Goal: Task Accomplishment & Management: Use online tool/utility

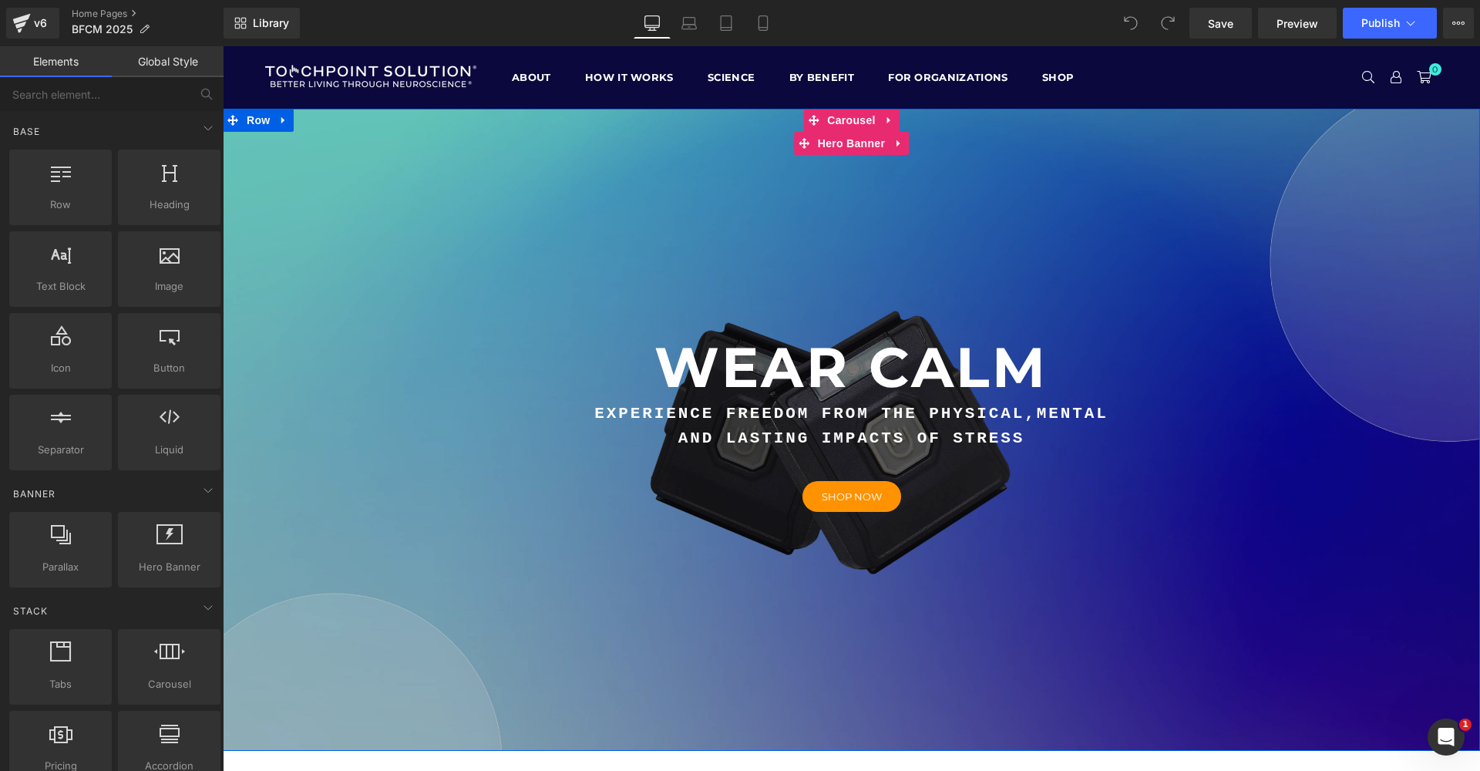
scroll to position [331, 0]
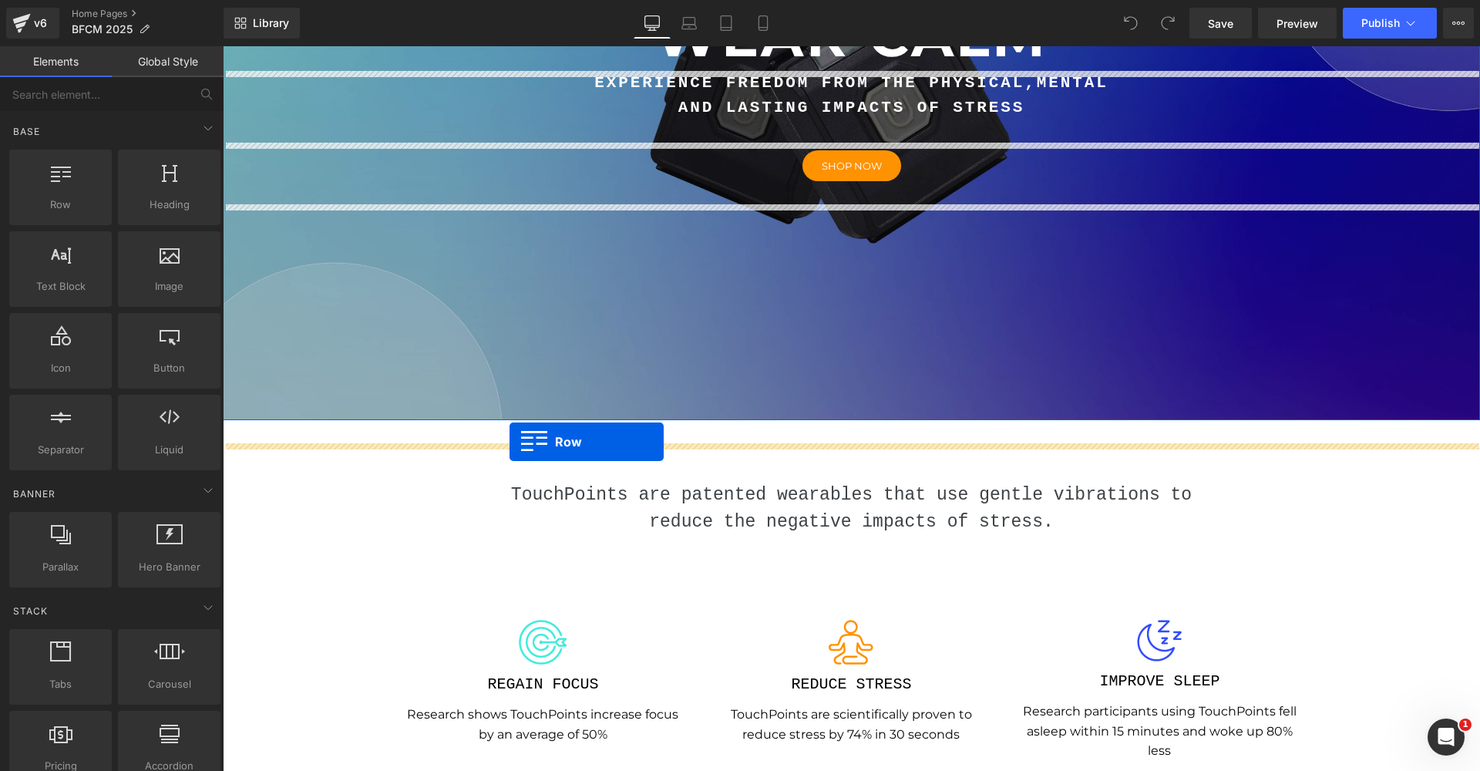
drag, startPoint x: 298, startPoint y: 263, endPoint x: 510, endPoint y: 442, distance: 276.8
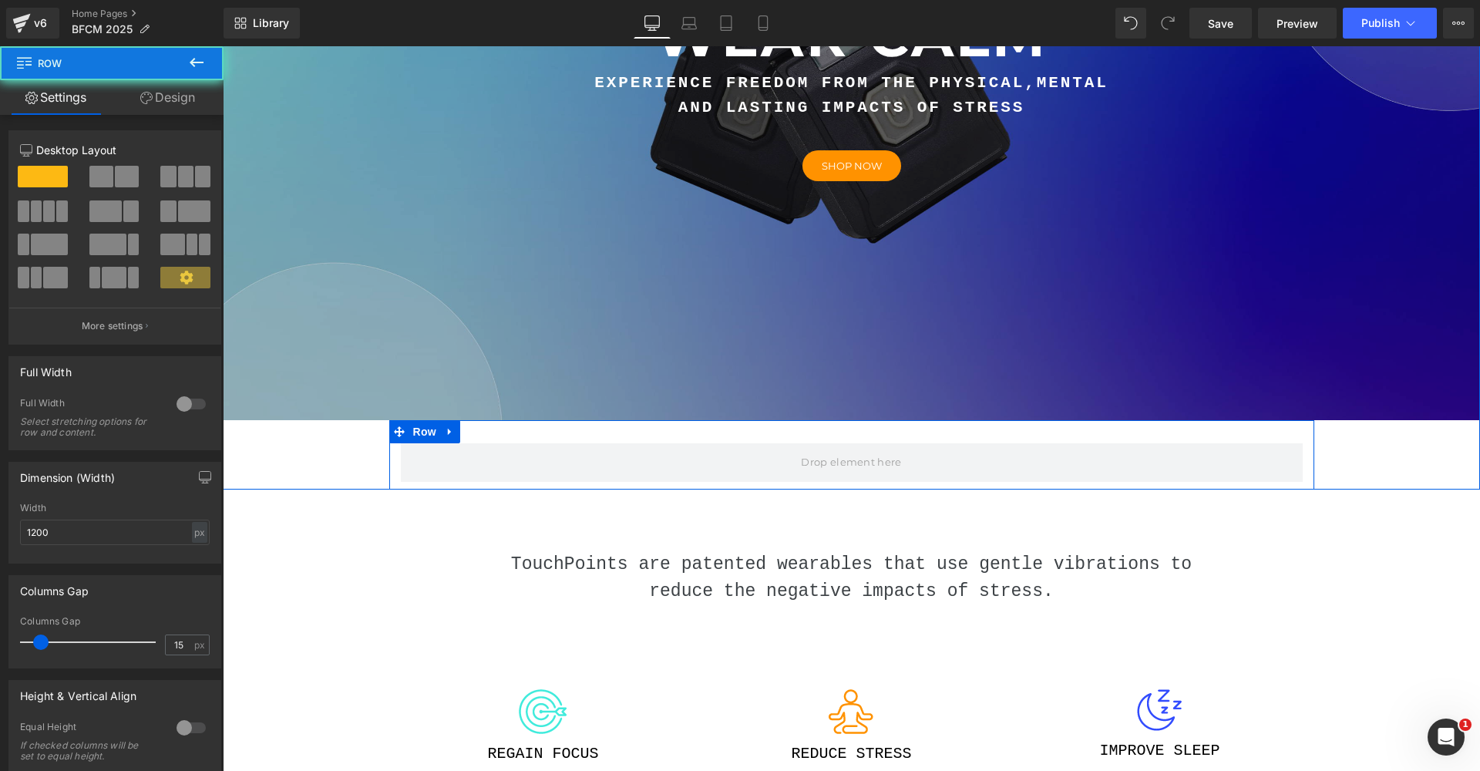
click at [614, 462] on div "Row" at bounding box center [851, 454] width 925 height 69
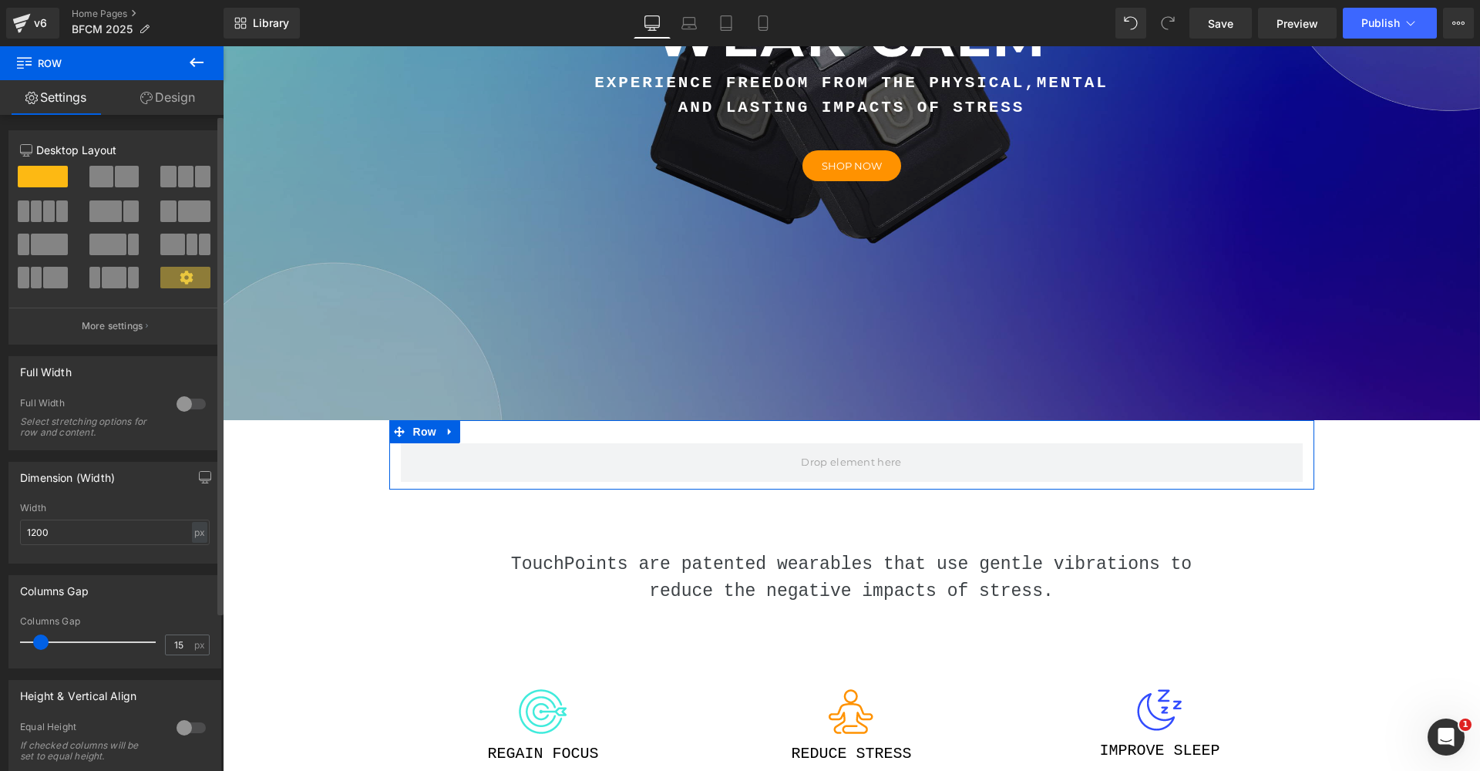
click at [190, 410] on div at bounding box center [191, 404] width 37 height 25
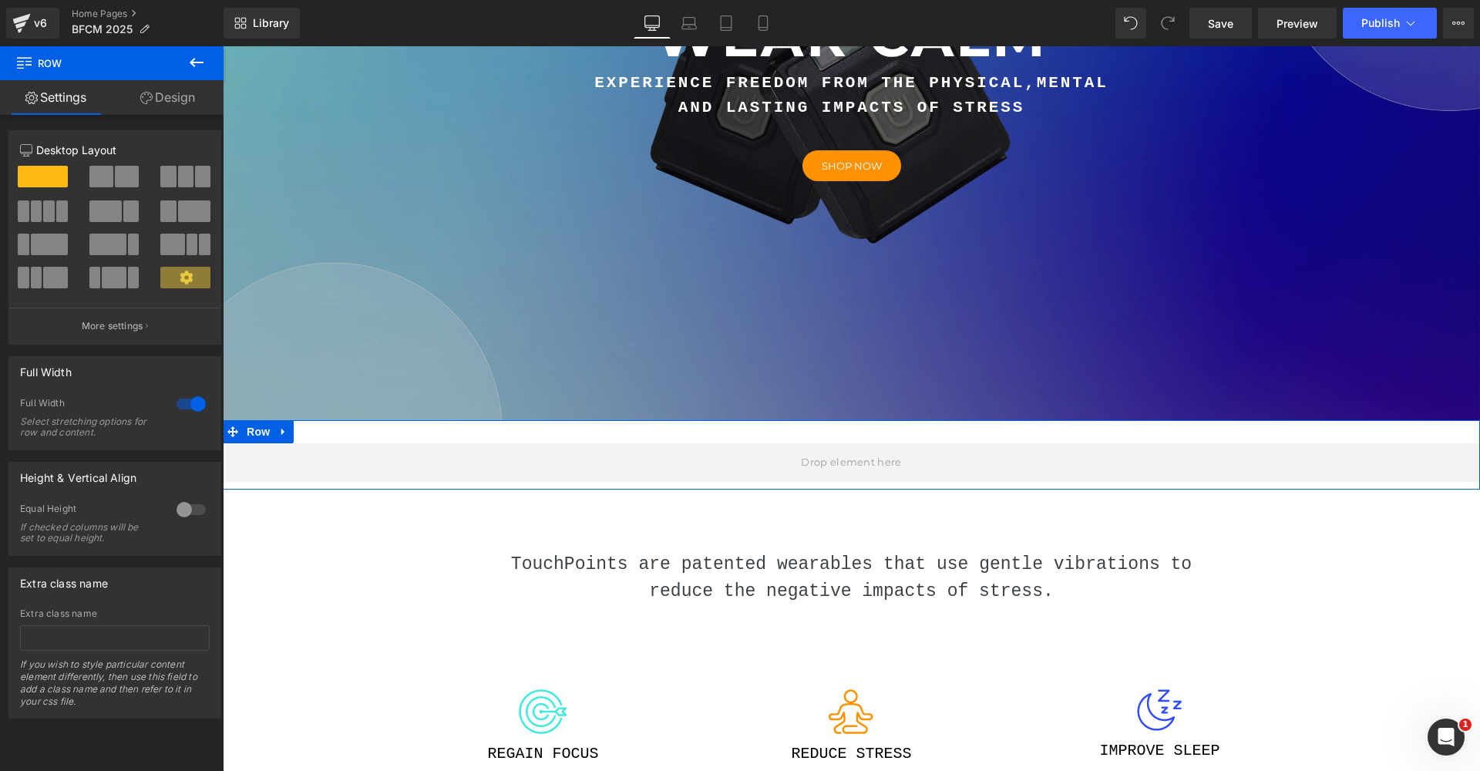
click at [56, 216] on span at bounding box center [62, 211] width 12 height 22
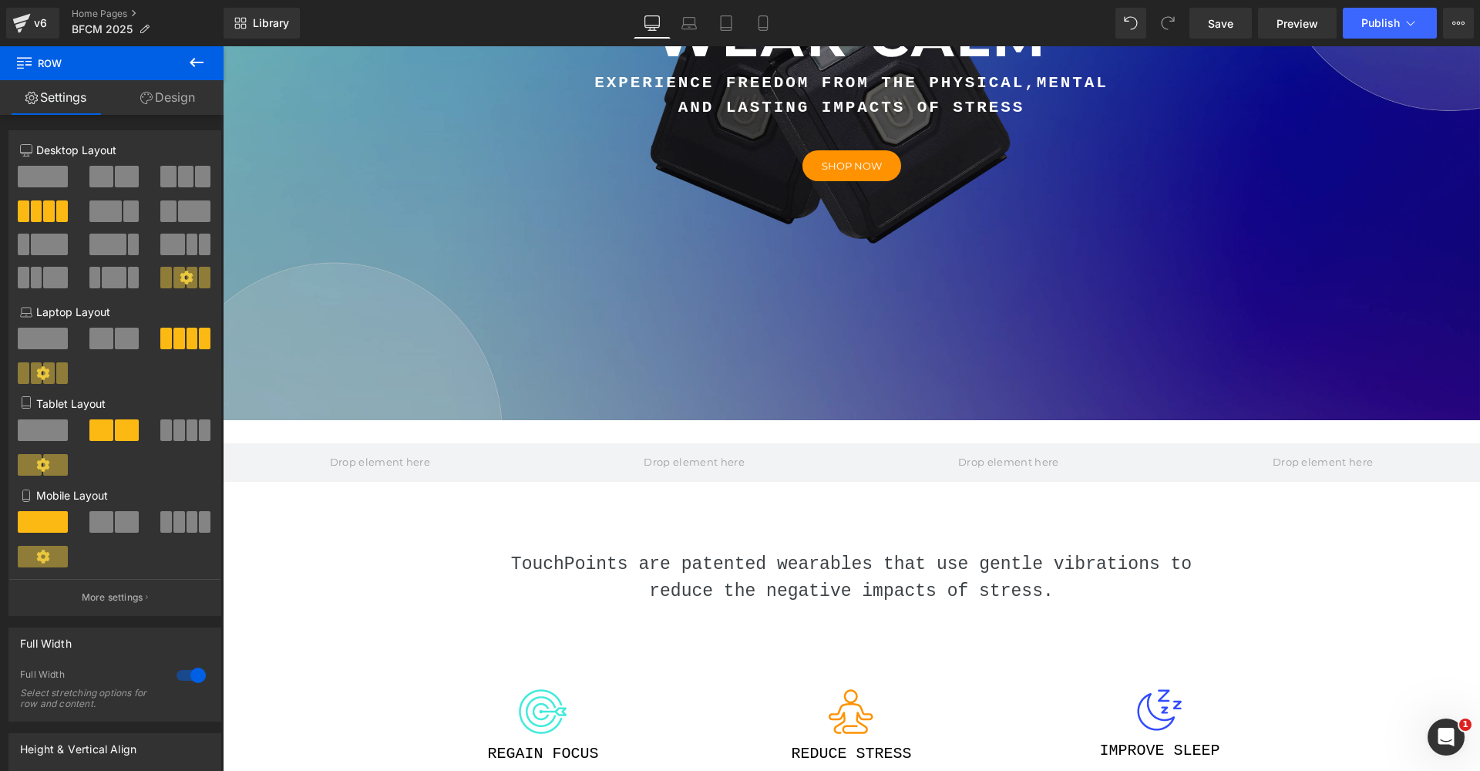
click at [193, 52] on button at bounding box center [197, 63] width 54 height 34
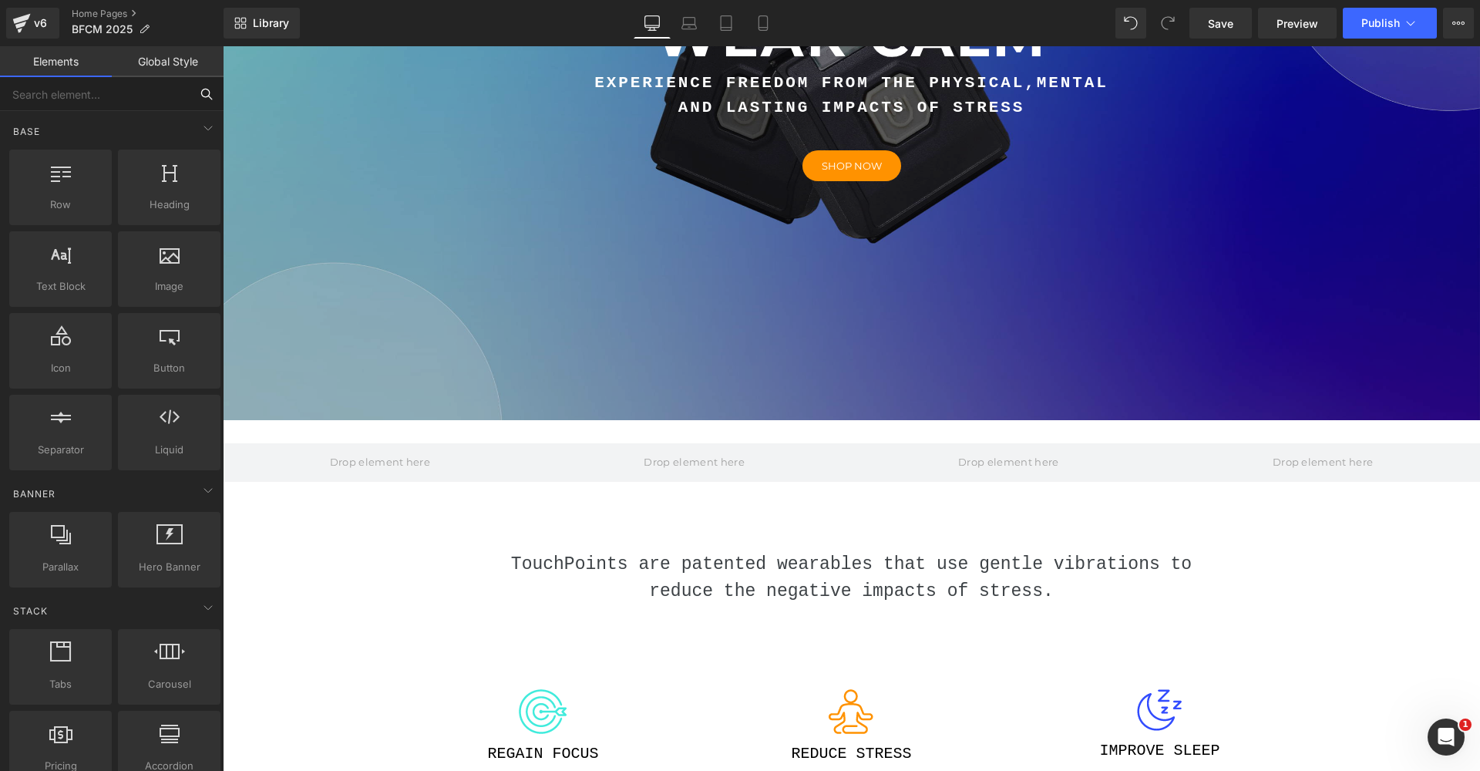
click at [85, 96] on input "text" at bounding box center [95, 94] width 190 height 34
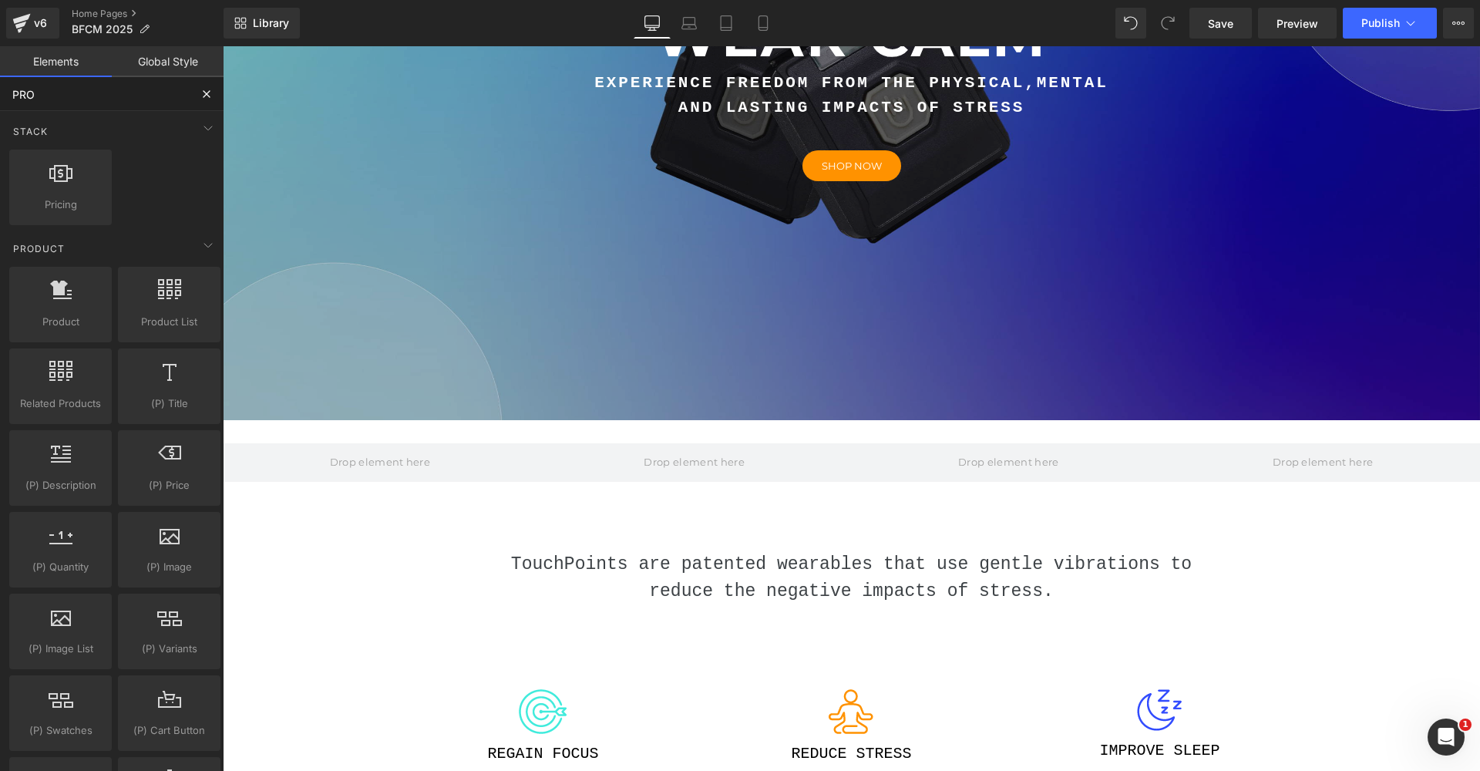
type input "PROD"
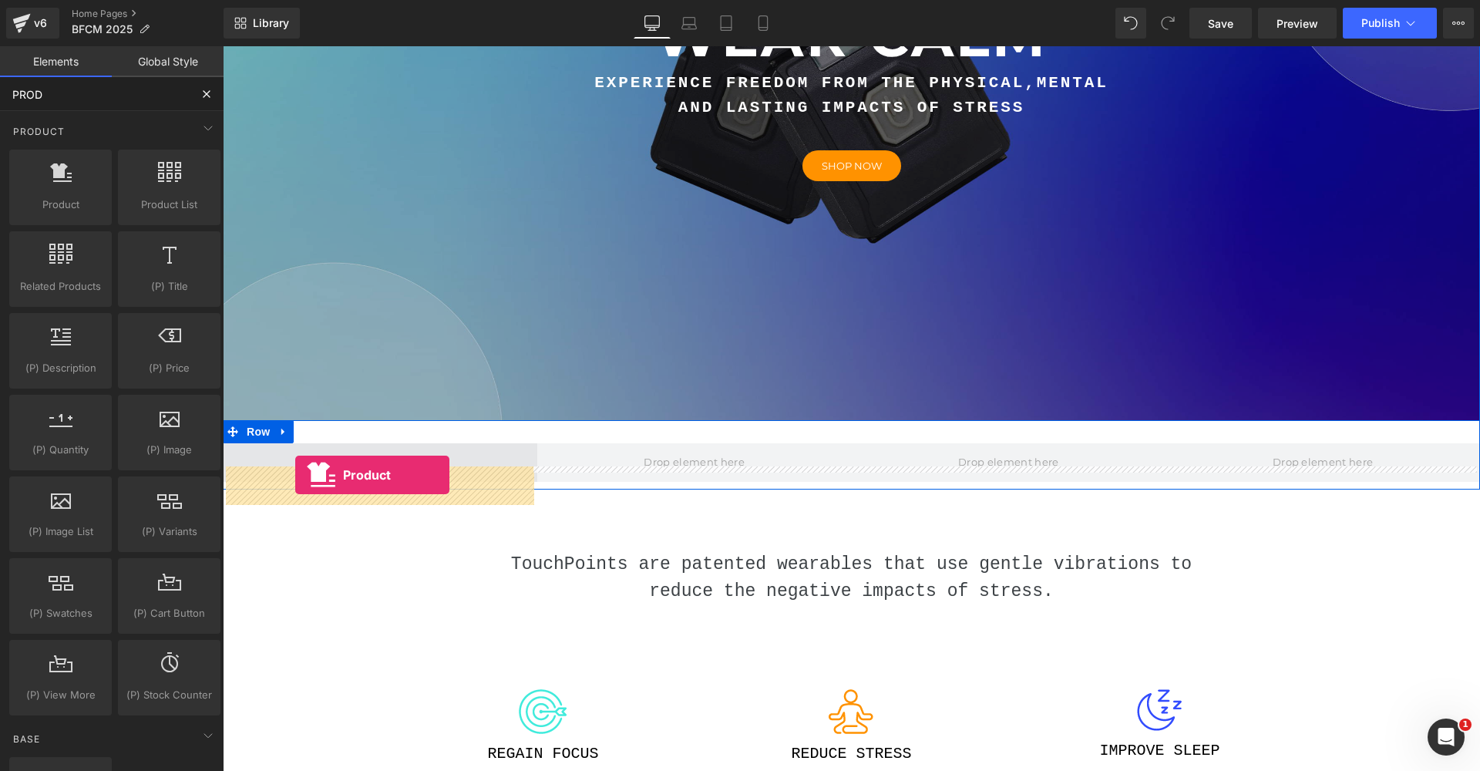
drag, startPoint x: 294, startPoint y: 247, endPoint x: 294, endPoint y: 483, distance: 235.1
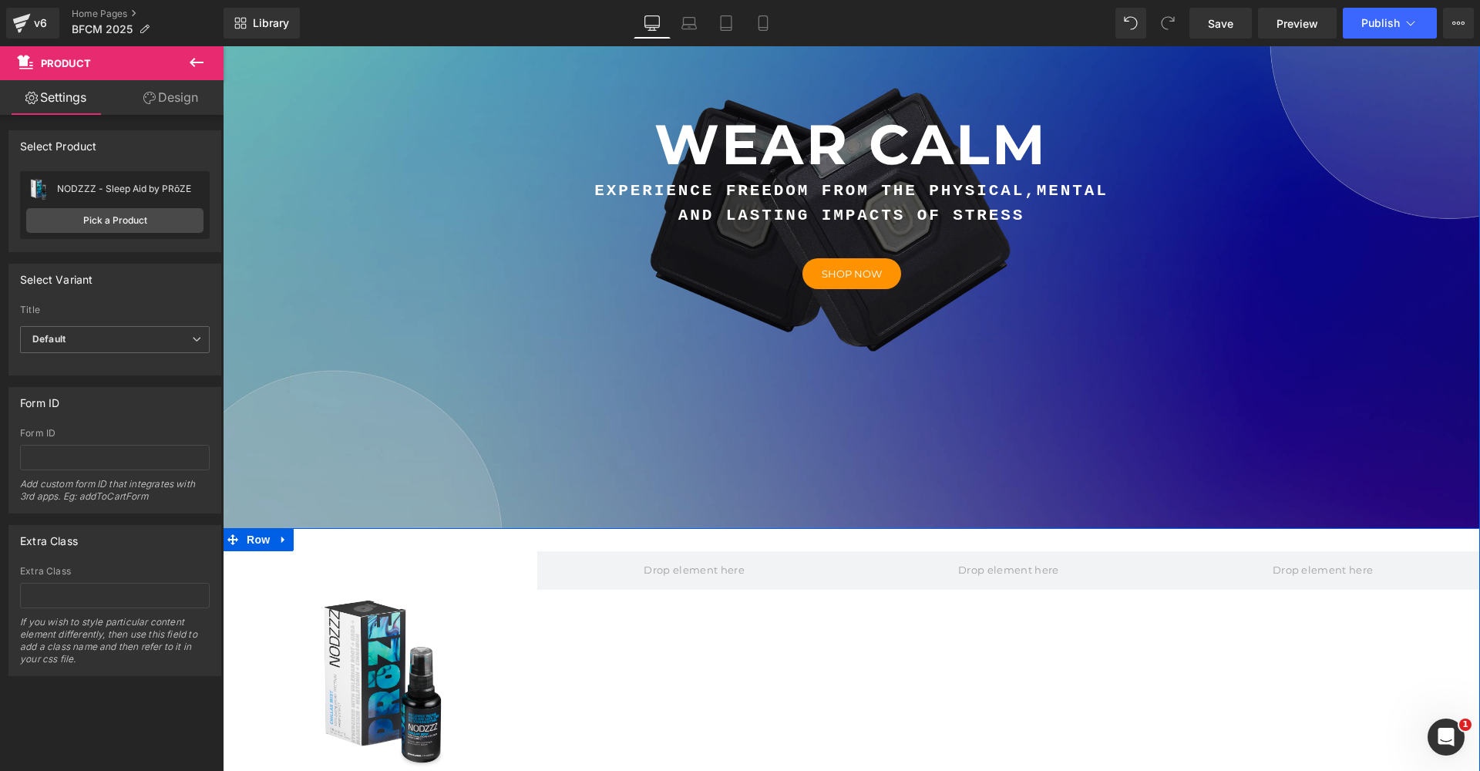
scroll to position [514, 0]
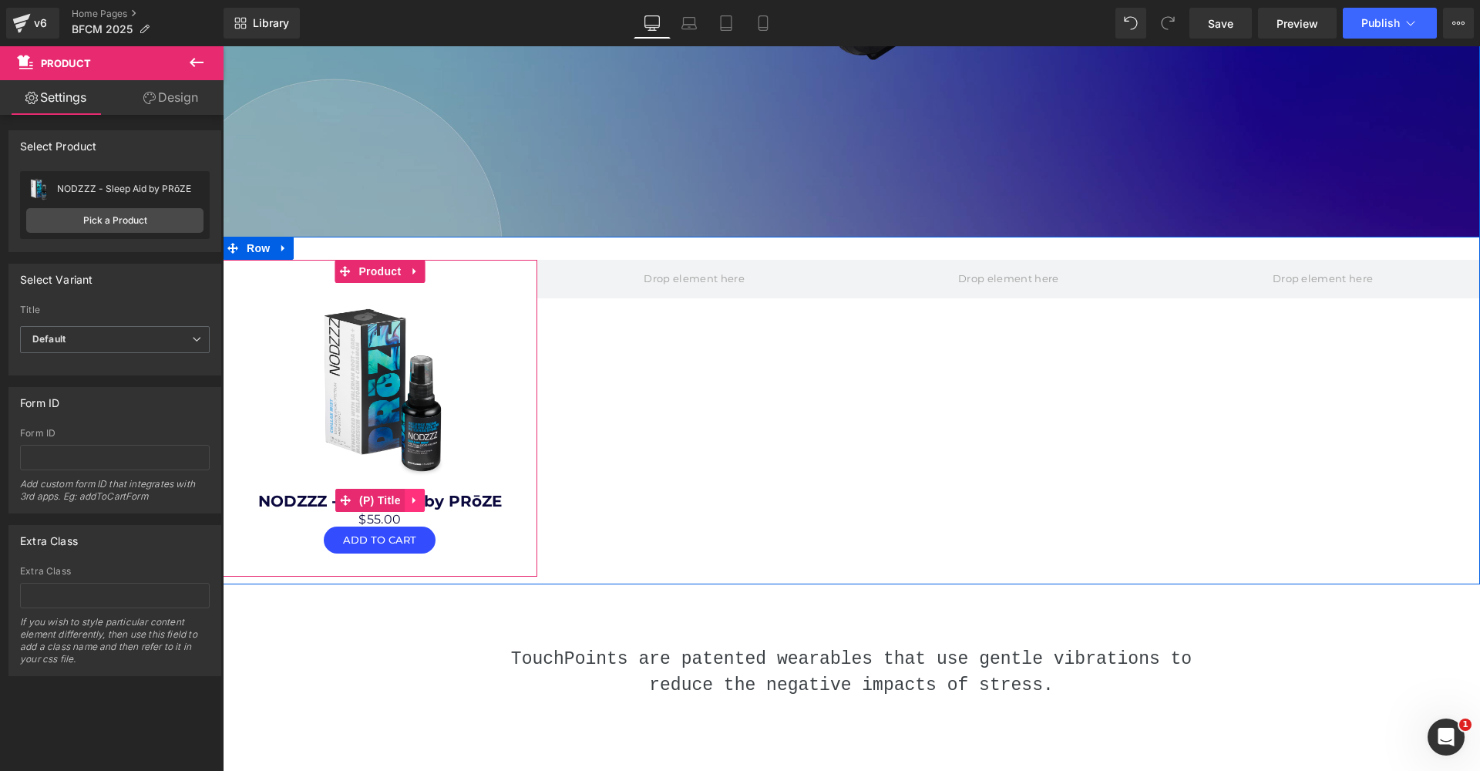
click at [409, 506] on icon at bounding box center [414, 501] width 11 height 12
click at [416, 512] on link at bounding box center [425, 500] width 20 height 23
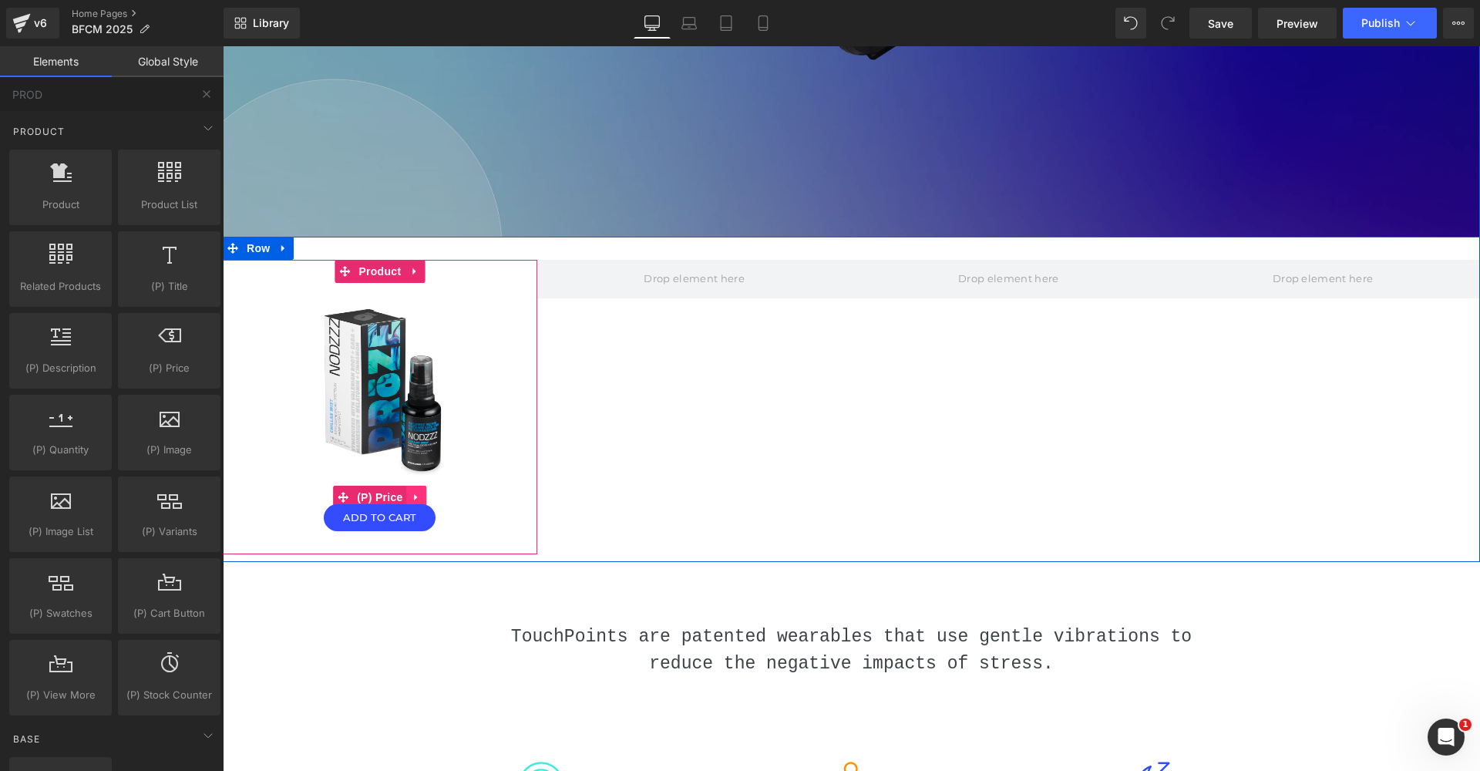
click at [412, 503] on icon at bounding box center [417, 497] width 11 height 12
click at [412, 509] on link at bounding box center [407, 497] width 20 height 23
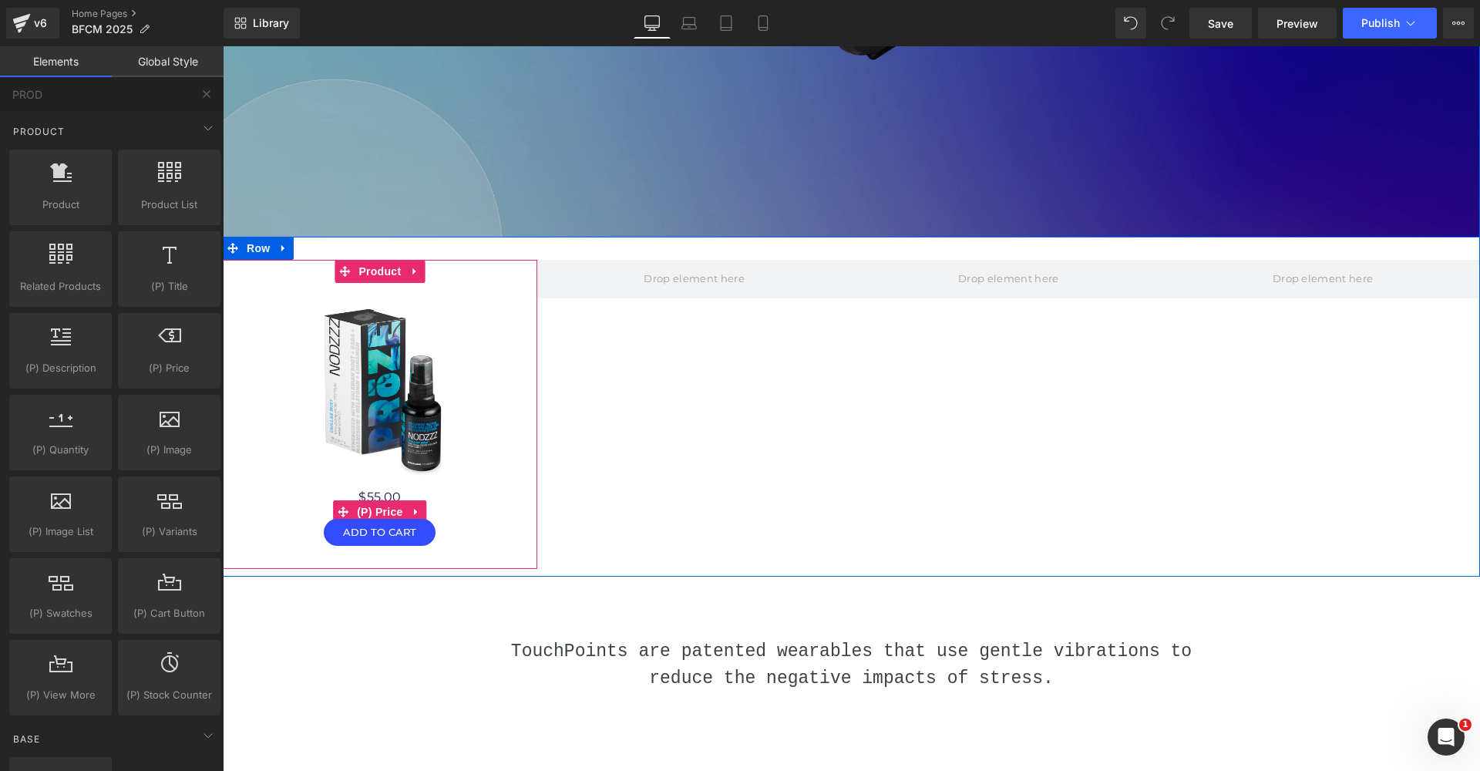
click at [414, 515] on icon at bounding box center [415, 511] width 3 height 7
click at [422, 517] on icon at bounding box center [427, 511] width 11 height 11
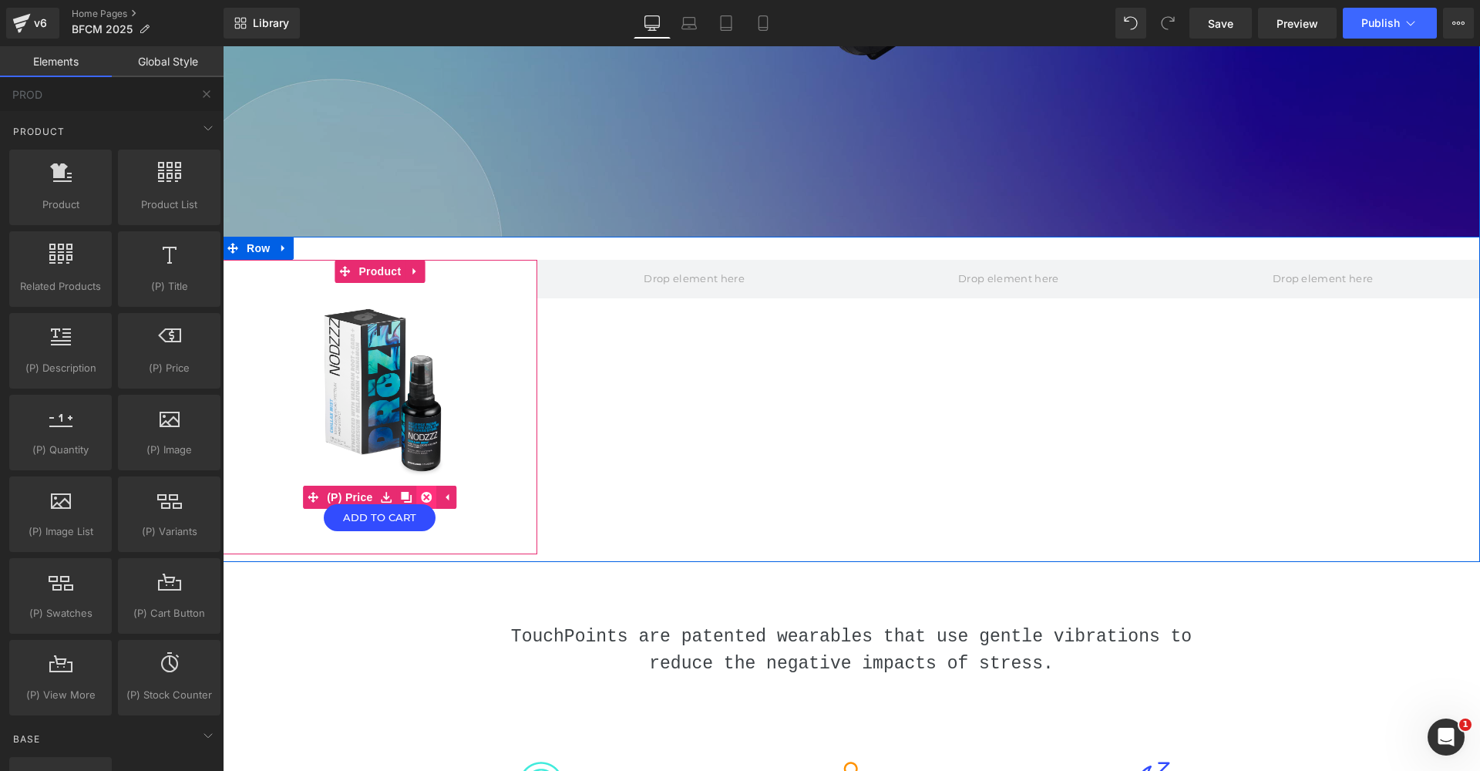
click at [422, 503] on icon at bounding box center [427, 497] width 11 height 11
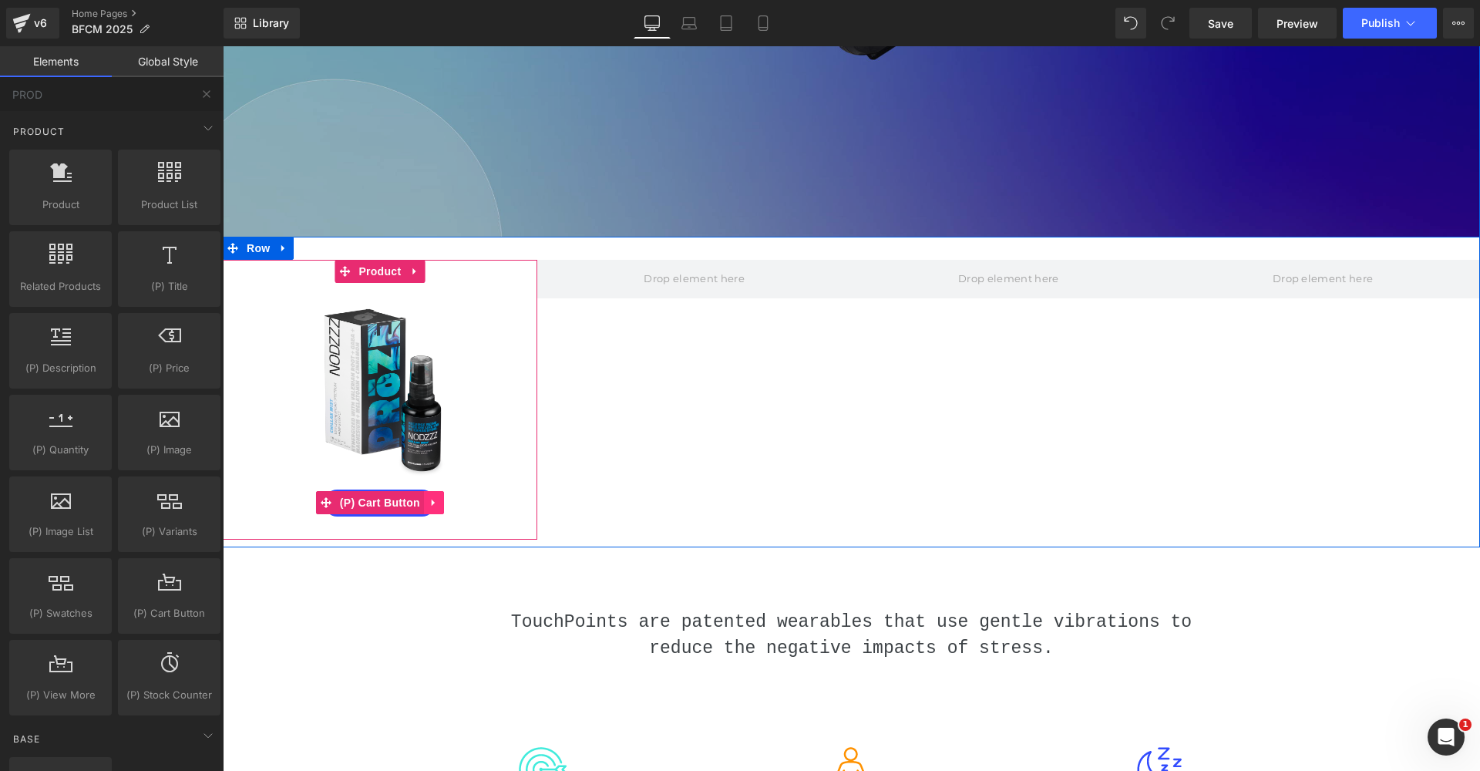
click at [425, 514] on link at bounding box center [434, 502] width 20 height 23
click at [441, 509] on icon at bounding box center [444, 503] width 11 height 12
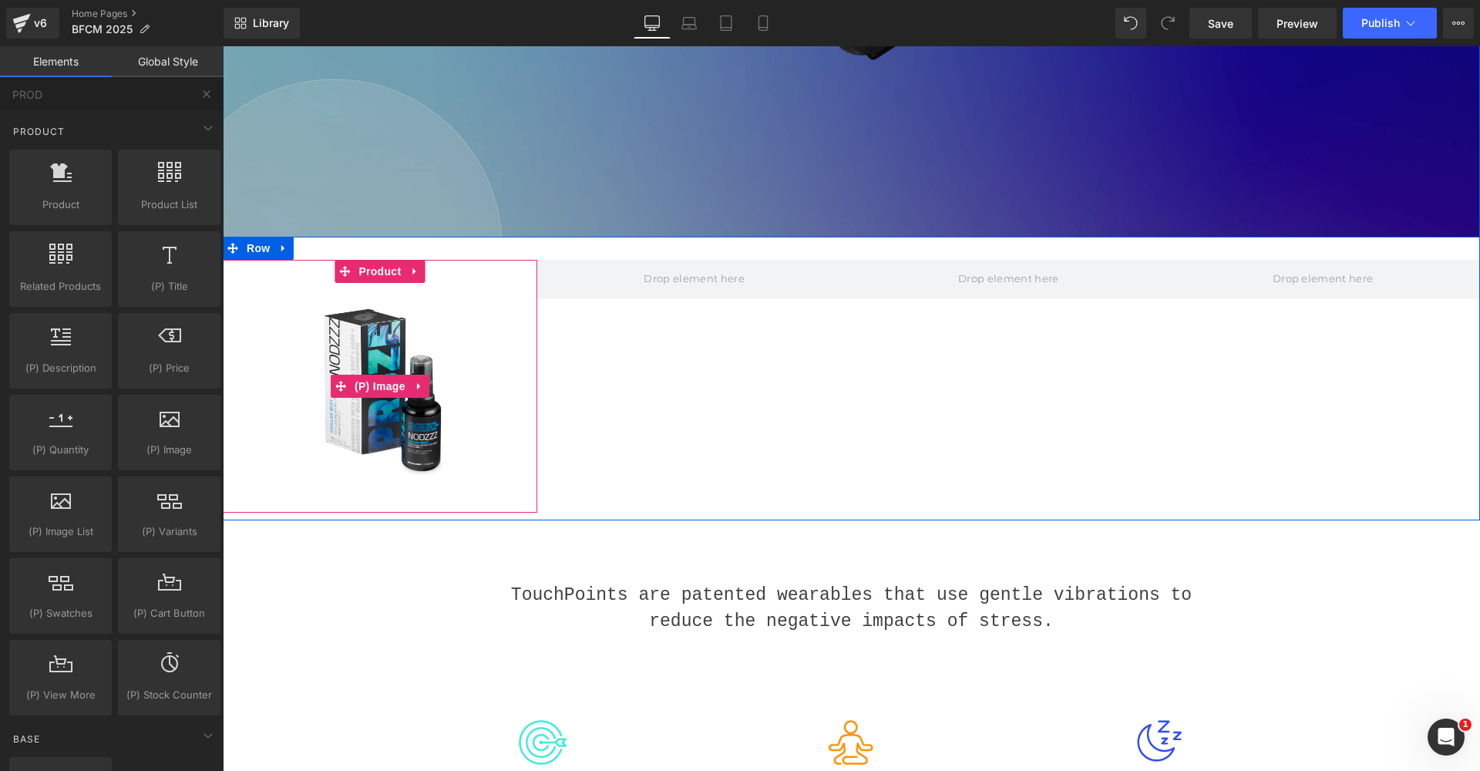
click at [399, 434] on img at bounding box center [381, 386] width 180 height 207
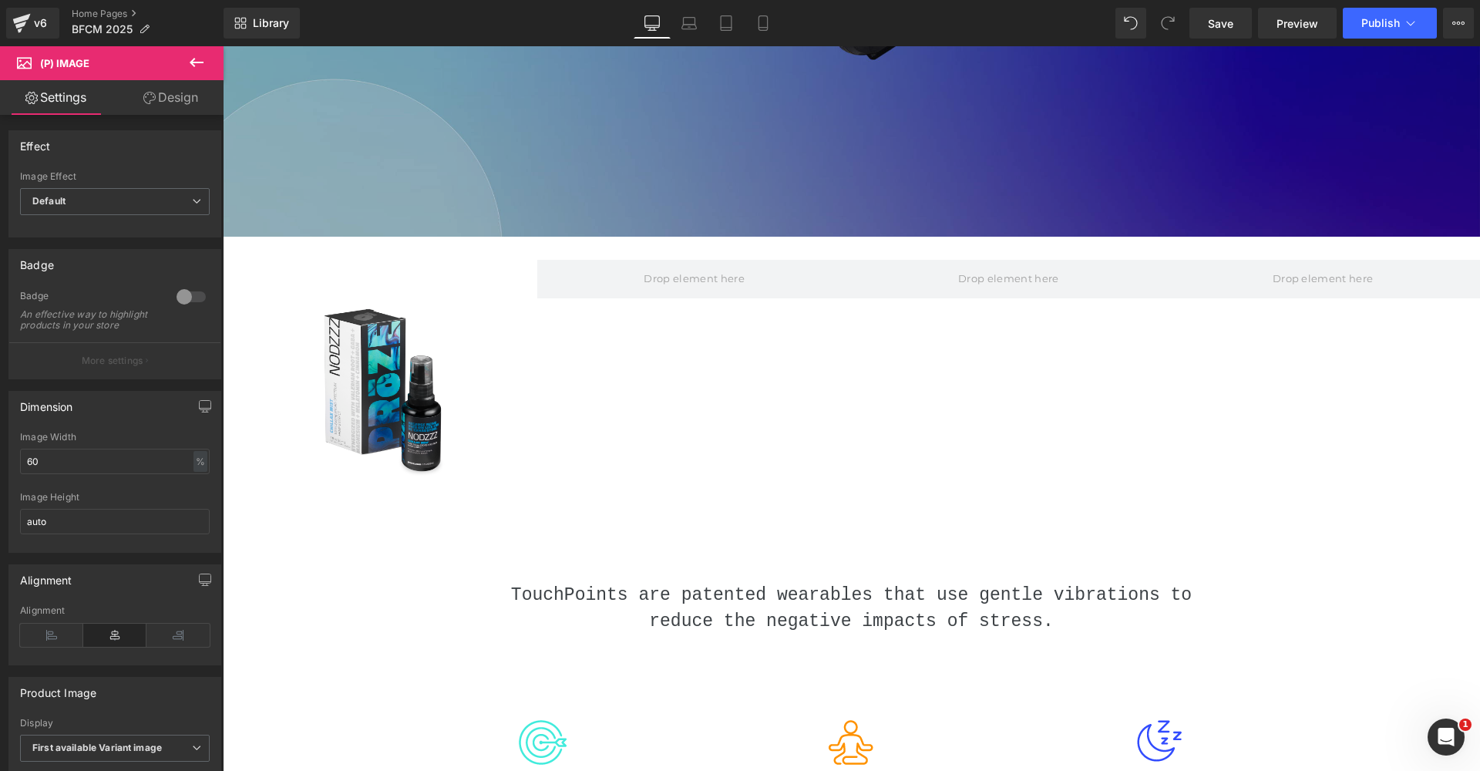
click at [159, 93] on link "Design" at bounding box center [171, 97] width 112 height 35
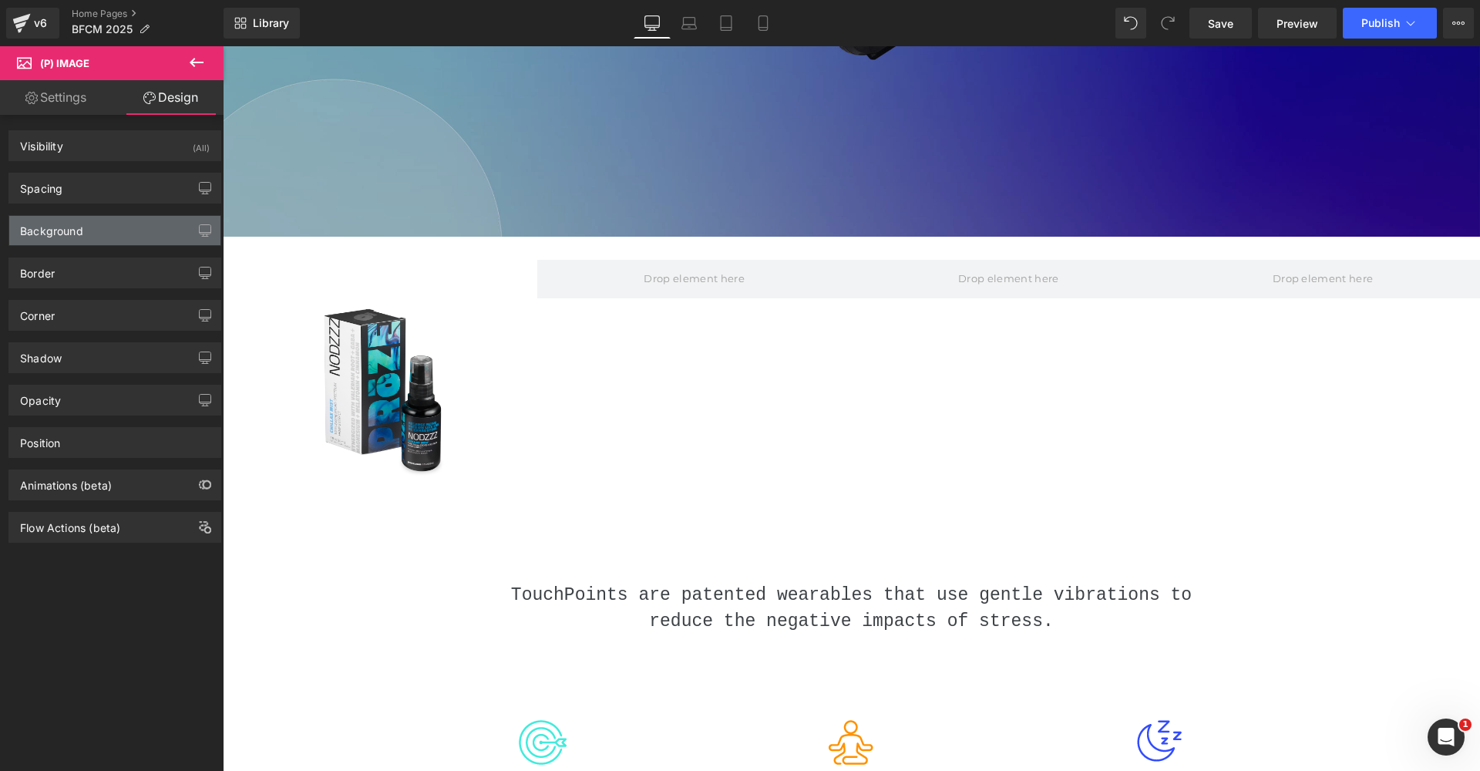
click at [103, 232] on div "Background" at bounding box center [114, 230] width 211 height 29
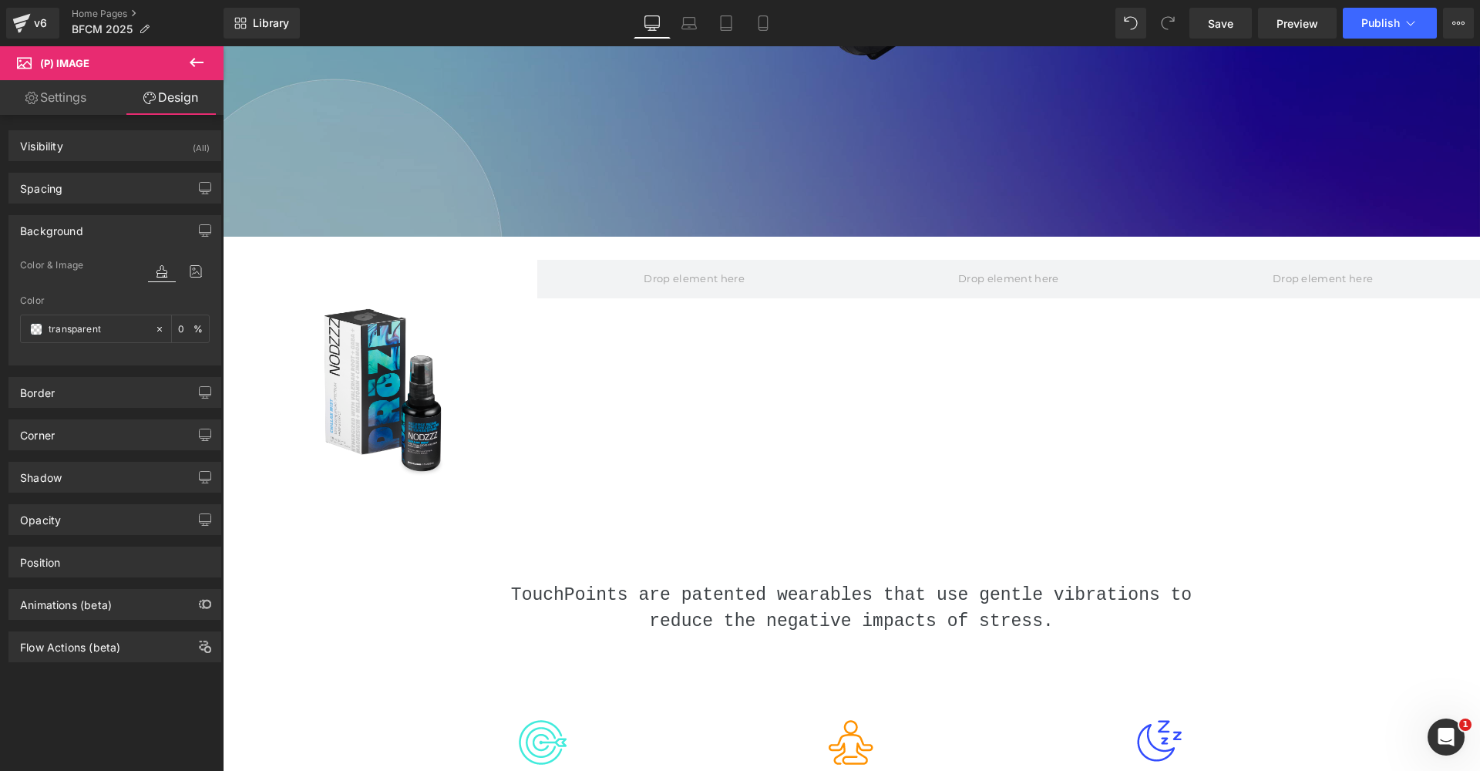
click at [103, 233] on div "Background" at bounding box center [114, 230] width 211 height 29
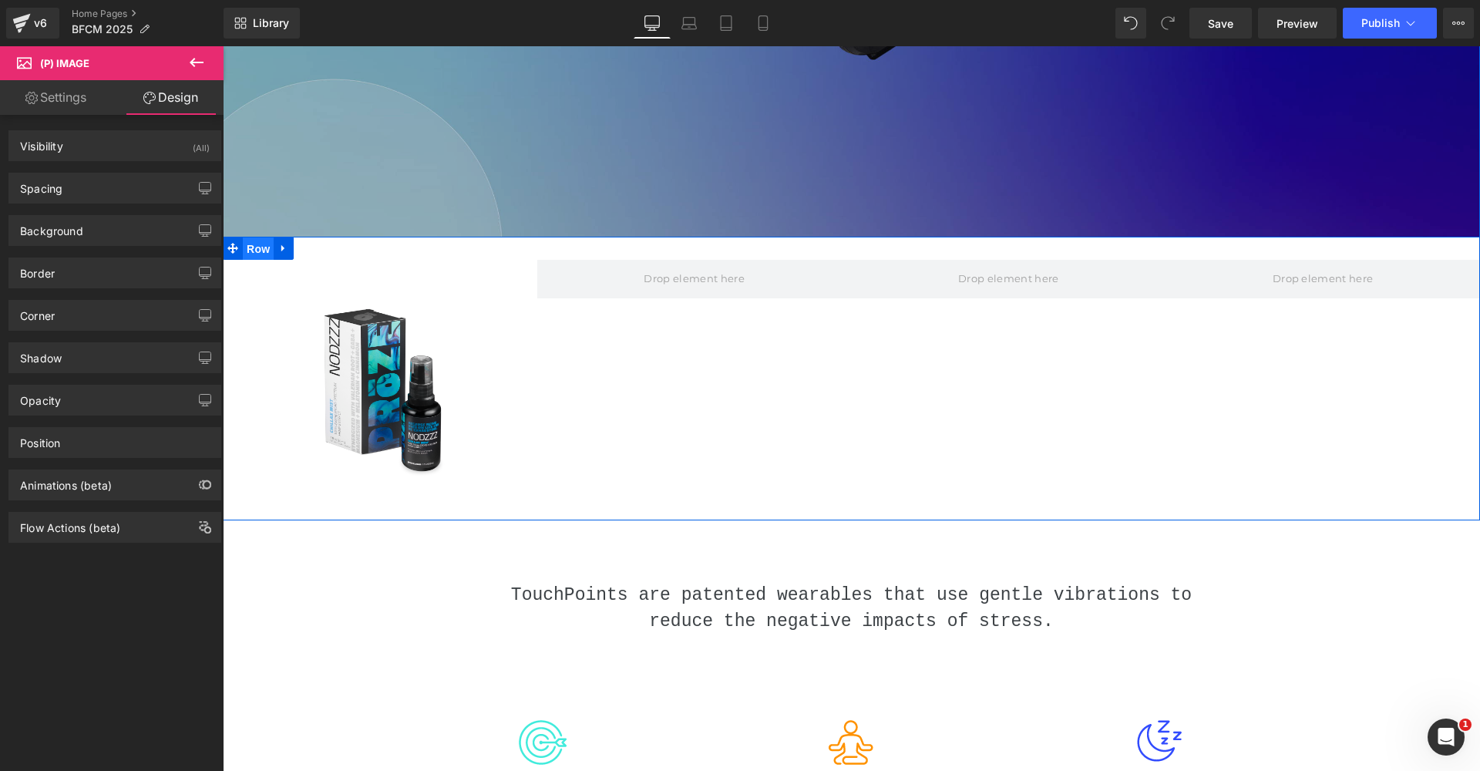
click at [265, 261] on span "Row" at bounding box center [258, 248] width 31 height 23
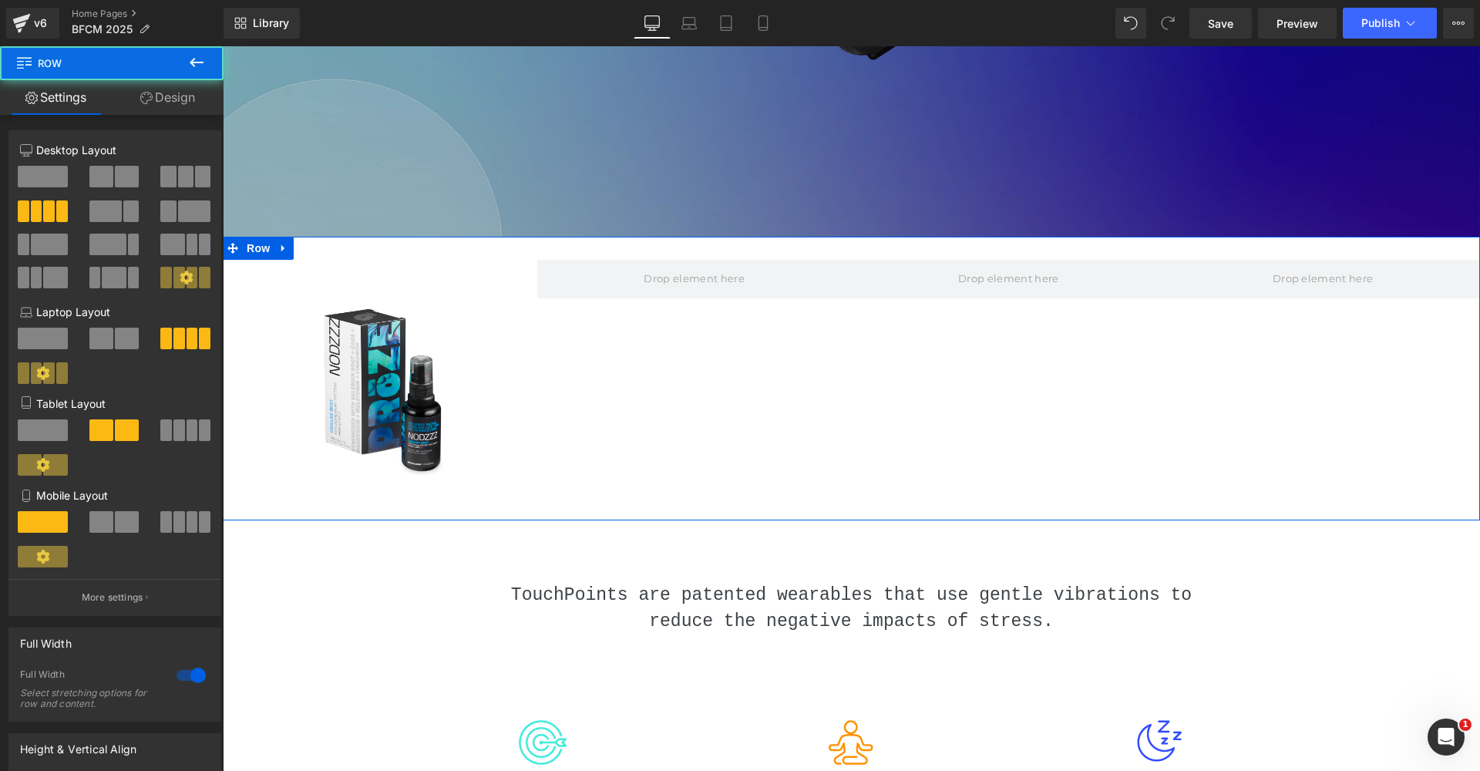
click at [170, 92] on link "Design" at bounding box center [168, 97] width 112 height 35
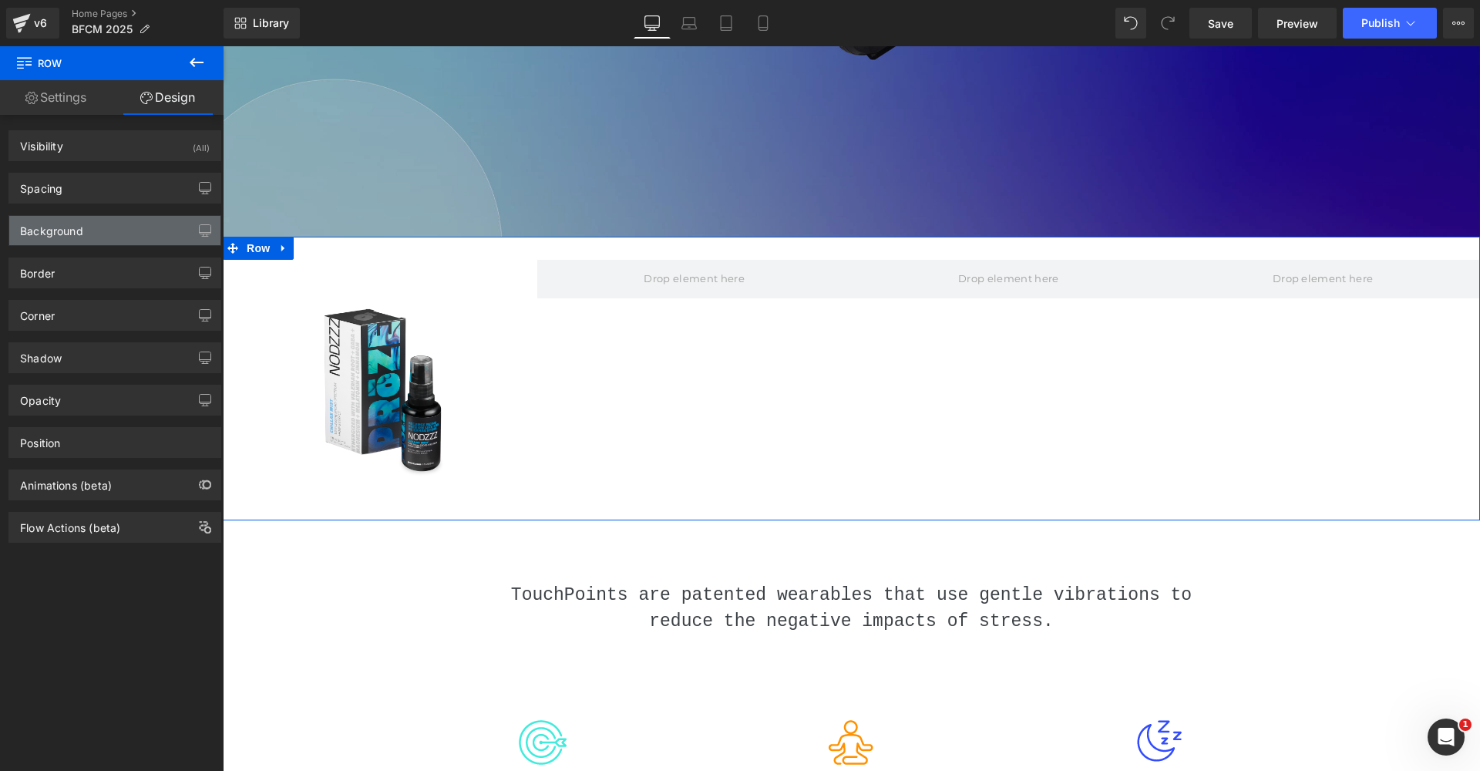
click at [84, 227] on div "Background" at bounding box center [114, 230] width 211 height 29
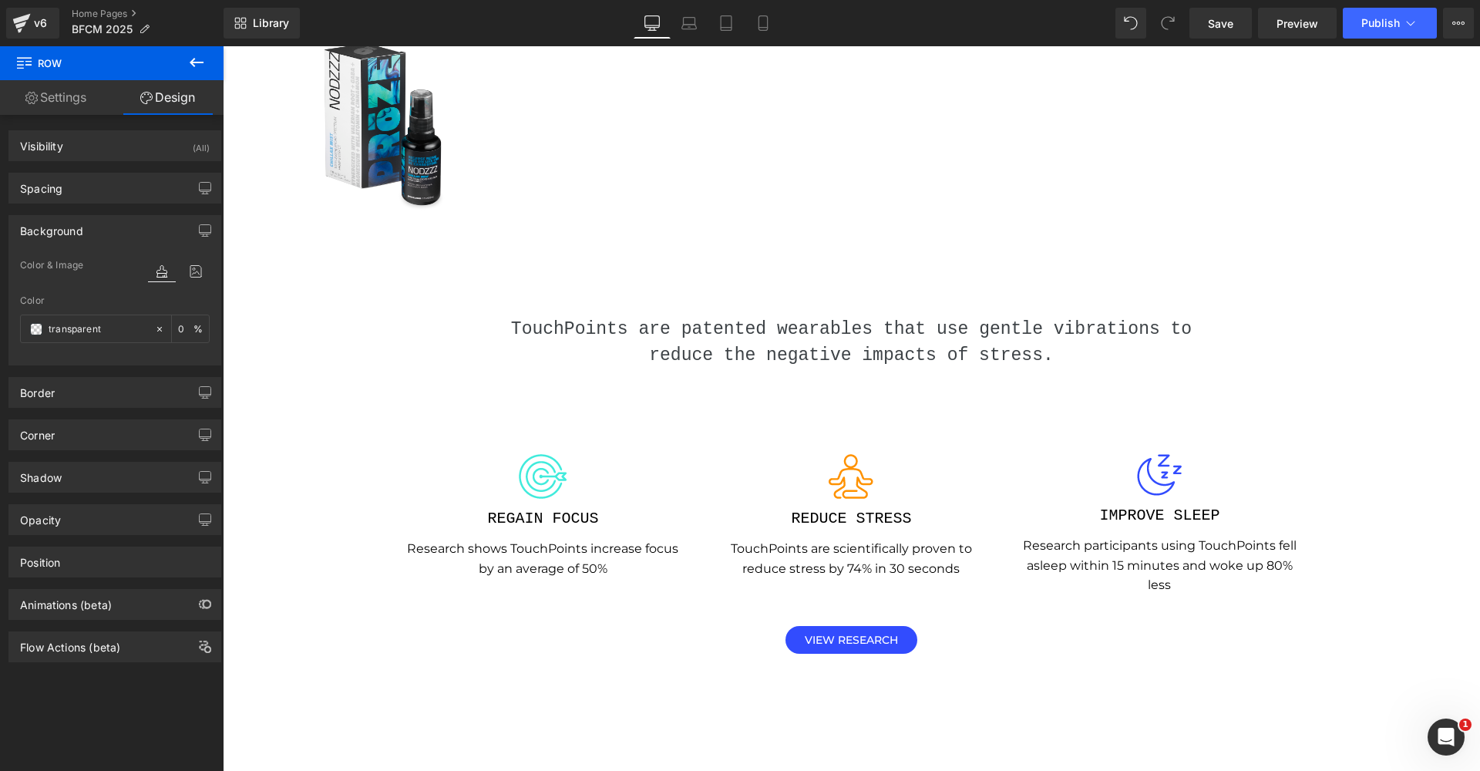
scroll to position [629, 0]
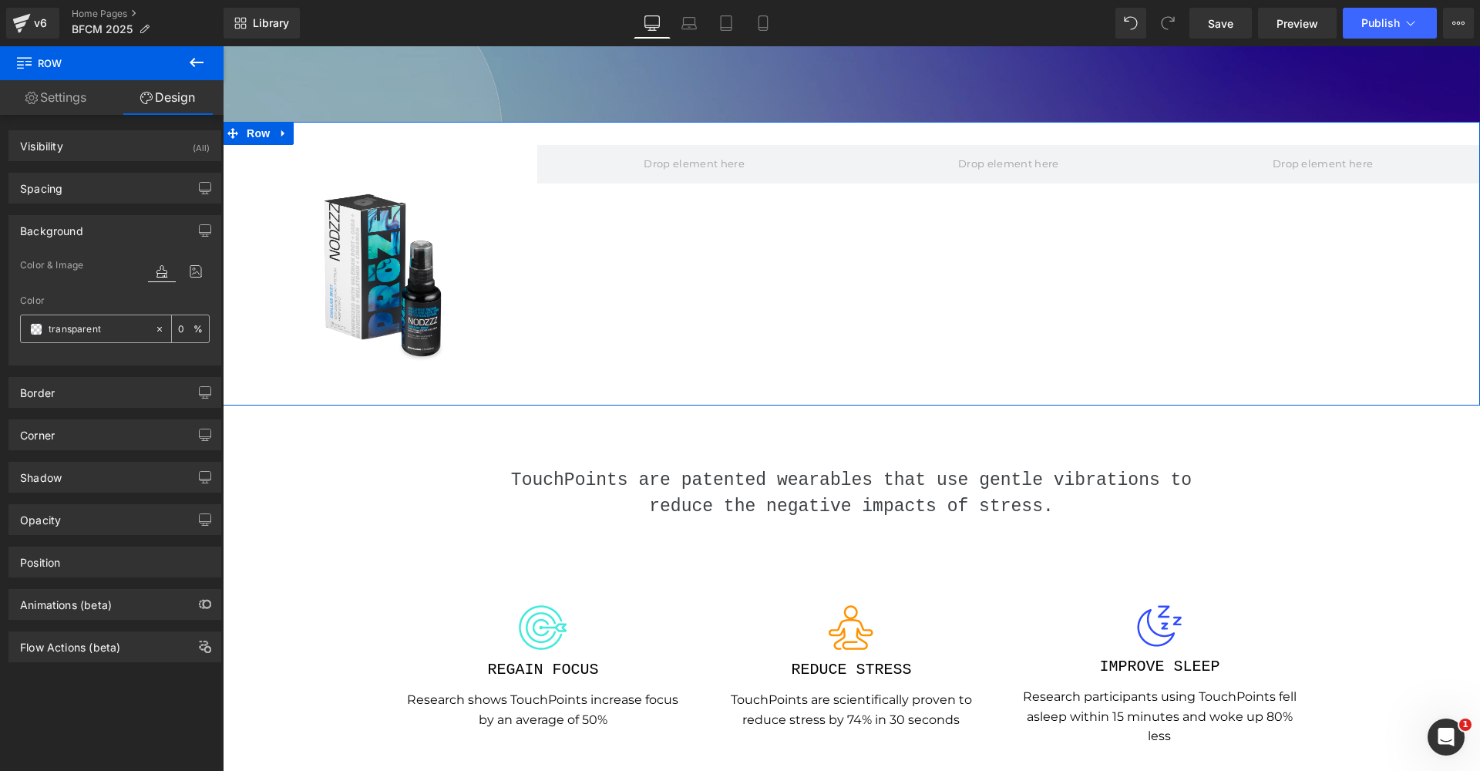
click at [103, 335] on input "transparent" at bounding box center [98, 329] width 99 height 17
type input "F5F"
type input "100"
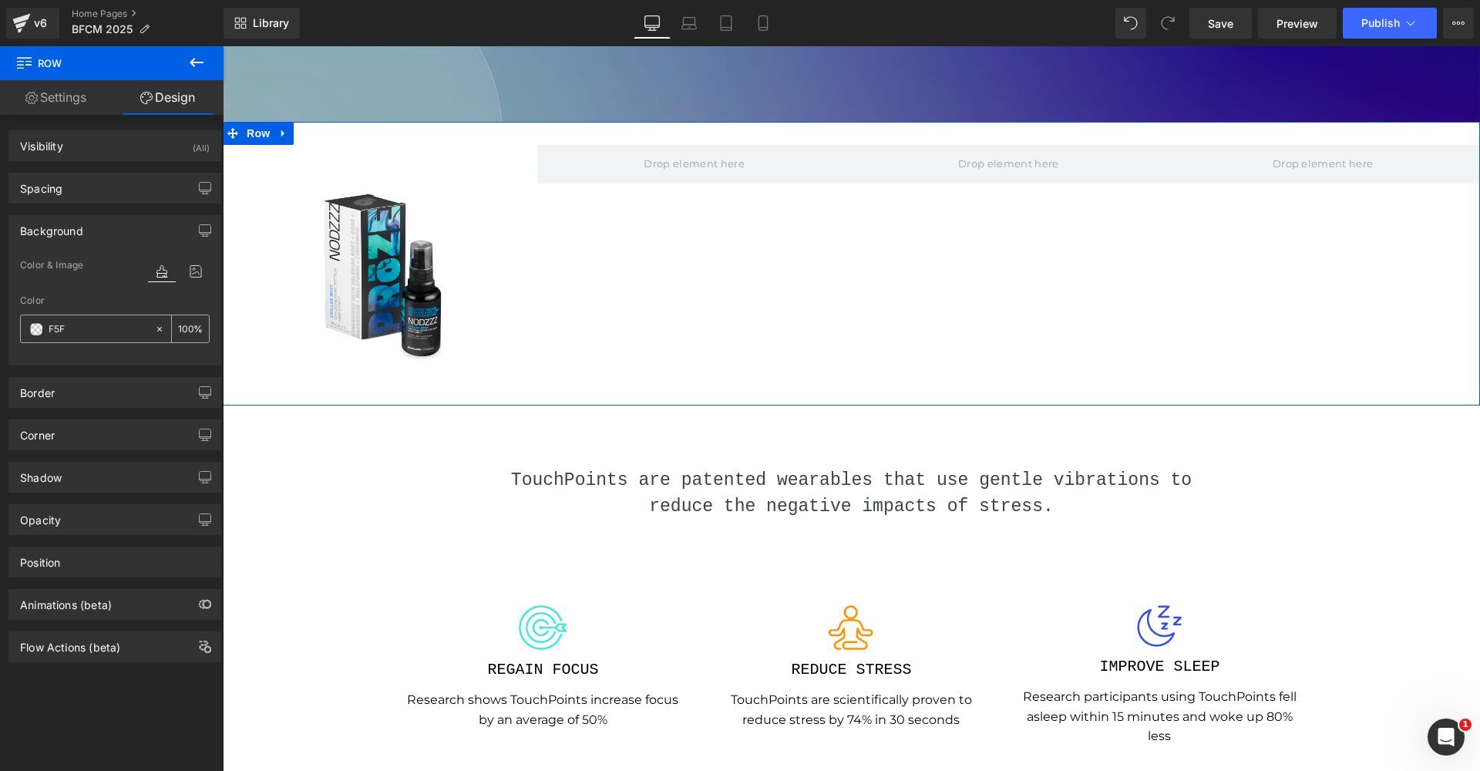
type input "F5F5"
type input "33"
type input "F5F5F"
type input "0"
type input "F5F5F5"
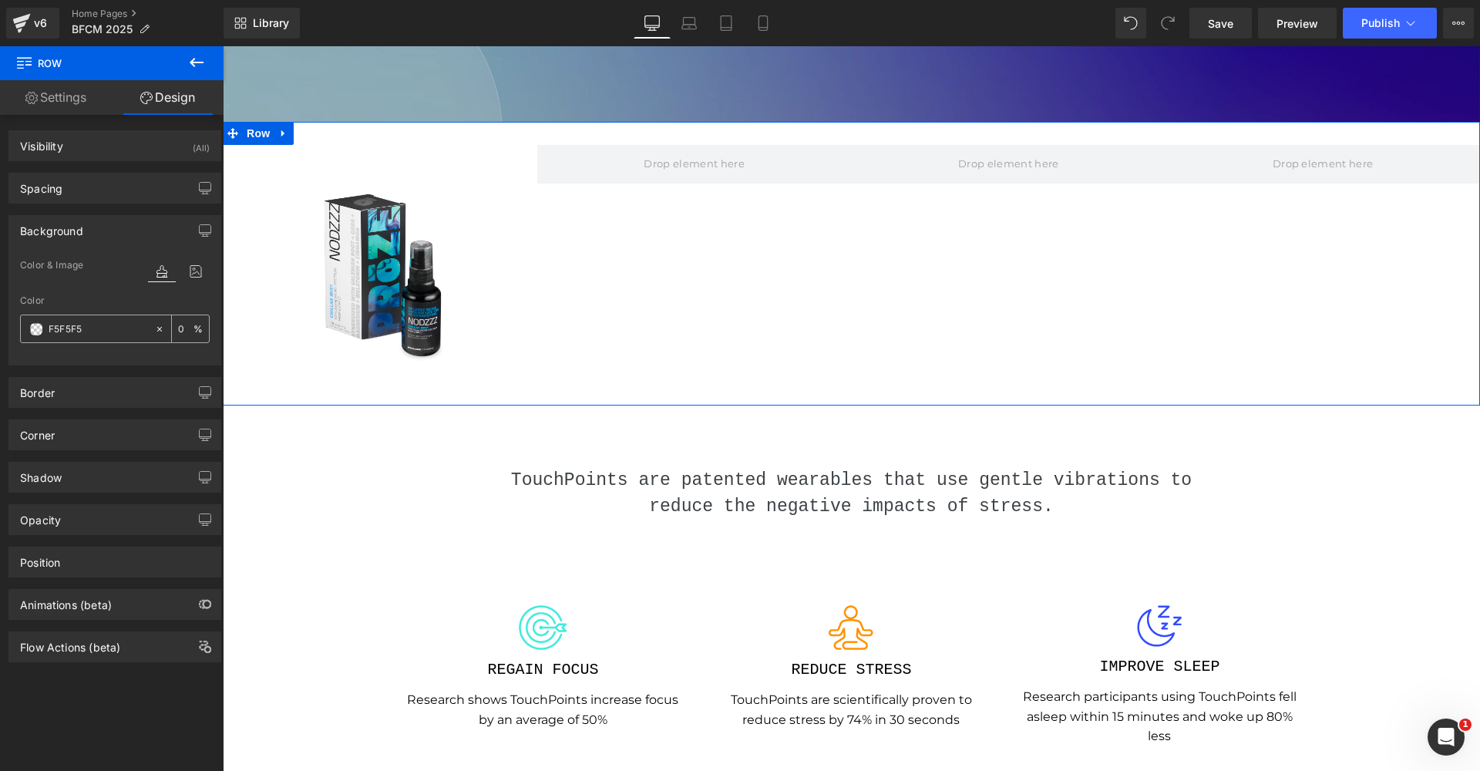
type input "100"
type input "F5F5F5F"
type input "0"
type input "F5F5F5"
type input "100"
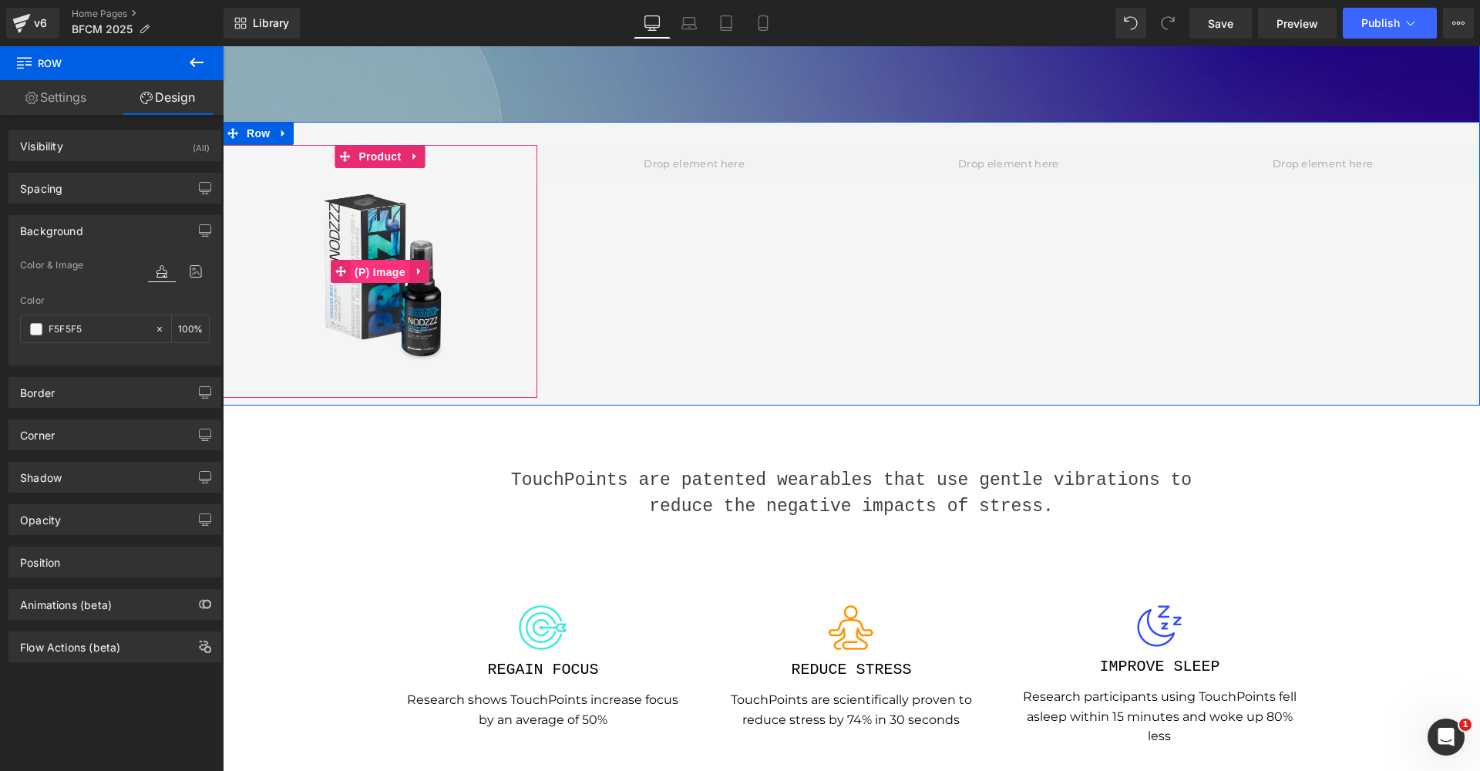
click at [375, 284] on span "(P) Image" at bounding box center [380, 272] width 59 height 23
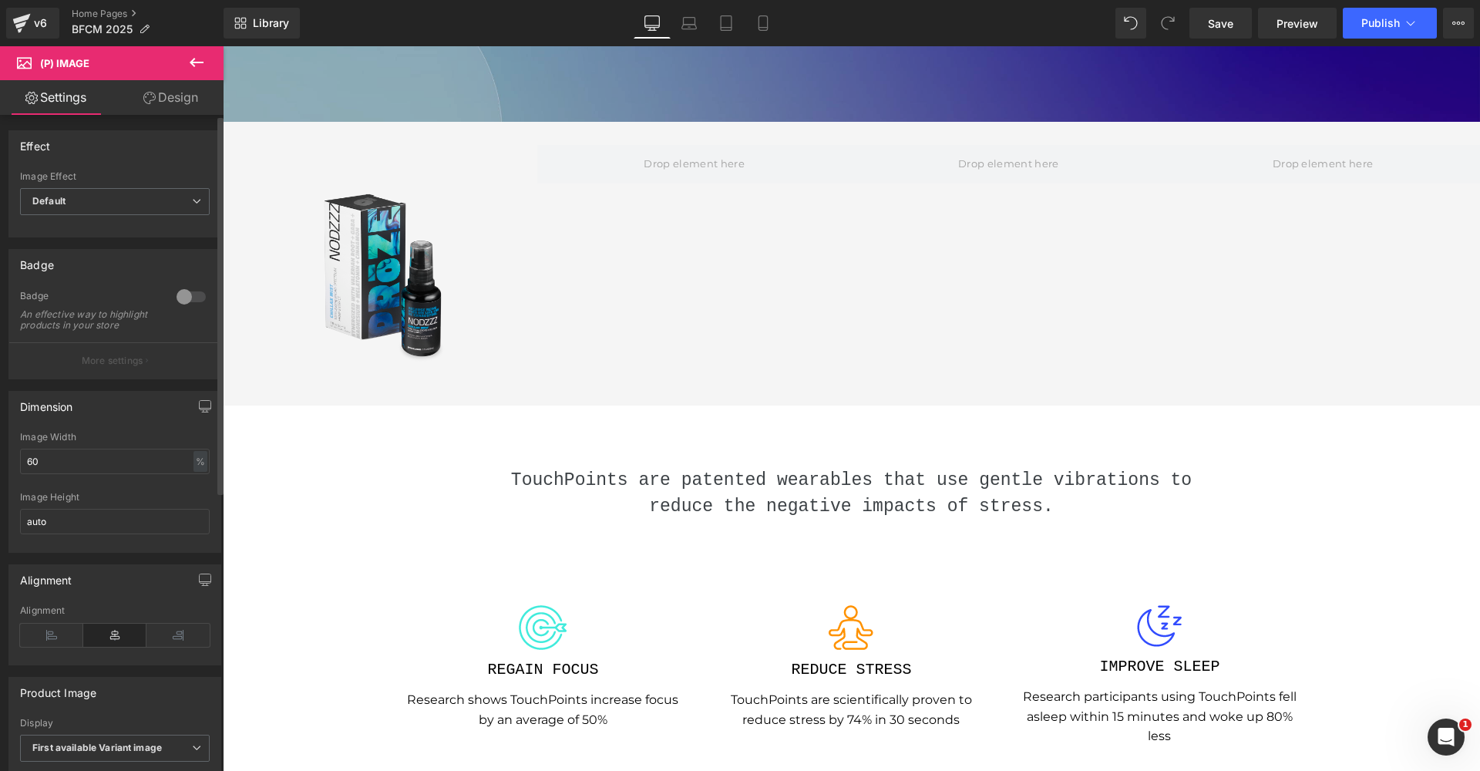
scroll to position [483, 0]
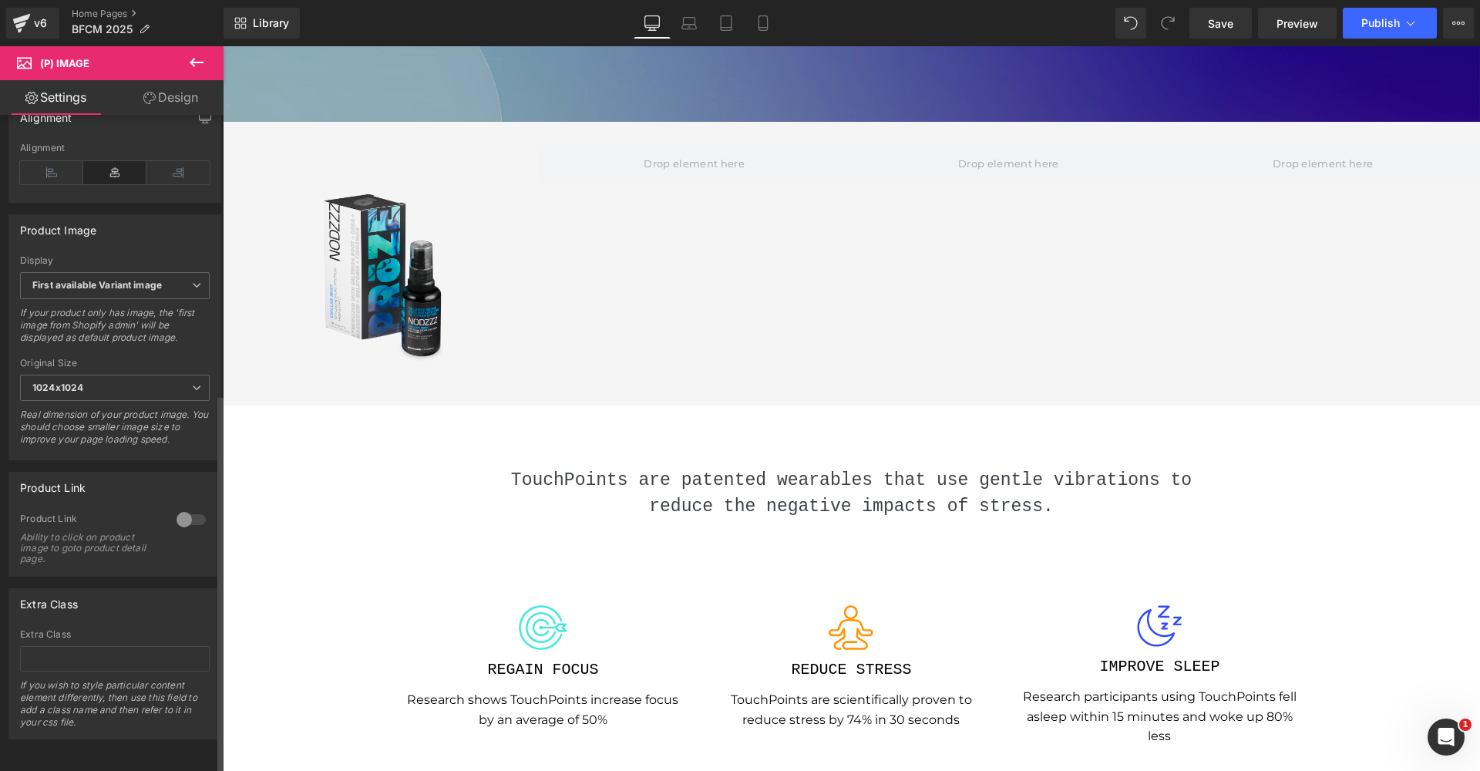
click at [196, 507] on div at bounding box center [191, 519] width 37 height 25
click at [170, 96] on link "Design" at bounding box center [171, 97] width 112 height 35
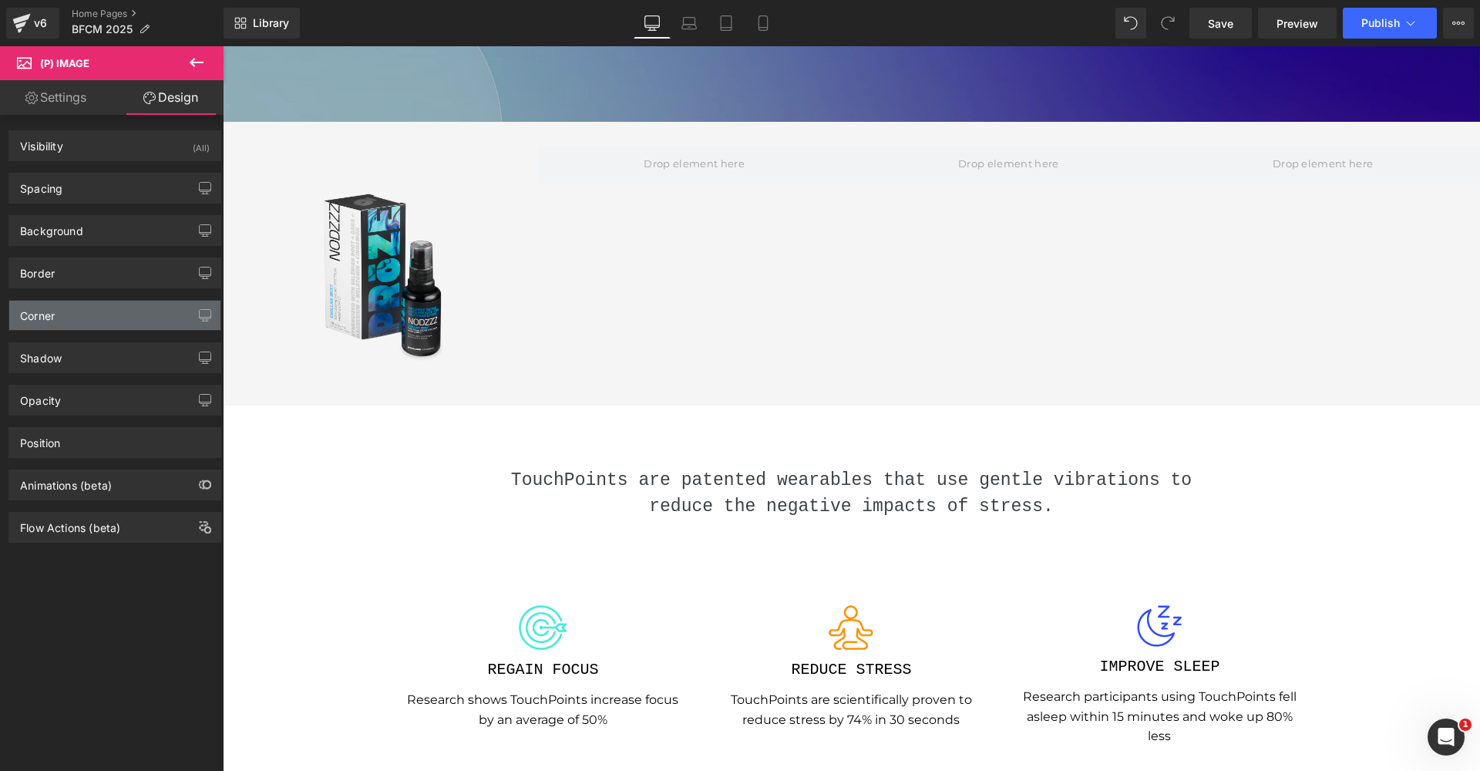
click at [94, 318] on div "Corner" at bounding box center [114, 315] width 211 height 29
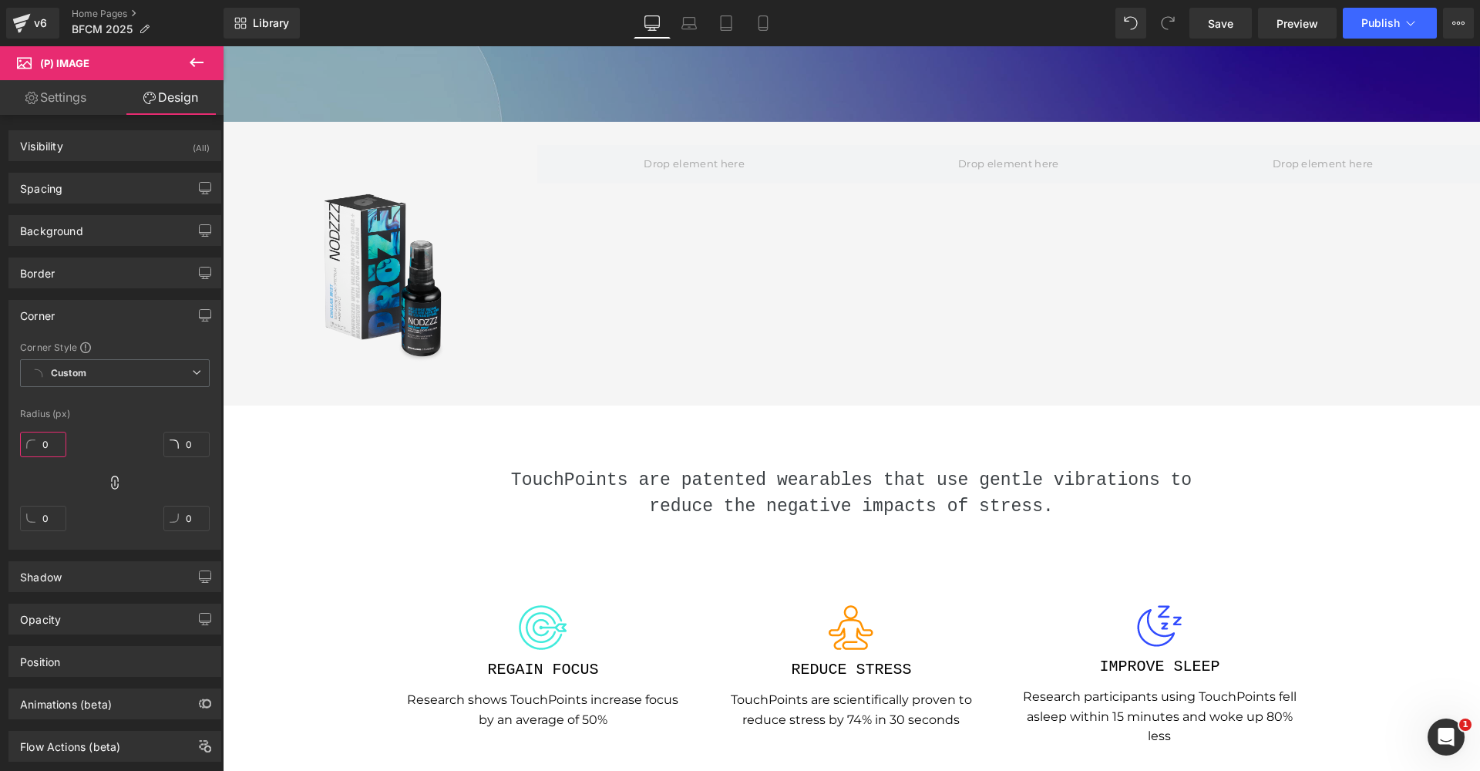
click at [56, 437] on input "0" at bounding box center [43, 444] width 46 height 25
type input "100"
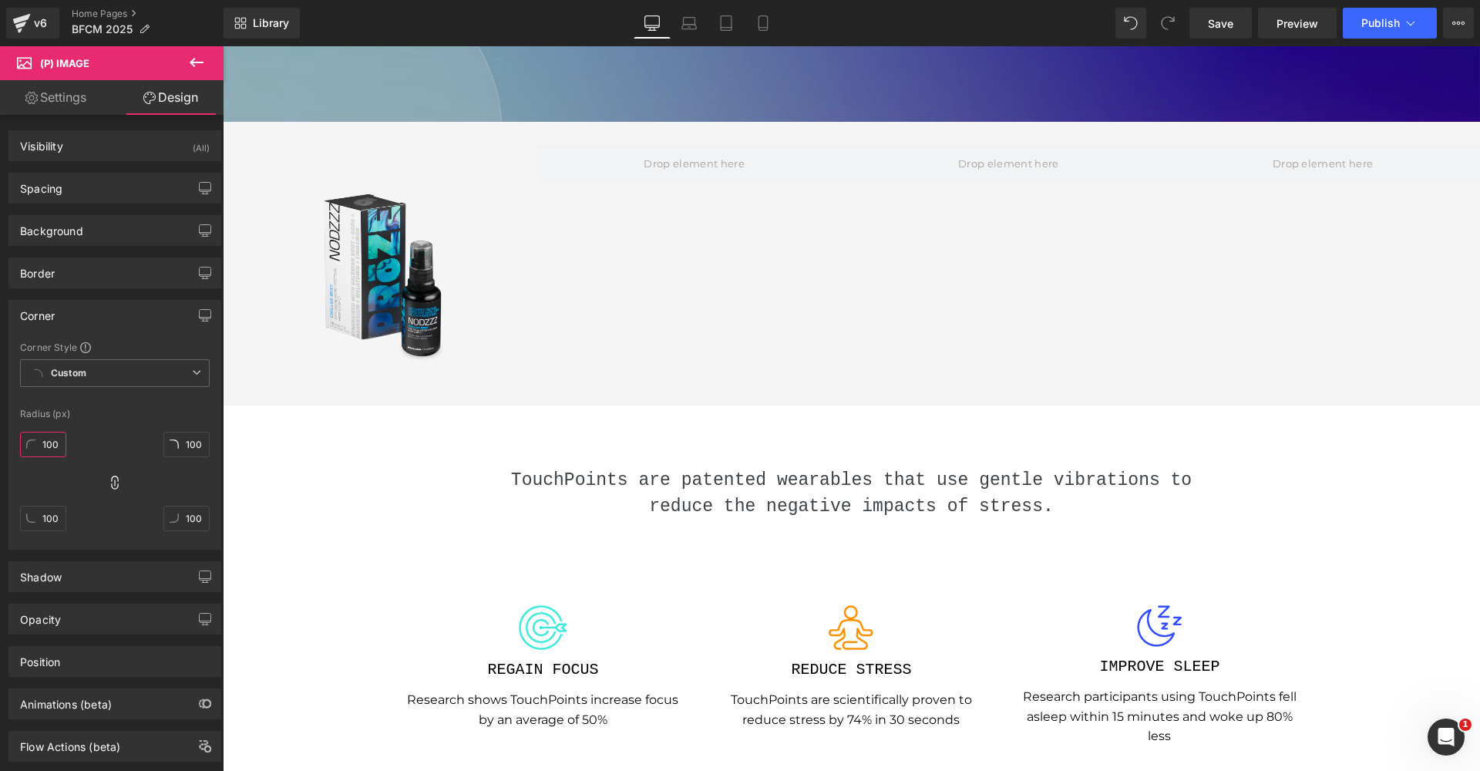
type input "1000"
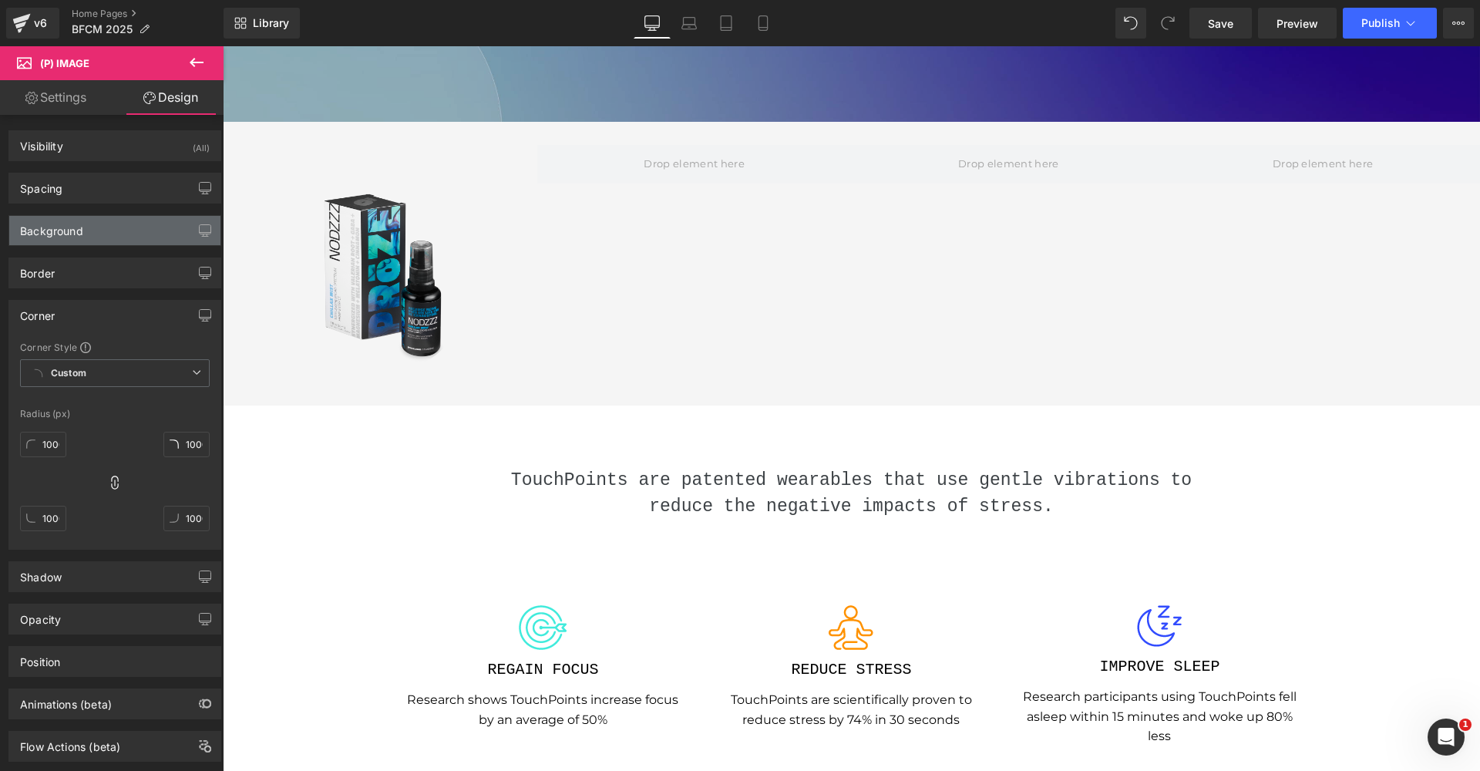
click at [89, 228] on div "Background" at bounding box center [114, 230] width 211 height 29
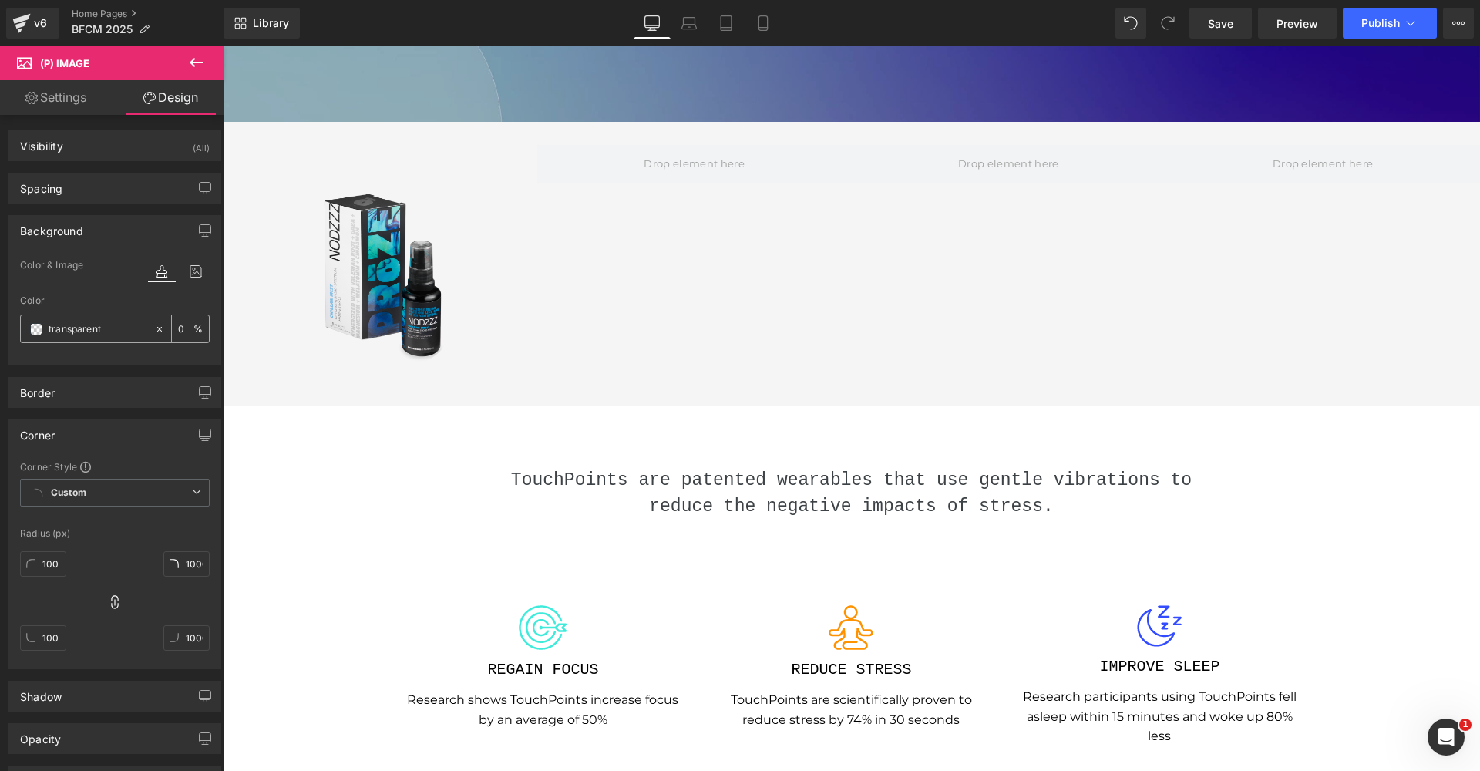
click at [89, 326] on input "transparent" at bounding box center [98, 329] width 99 height 17
click at [52, 335] on input "transparent" at bounding box center [98, 329] width 99 height 17
type input "000"
type input "100"
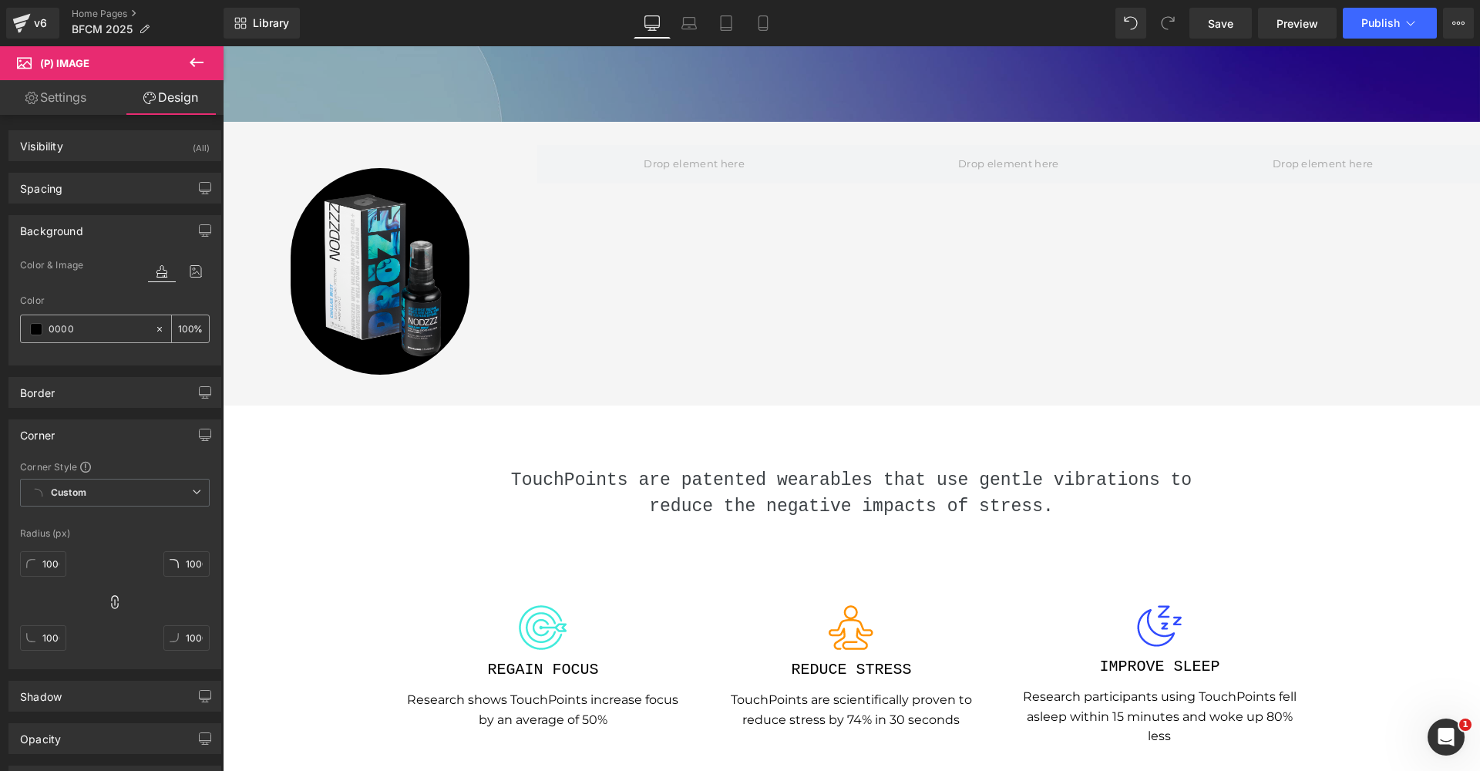
type input "00000"
type input "0"
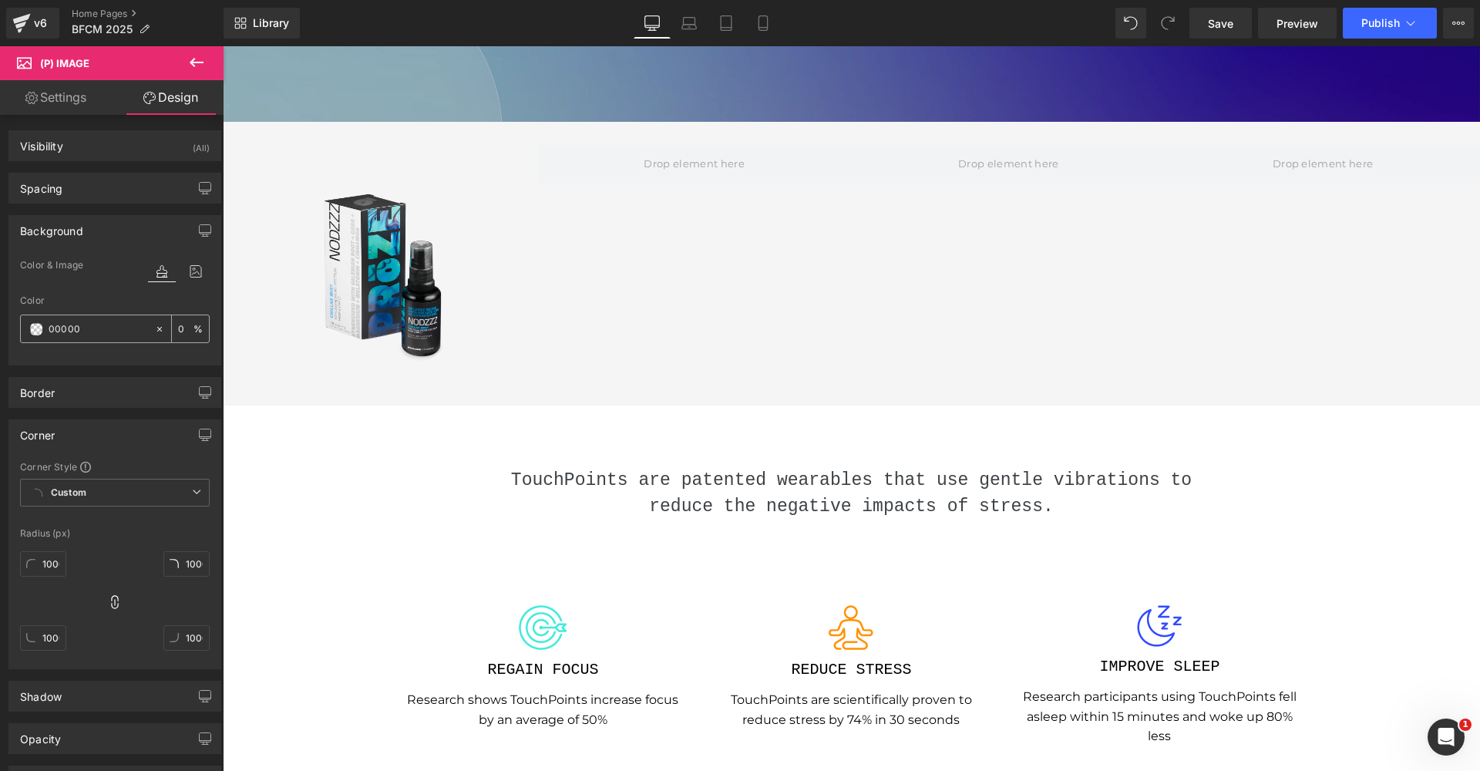
type input "000000"
type input "100"
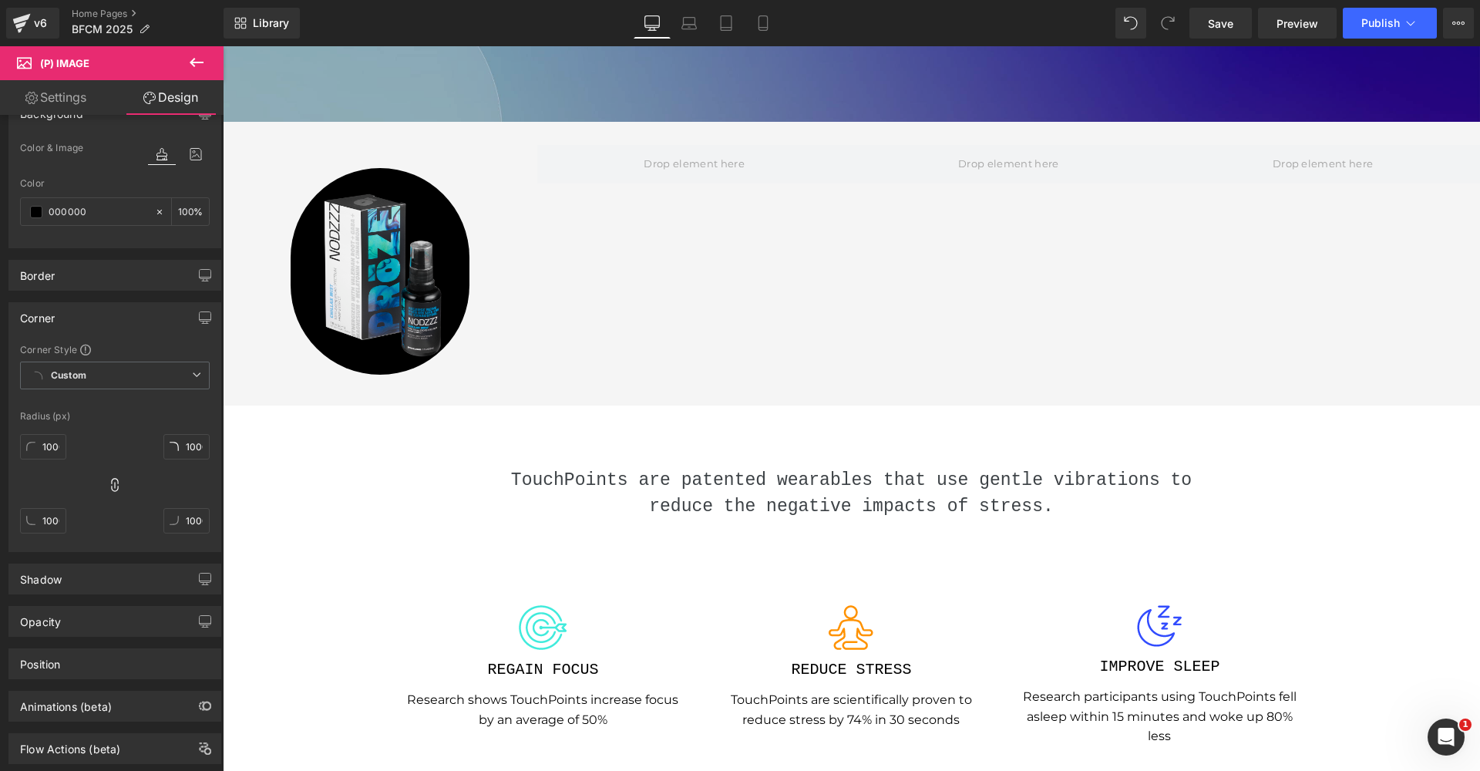
scroll to position [121, 0]
type input "000000"
click at [57, 450] on input "1000" at bounding box center [43, 442] width 46 height 25
click at [55, 445] on input "1000" at bounding box center [43, 442] width 46 height 25
type input "100"
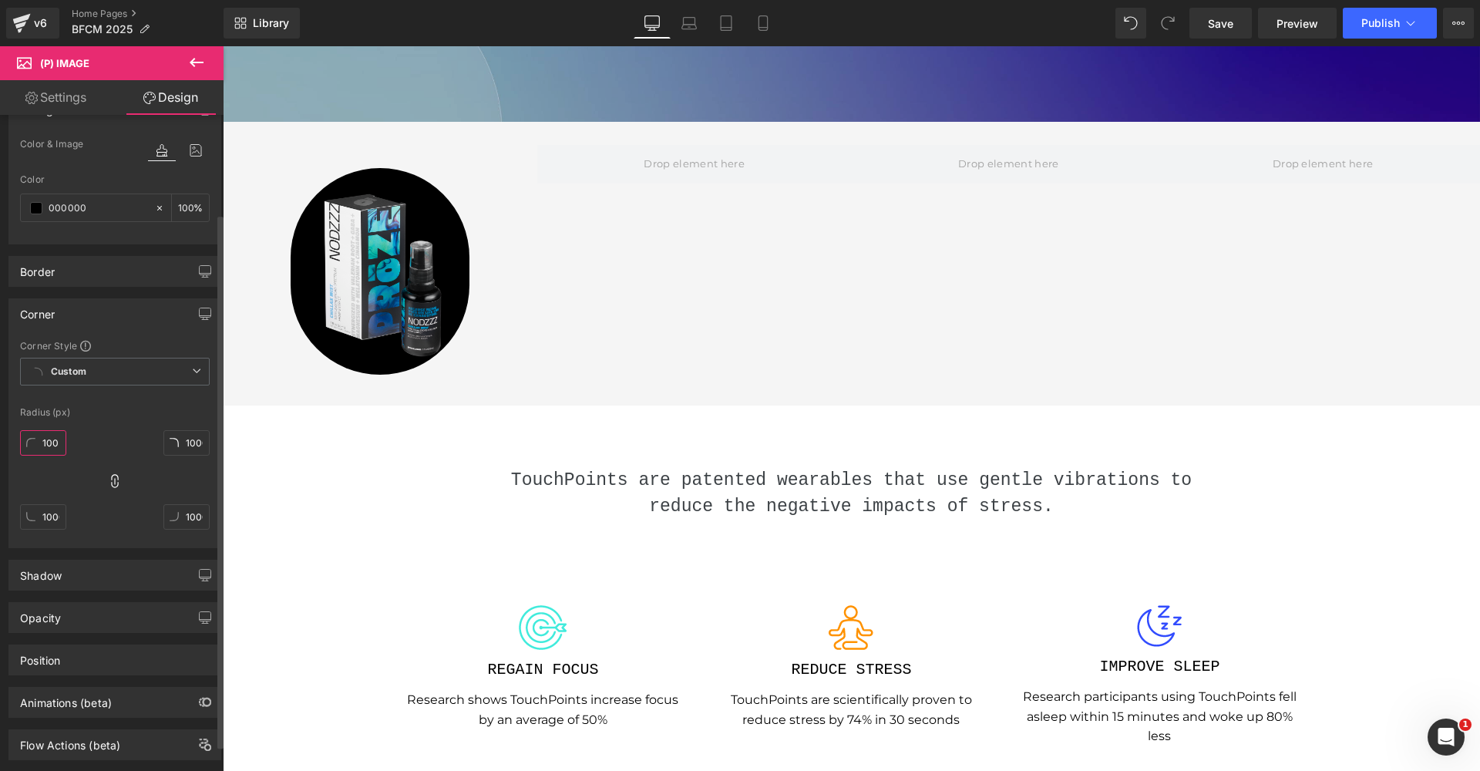
type input "100"
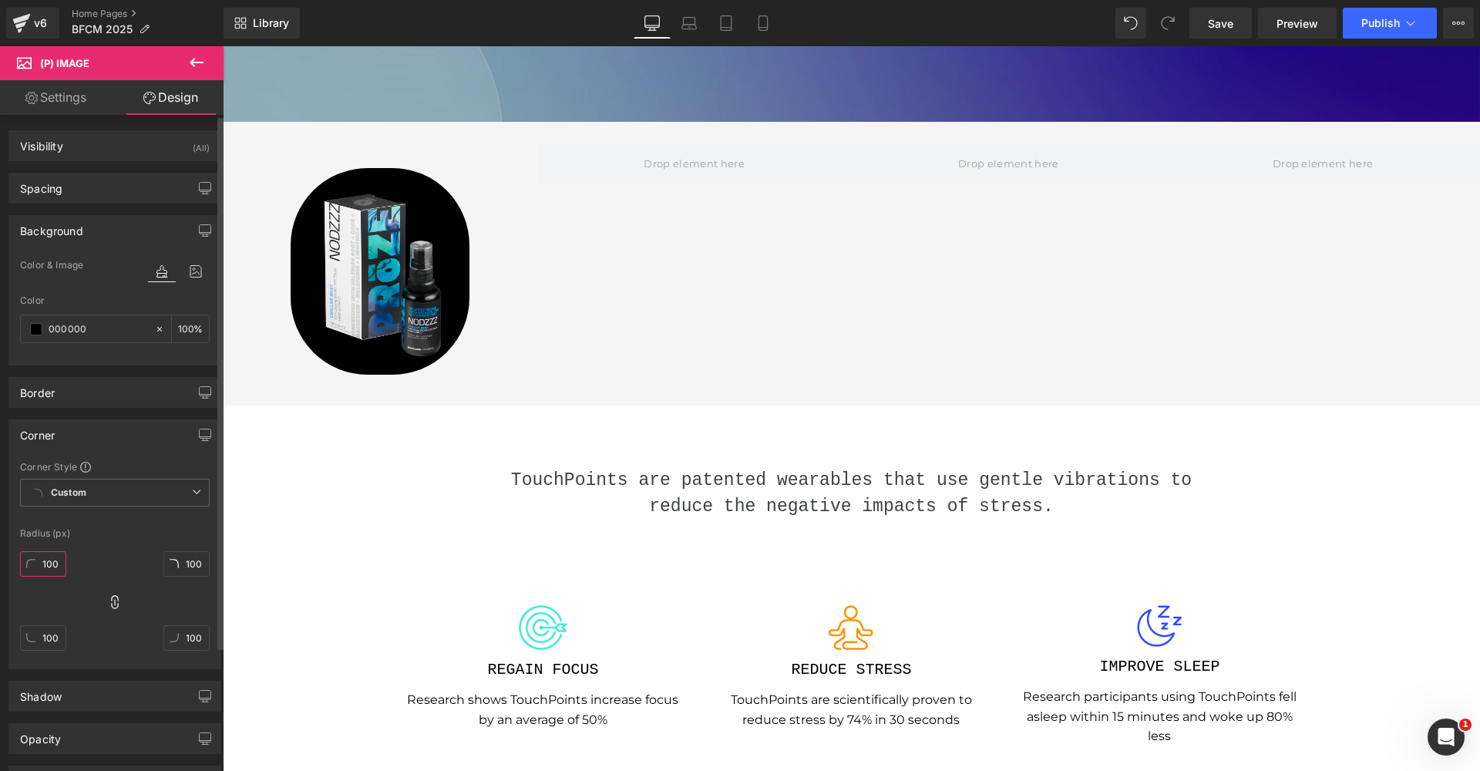
scroll to position [0, 0]
click at [60, 99] on link "Settings" at bounding box center [56, 97] width 112 height 35
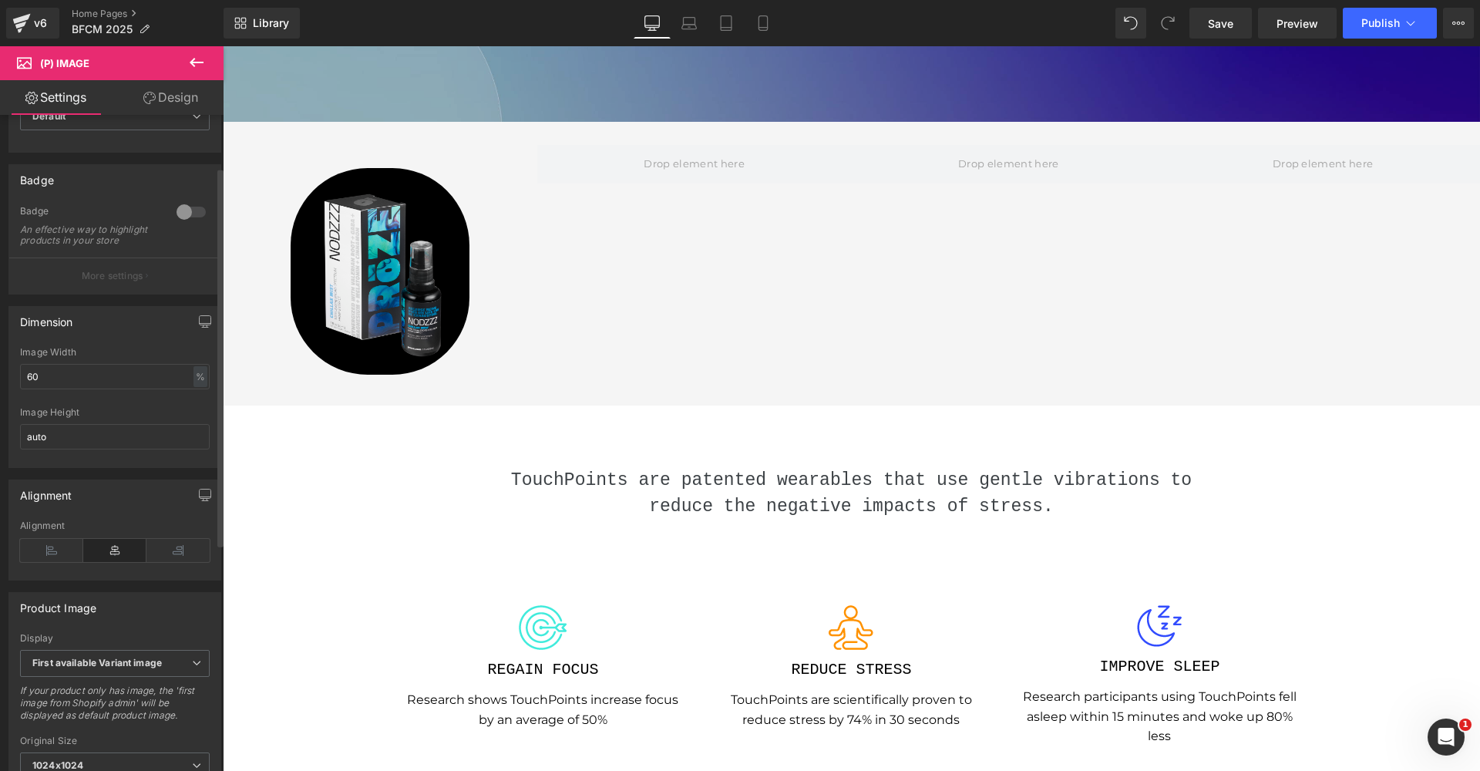
scroll to position [82, 0]
click at [116, 403] on div "Image Width 60 % % px" at bounding box center [115, 380] width 190 height 60
click at [107, 392] on input "60" at bounding box center [115, 379] width 190 height 25
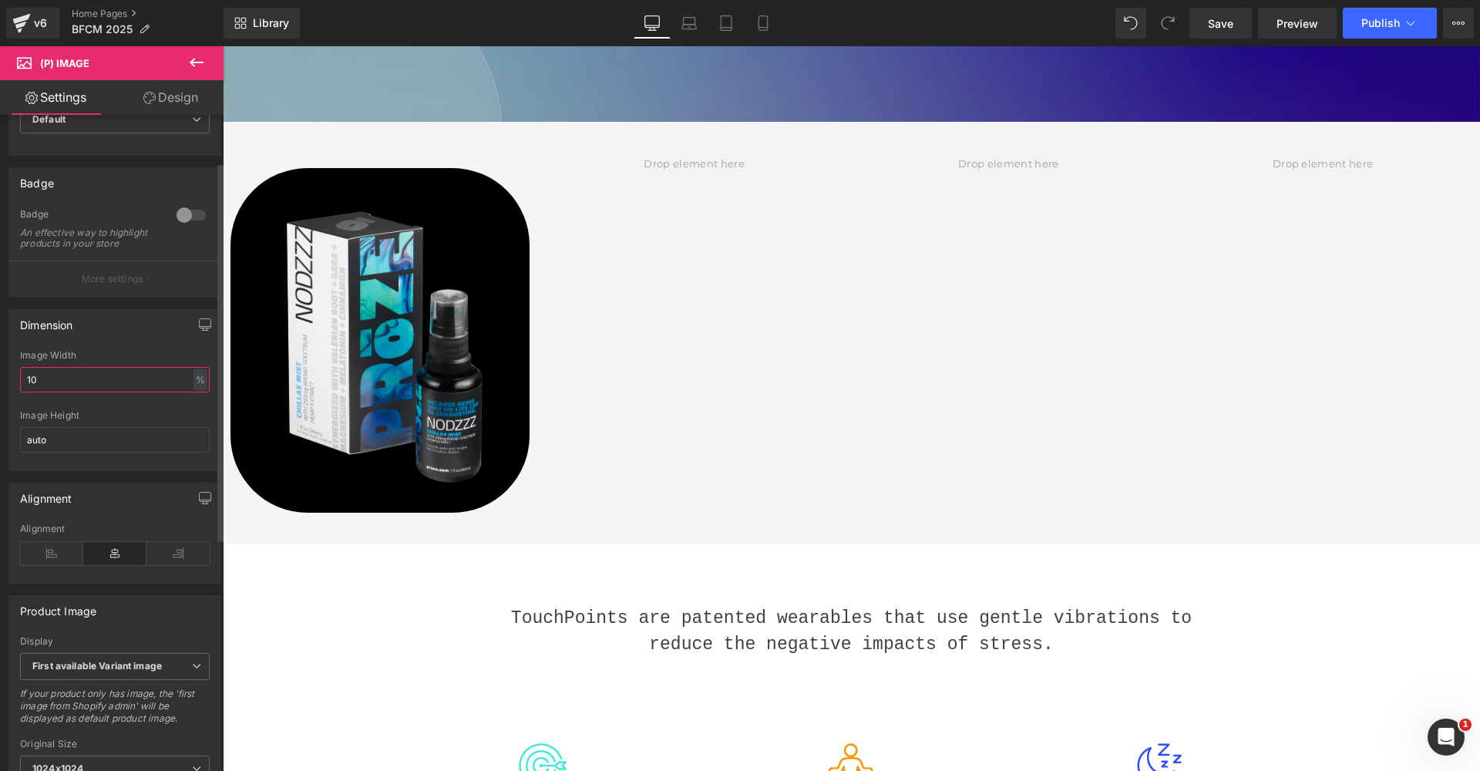
type input "1"
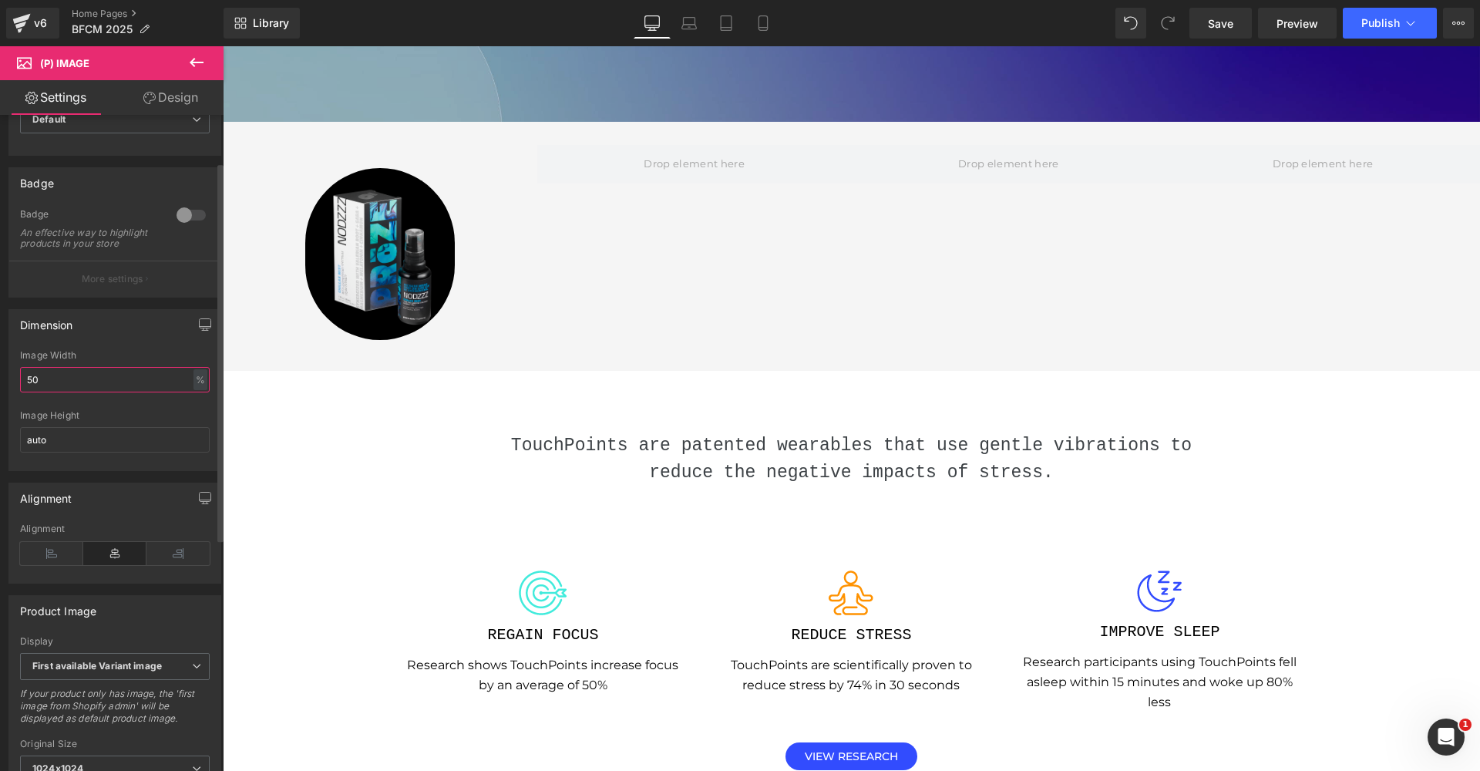
type input "5"
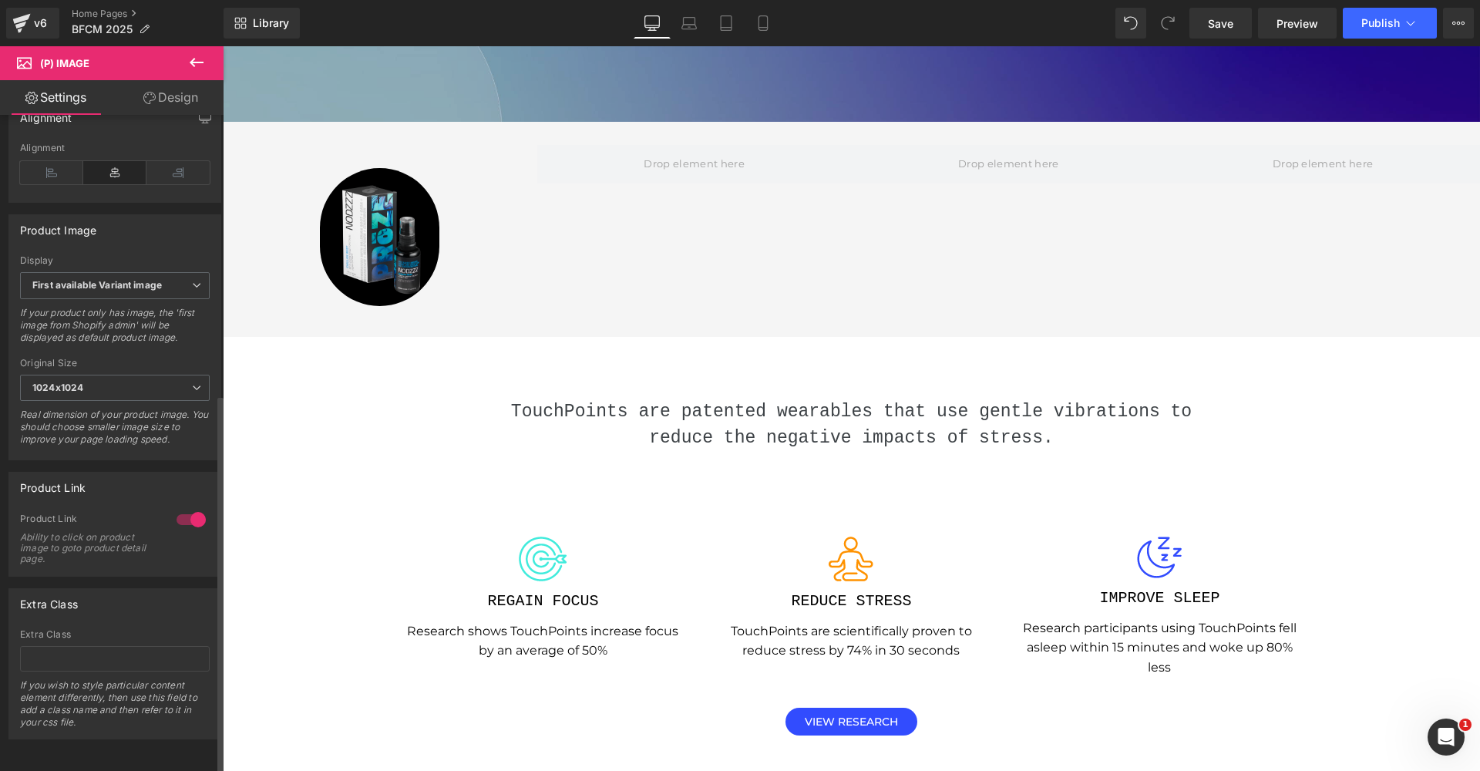
scroll to position [483, 0]
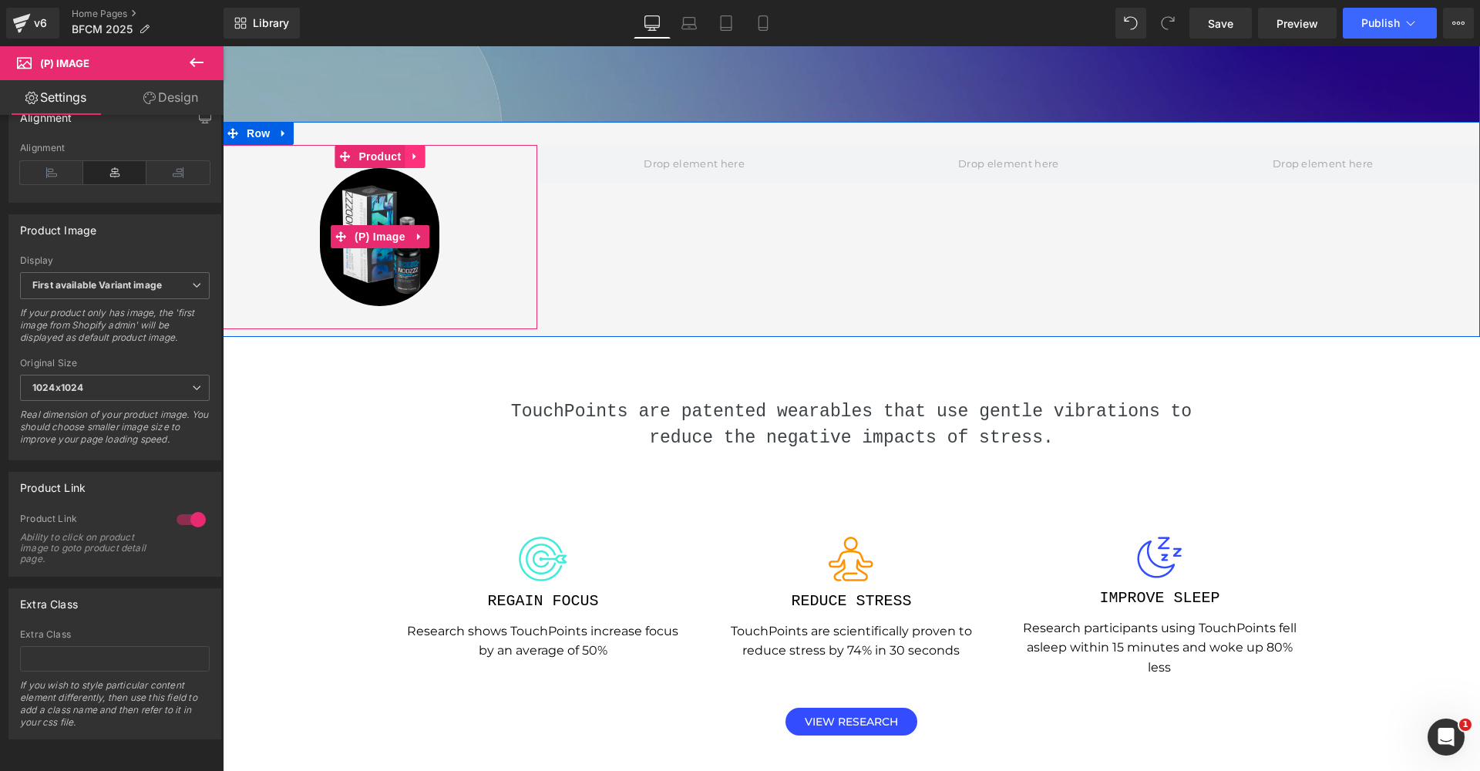
type input "40"
click at [419, 168] on link at bounding box center [415, 156] width 20 height 23
click at [426, 162] on icon at bounding box center [424, 156] width 11 height 11
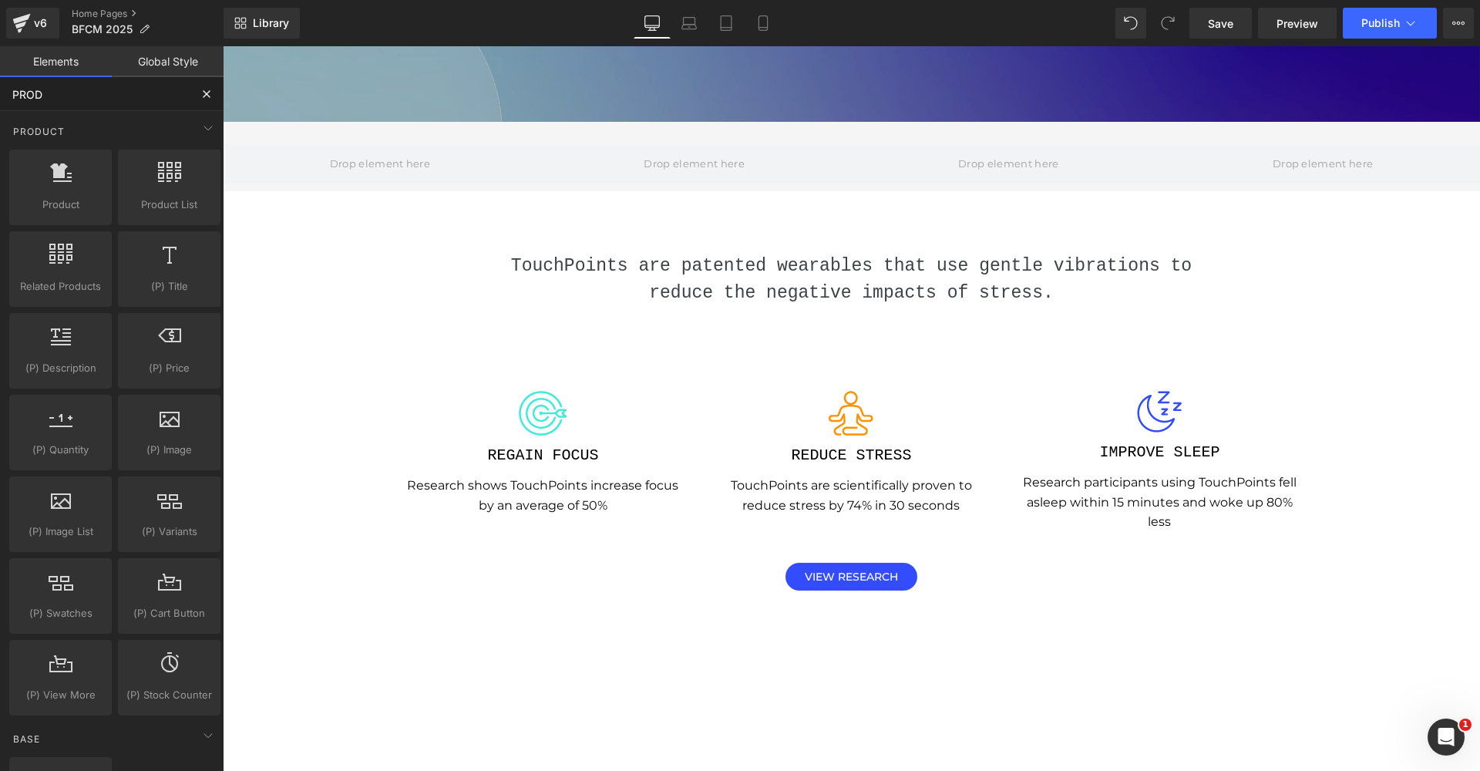
click at [140, 99] on input "PROD" at bounding box center [95, 94] width 190 height 34
type input "P"
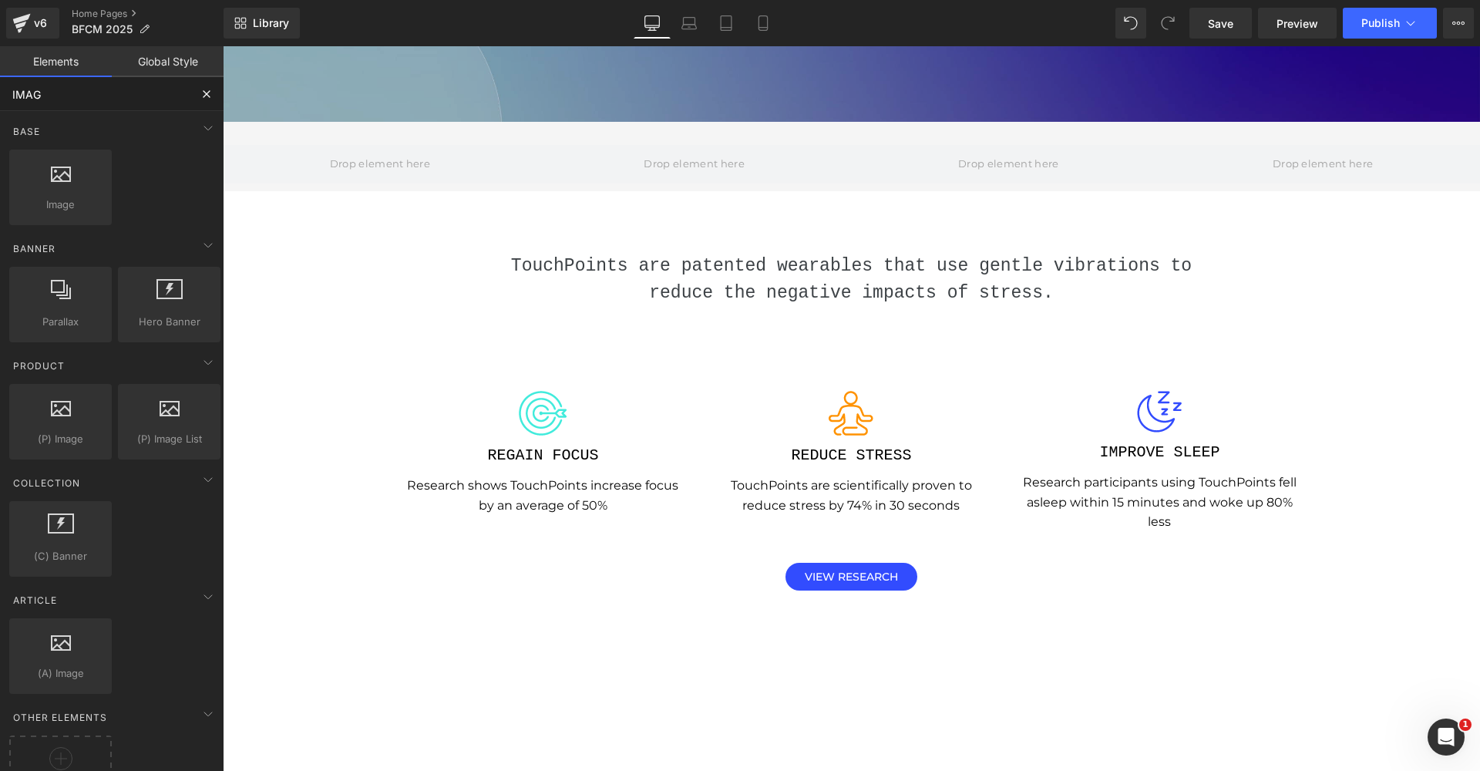
type input "IMAGE"
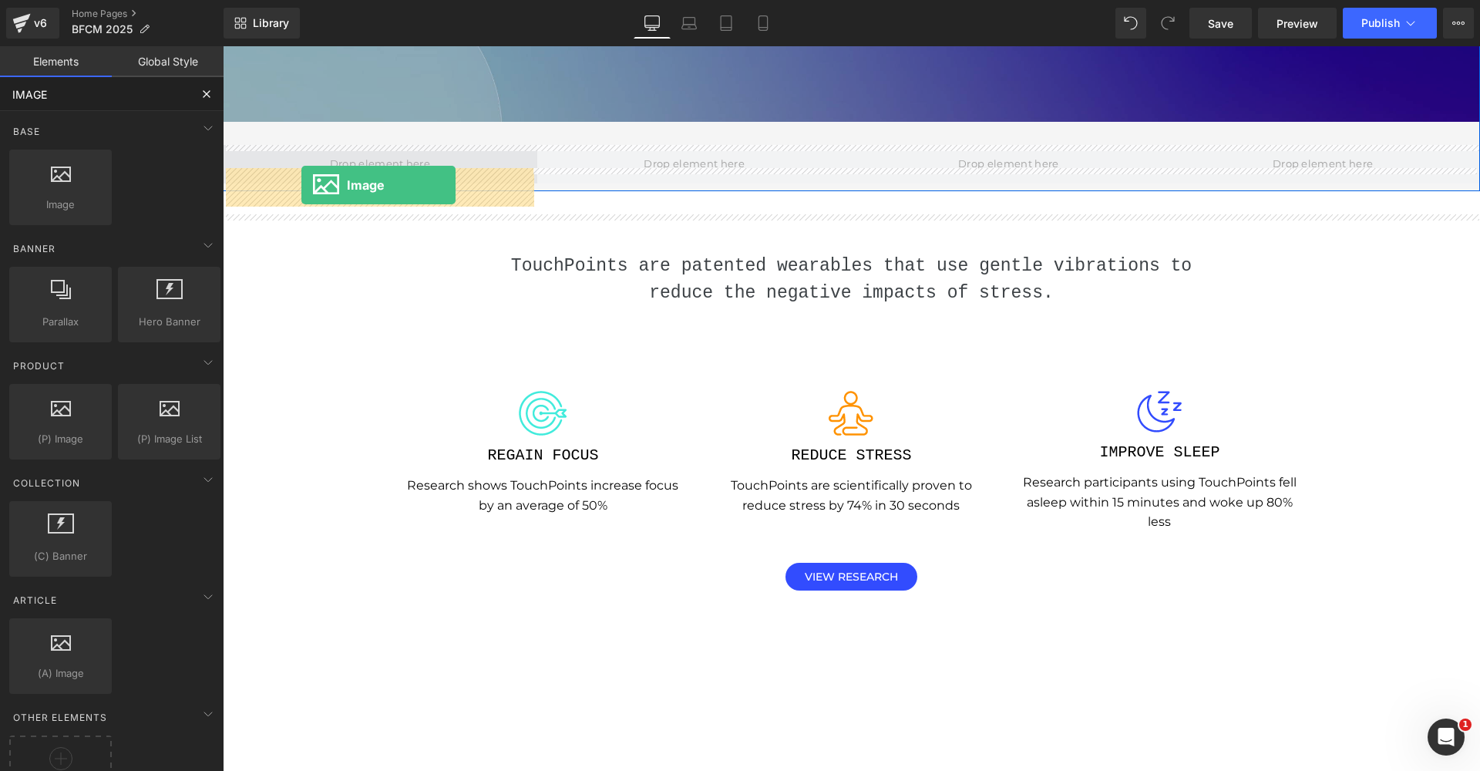
drag, startPoint x: 288, startPoint y: 221, endPoint x: 301, endPoint y: 185, distance: 38.8
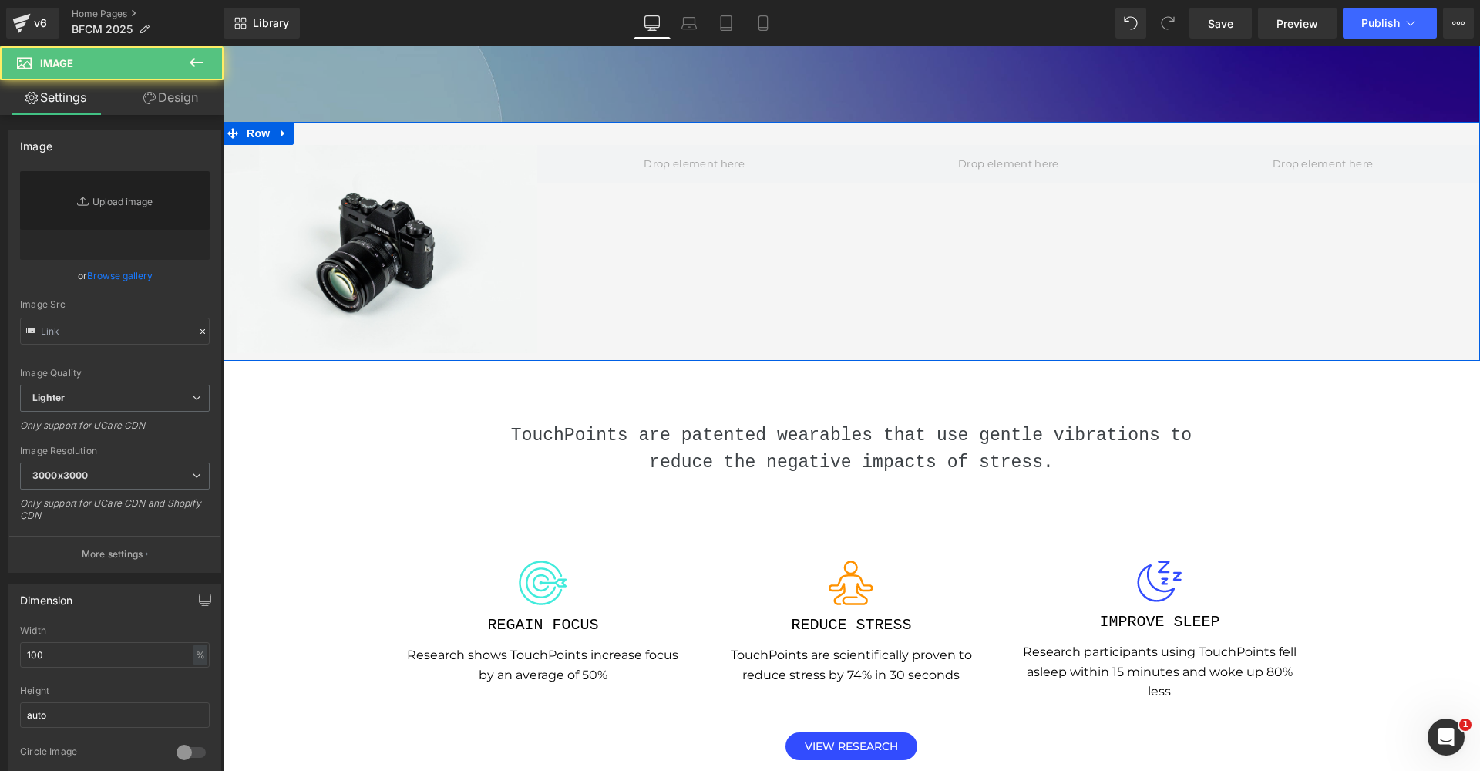
type input "//[DOMAIN_NAME][URL]"
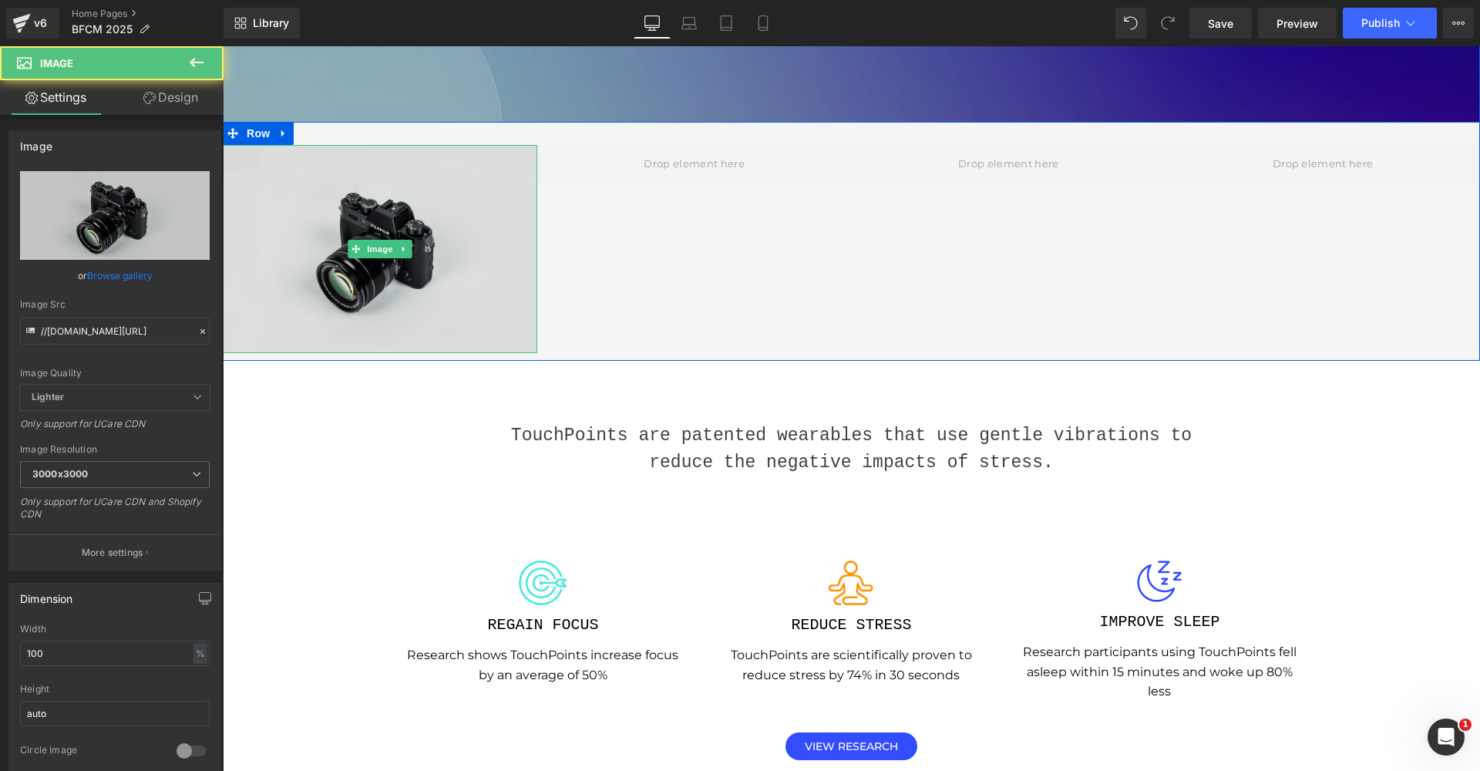
click at [402, 313] on img at bounding box center [380, 249] width 315 height 208
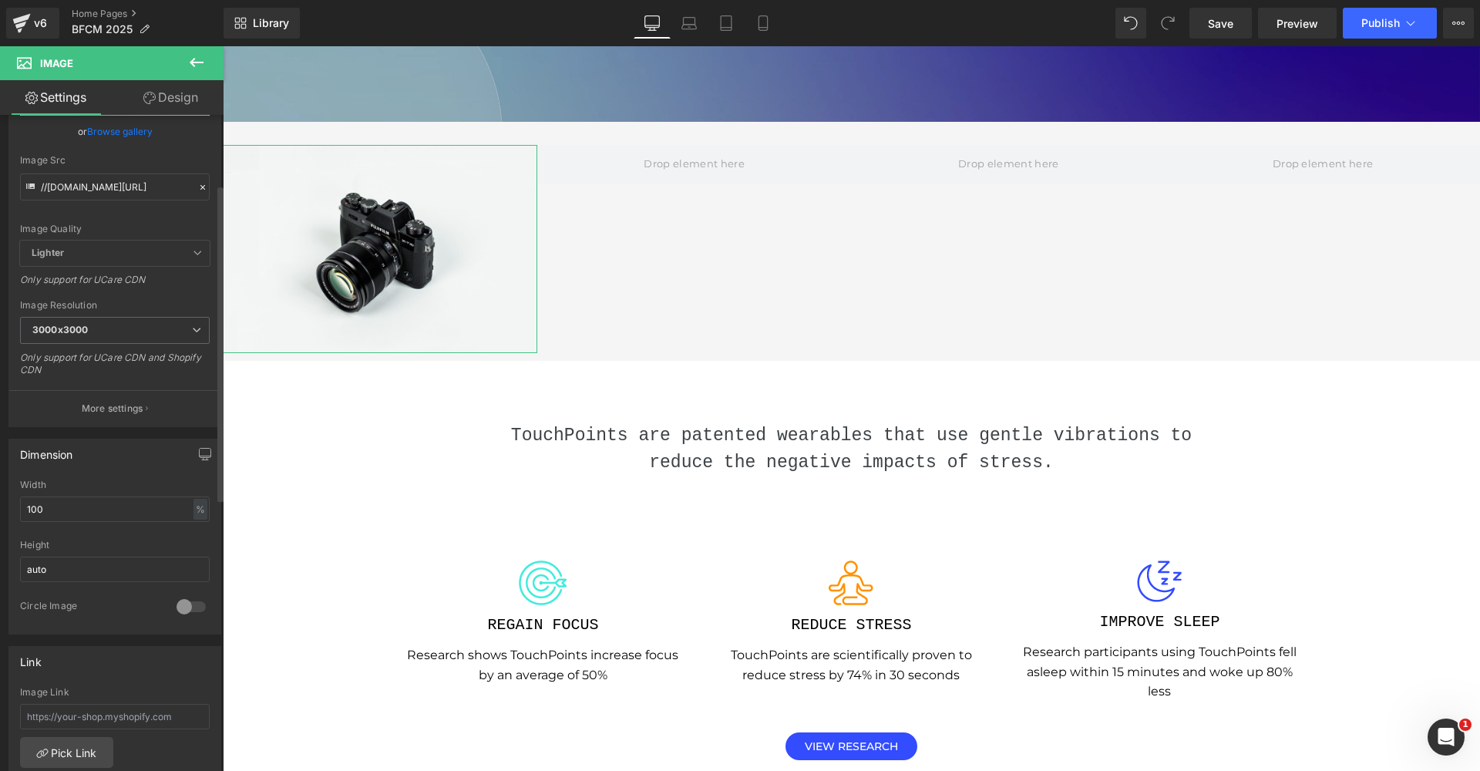
scroll to position [288, 0]
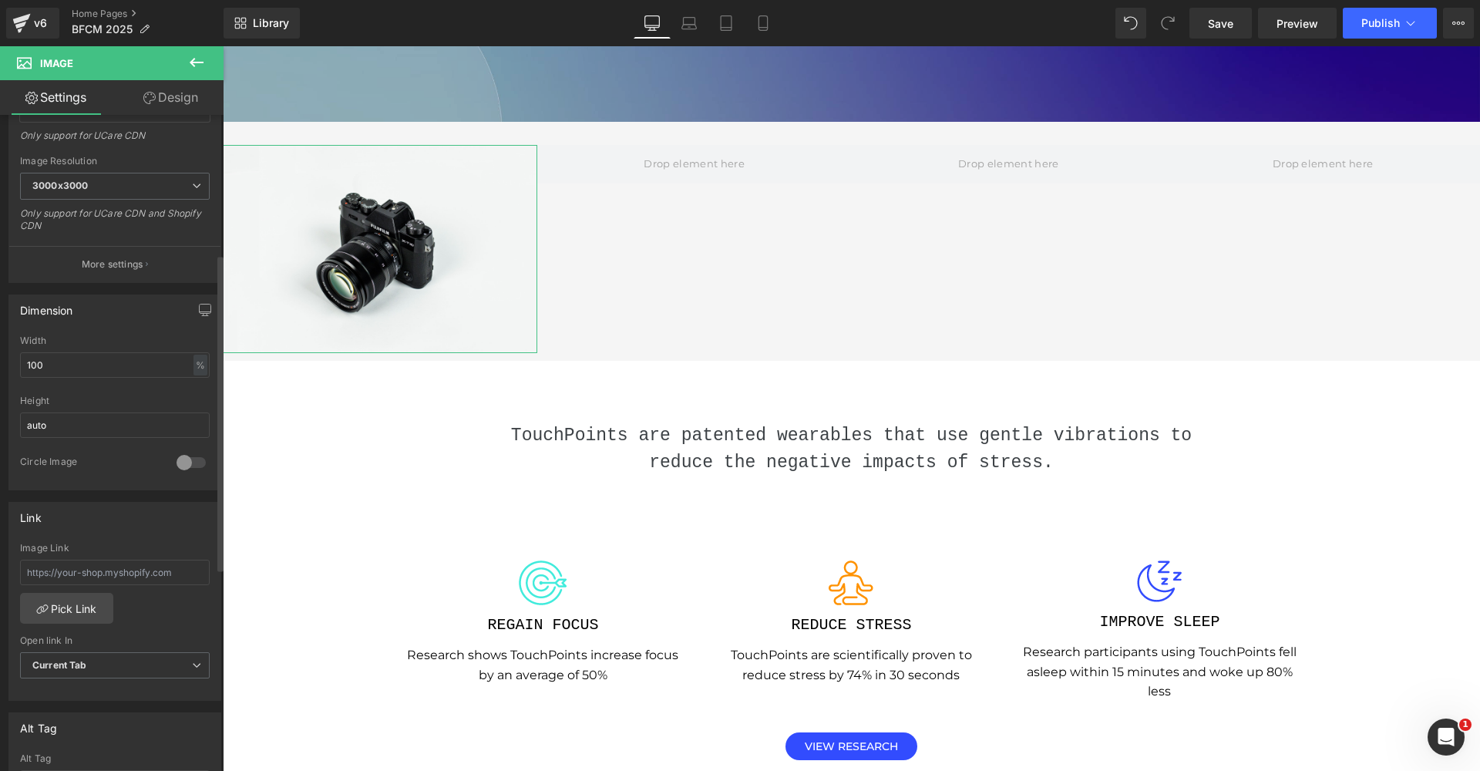
click at [159, 463] on div "Circle Image" at bounding box center [115, 473] width 190 height 34
click at [183, 467] on div at bounding box center [191, 462] width 37 height 25
click at [106, 374] on input "100" at bounding box center [115, 364] width 190 height 25
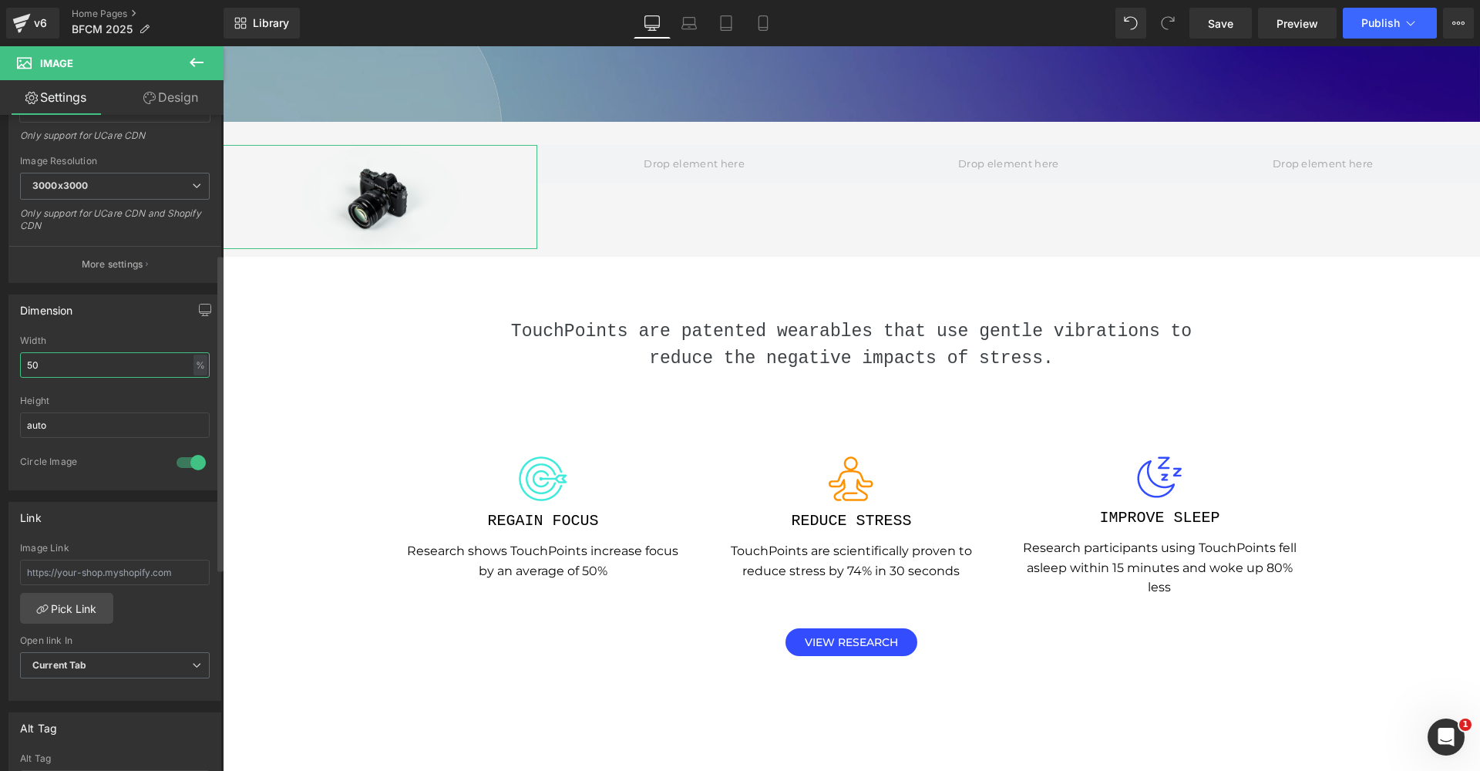
type input "5"
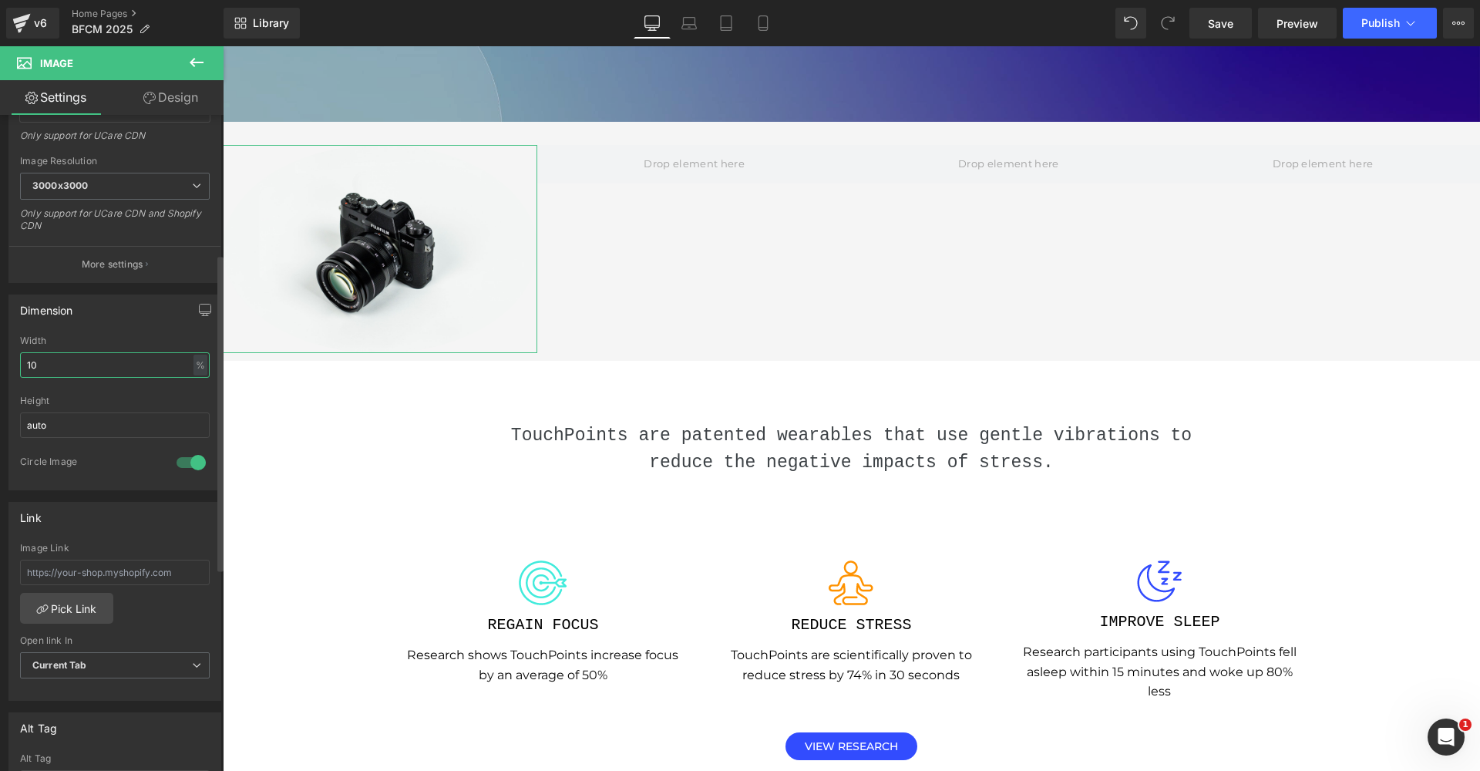
type input "100"
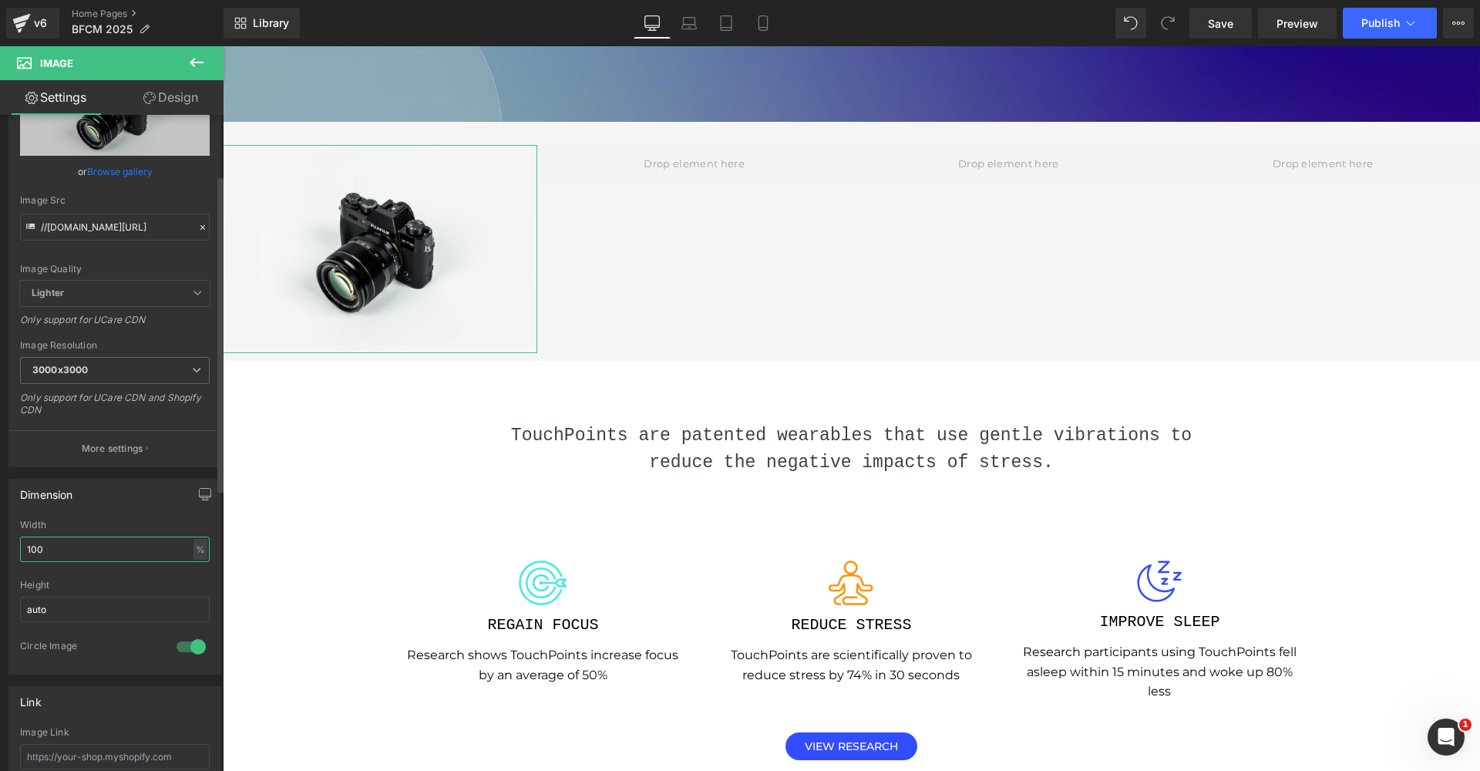
scroll to position [104, 0]
click at [93, 232] on input "//[DOMAIN_NAME][URL]" at bounding box center [115, 227] width 190 height 27
paste input "[URL][DOMAIN_NAME]"
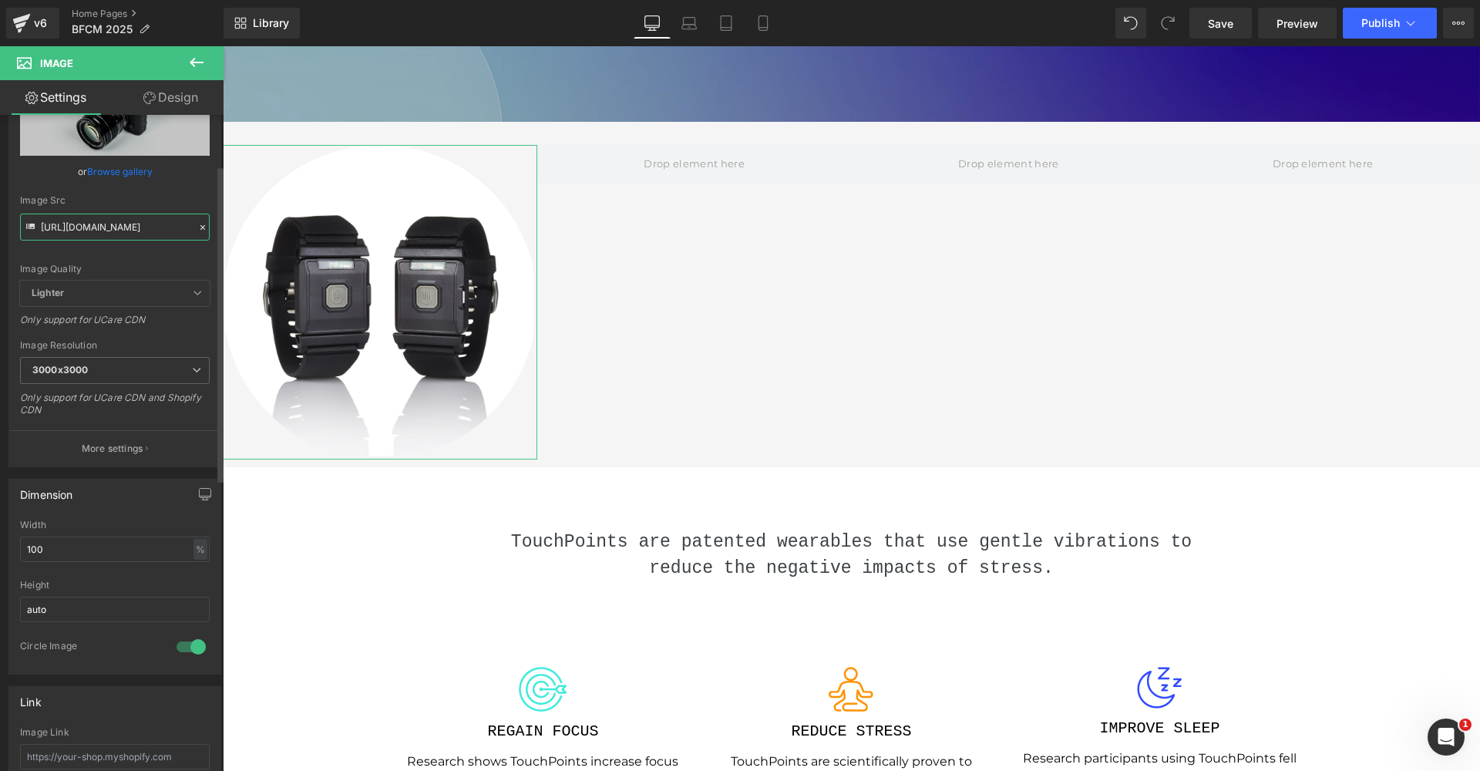
type input "[URL][DOMAIN_NAME]"
click at [168, 200] on div "Image Src" at bounding box center [115, 200] width 190 height 11
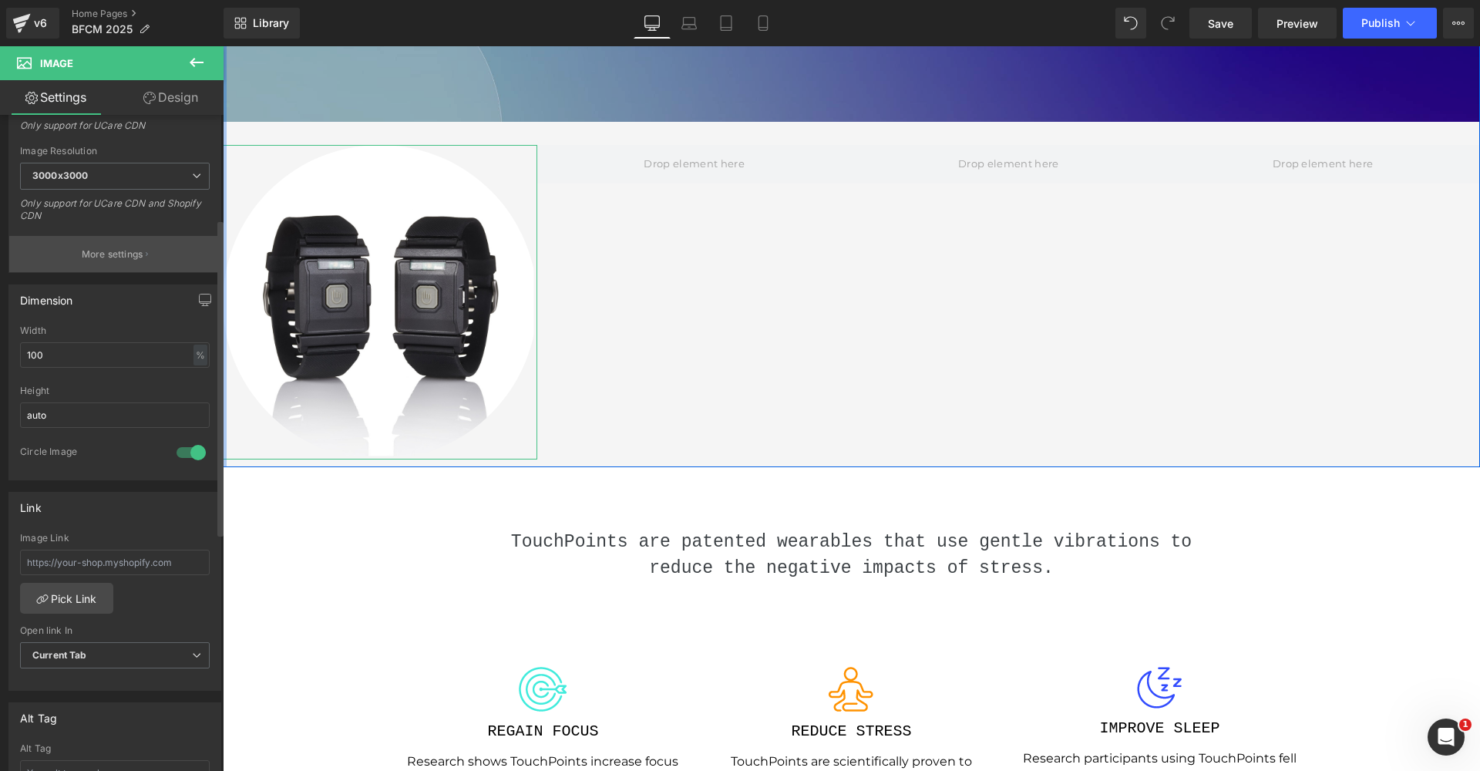
scroll to position [301, 0]
click at [79, 355] on input "100" at bounding box center [115, 352] width 190 height 25
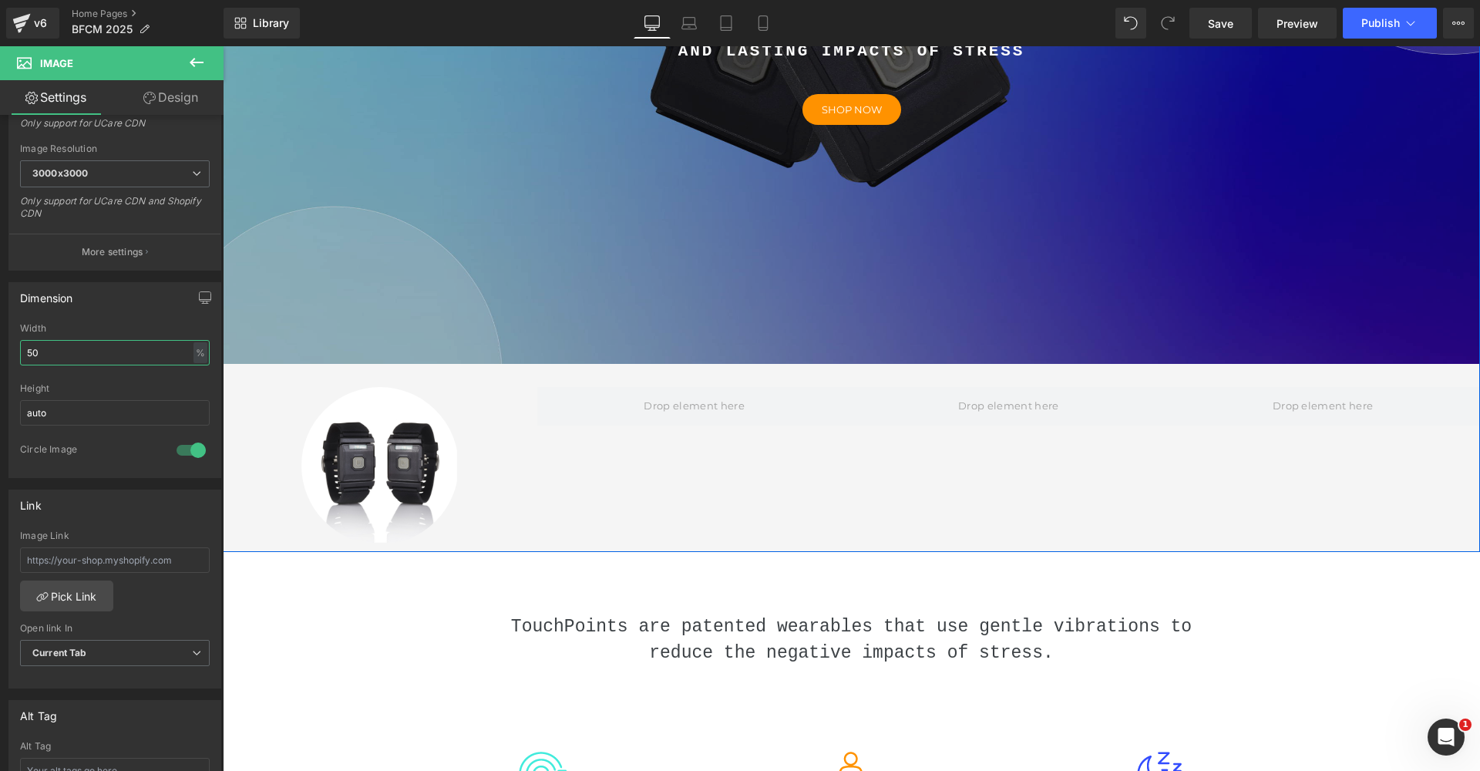
scroll to position [337, 0]
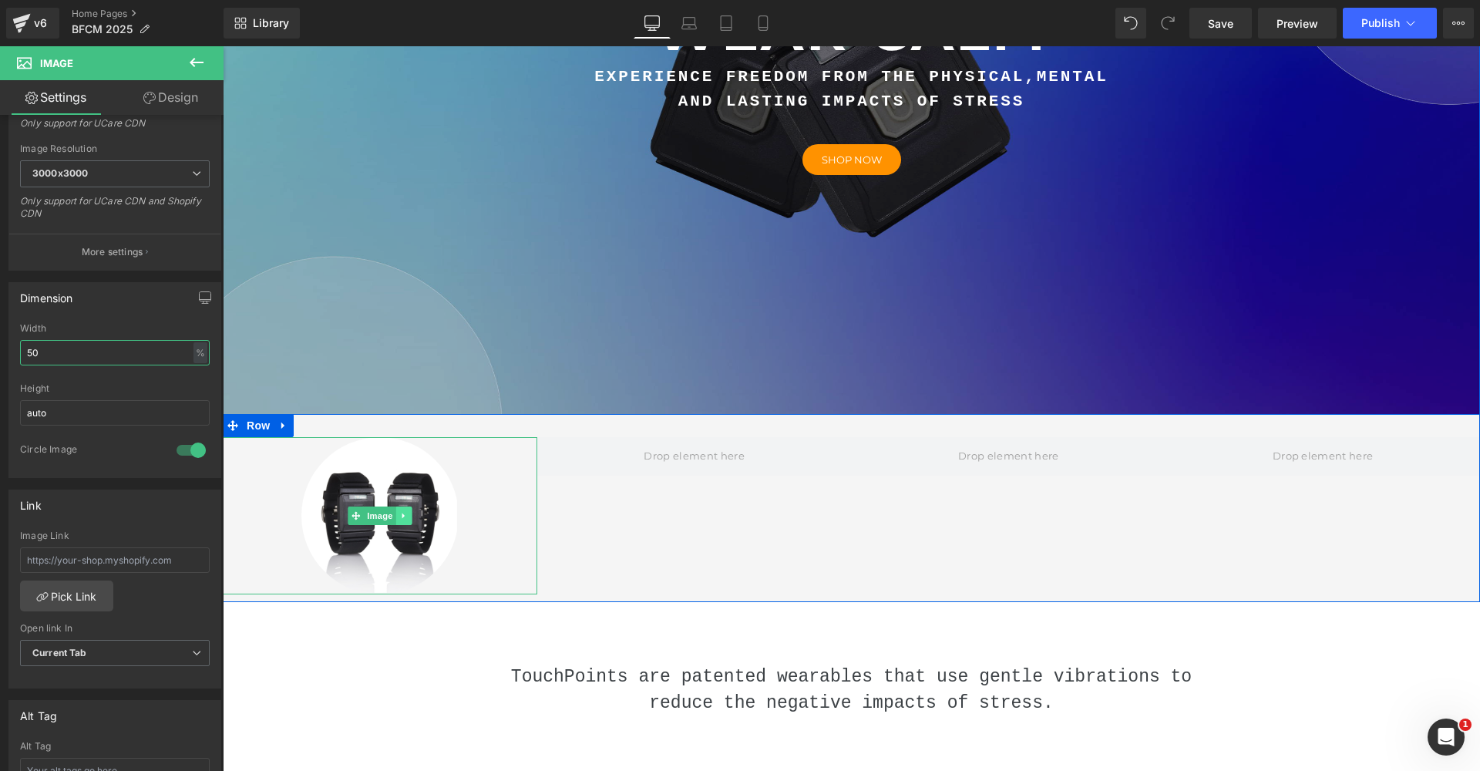
type input "50"
click at [408, 525] on link at bounding box center [404, 515] width 16 height 19
click at [392, 520] on icon at bounding box center [396, 515] width 8 height 8
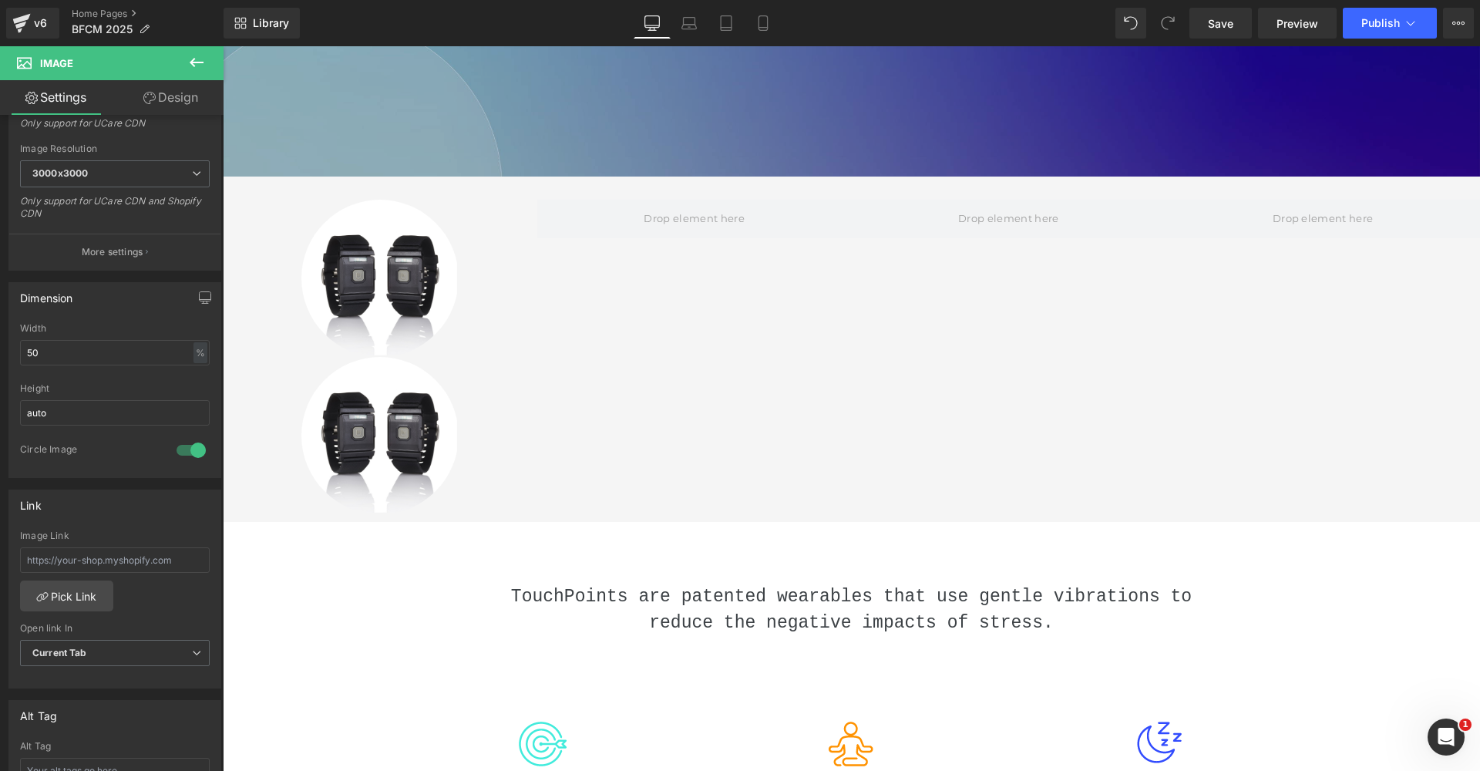
scroll to position [555, 0]
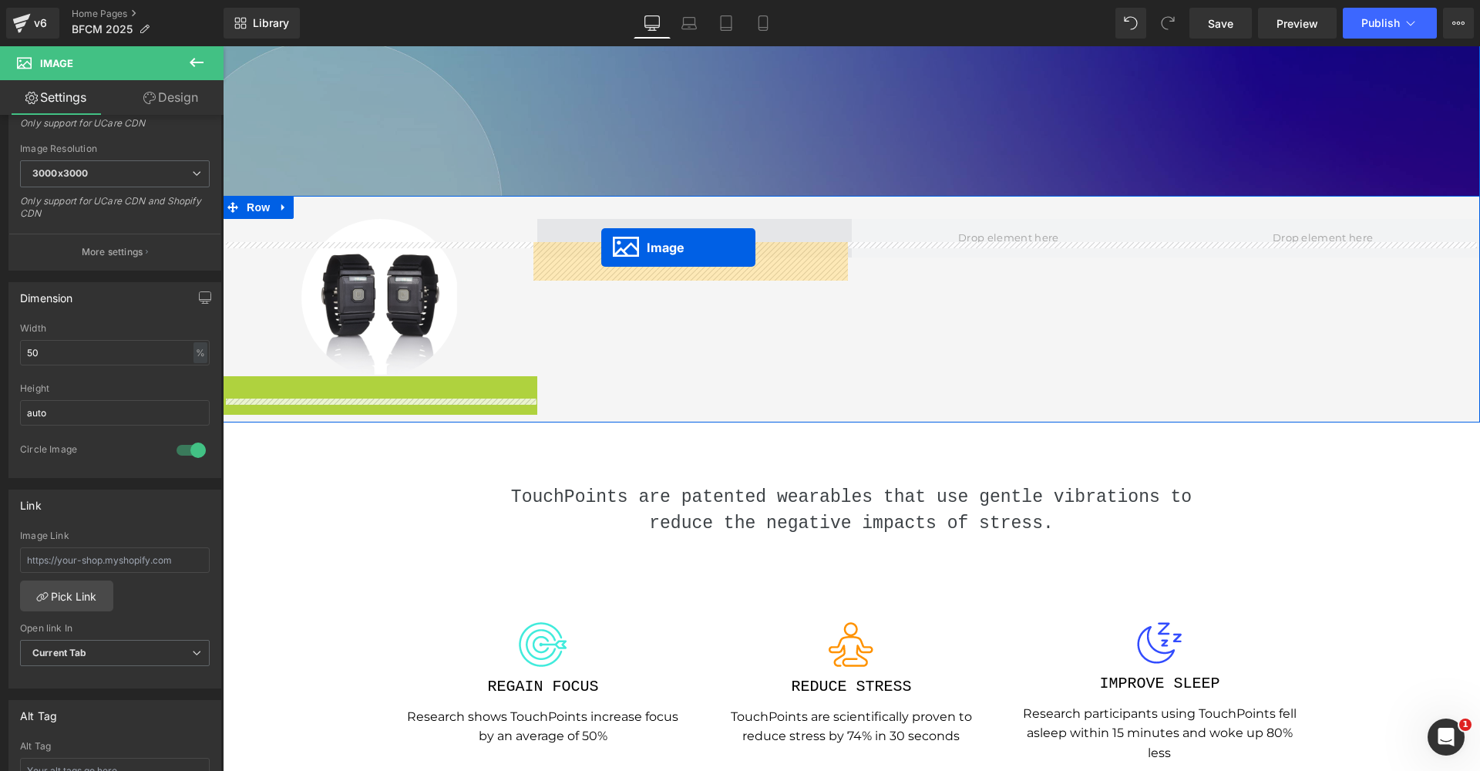
drag, startPoint x: 348, startPoint y: 475, endPoint x: 601, endPoint y: 250, distance: 338.5
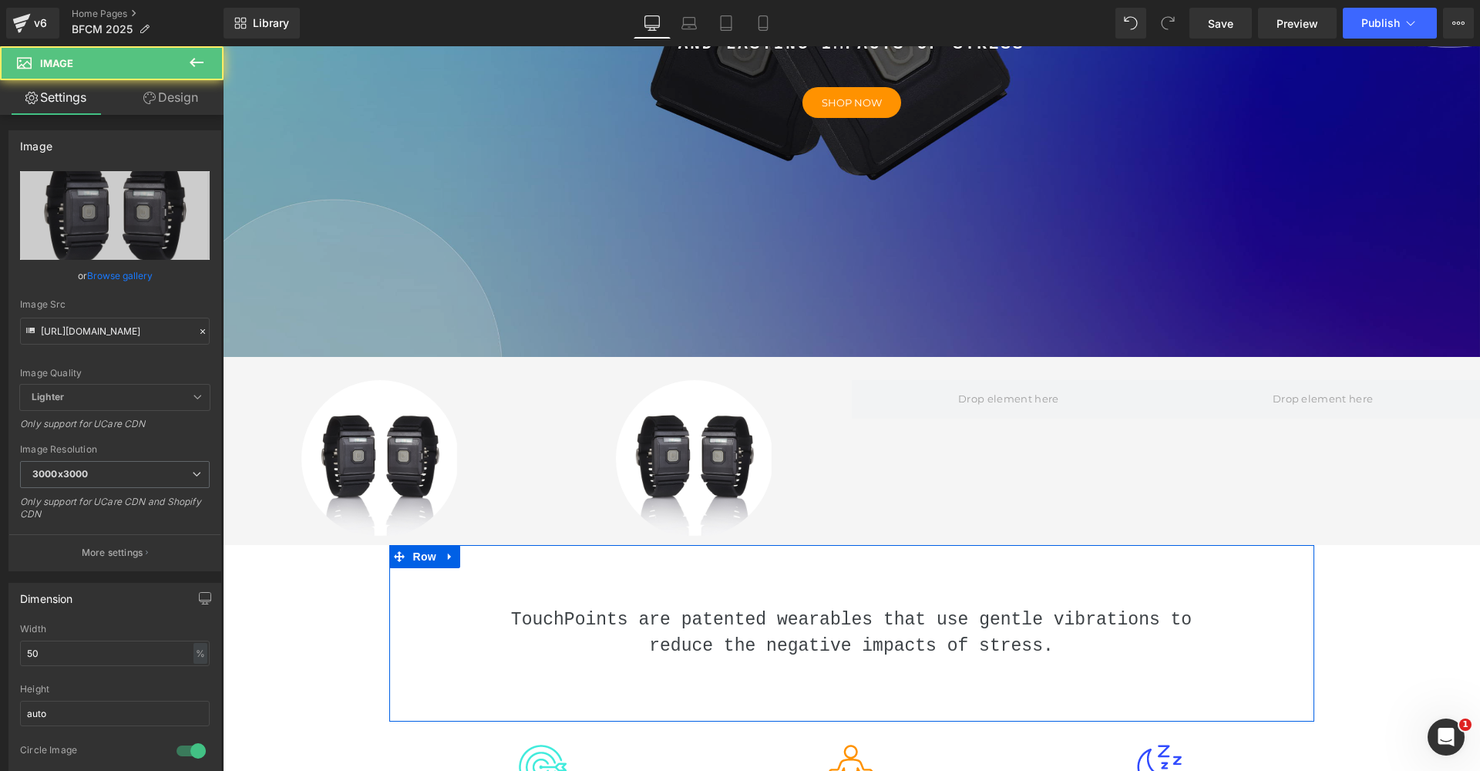
scroll to position [392, 0]
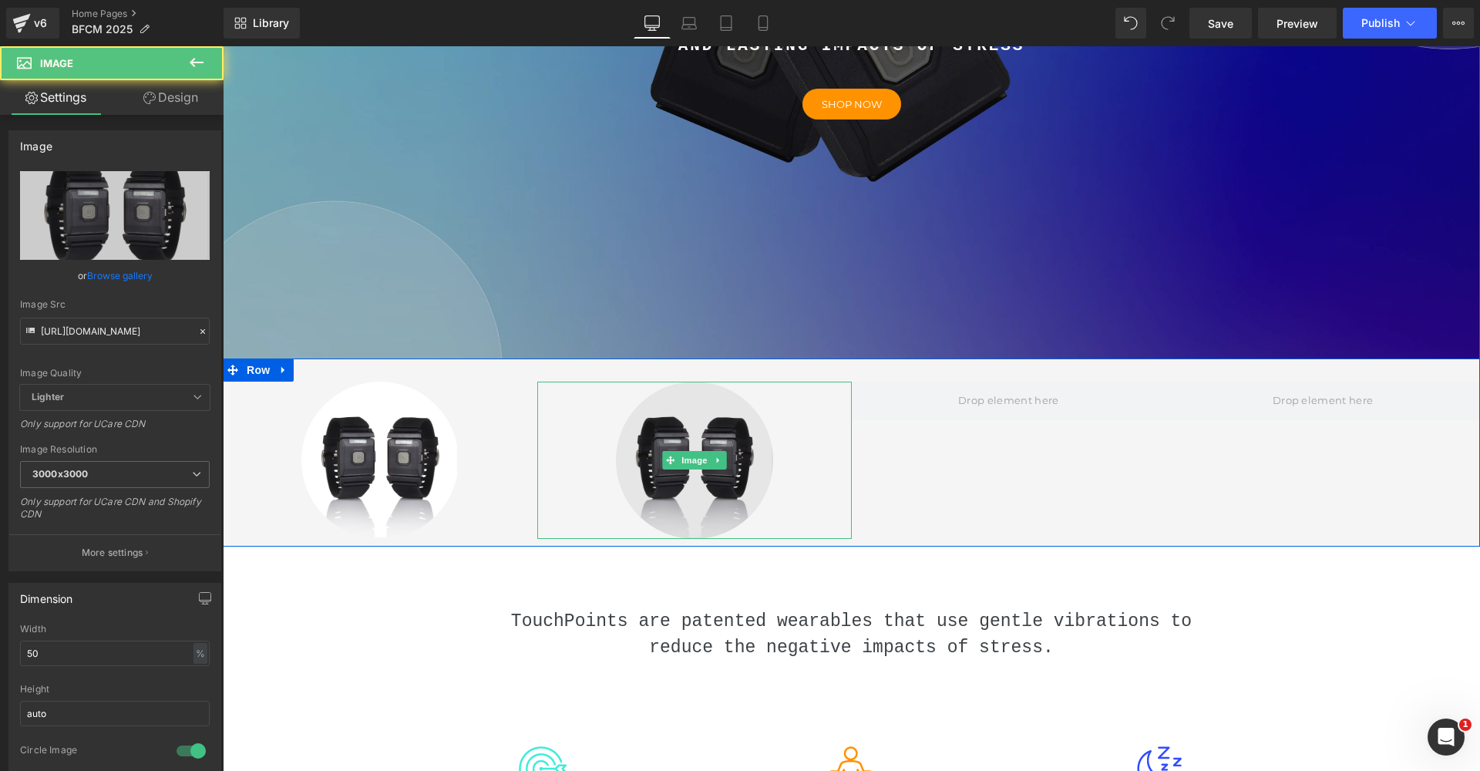
click at [688, 530] on img at bounding box center [694, 460] width 157 height 157
click at [658, 516] on img at bounding box center [694, 460] width 157 height 157
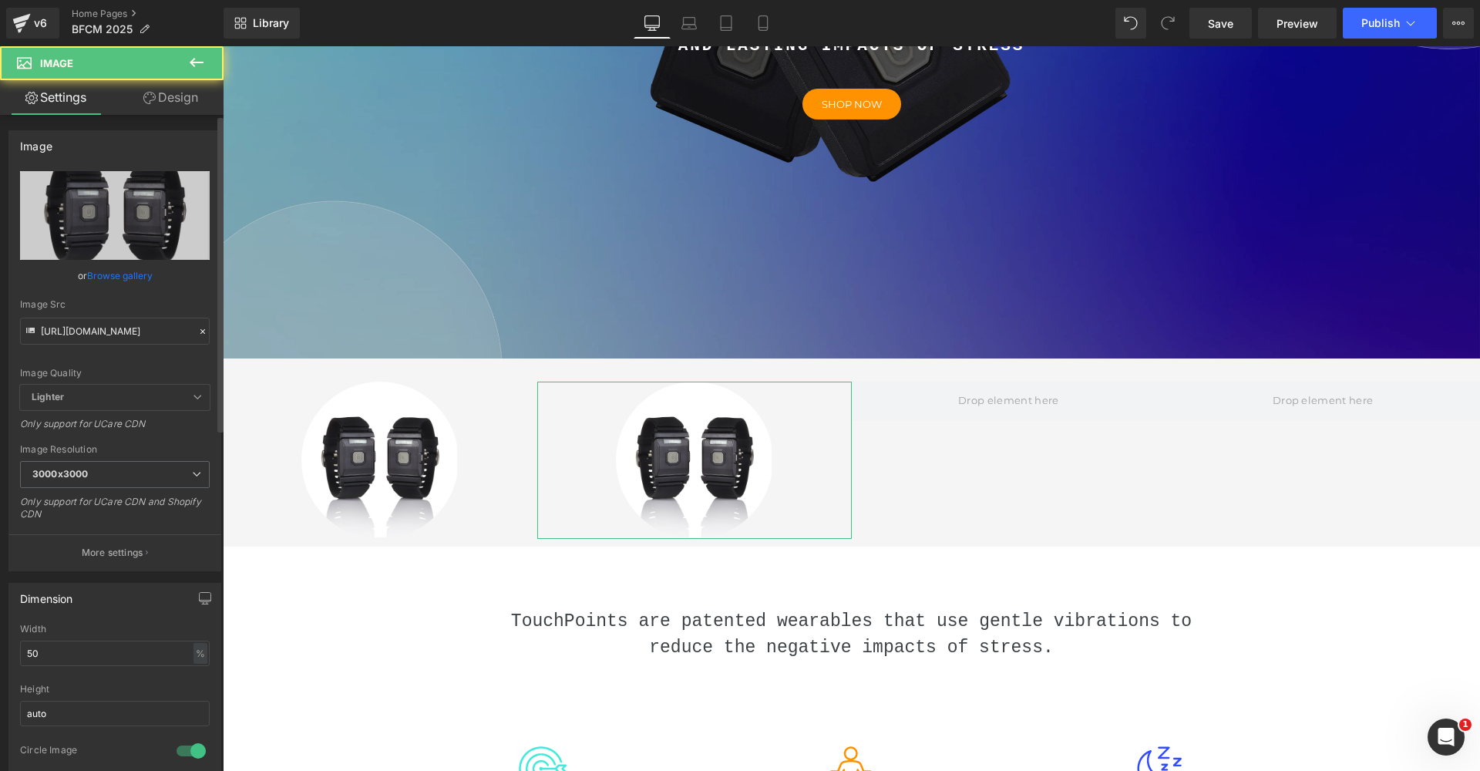
click at [134, 313] on div "Image Src [URL][DOMAIN_NAME]" at bounding box center [115, 321] width 190 height 45
click at [130, 333] on input "[URL][DOMAIN_NAME]" at bounding box center [115, 331] width 190 height 27
paste input "sleep_transparent"
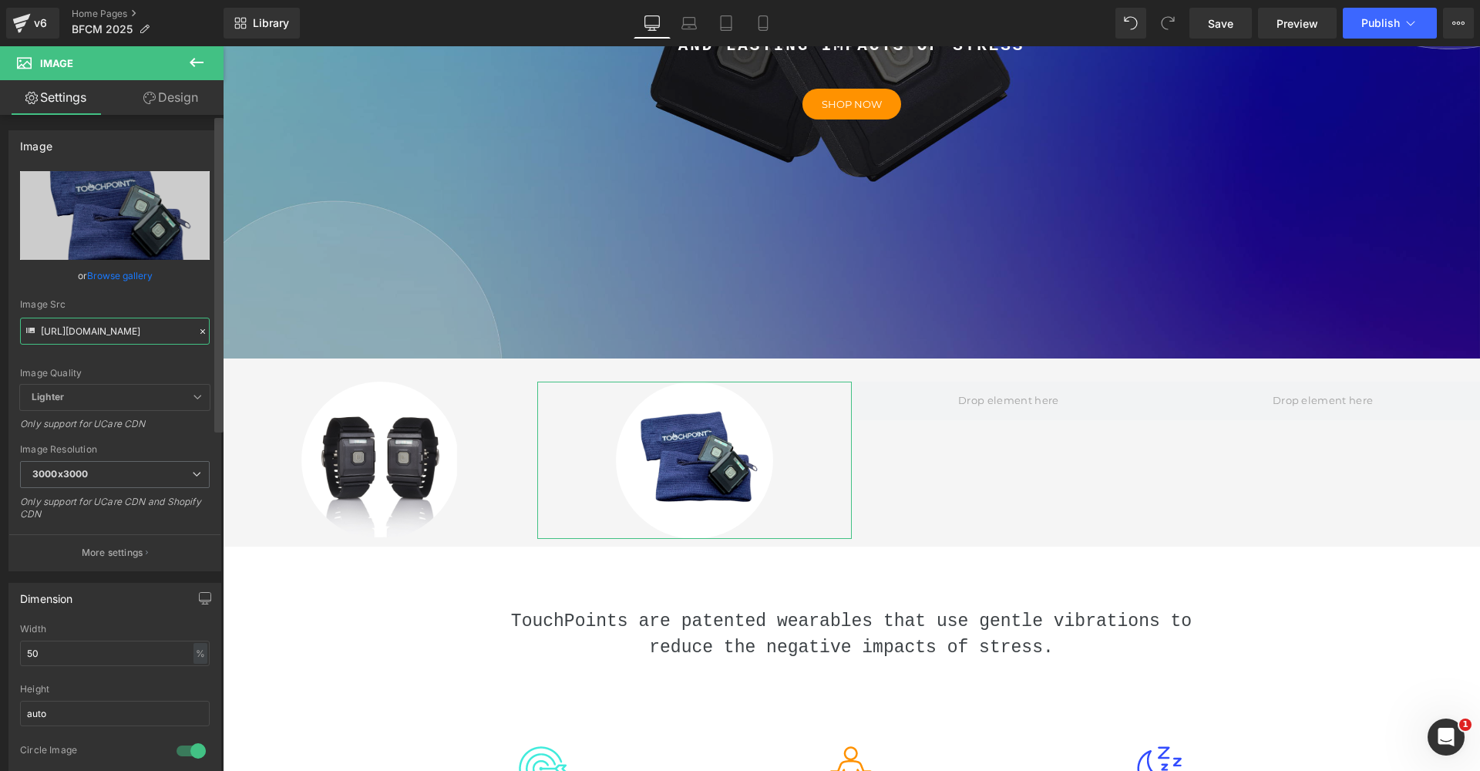
type input "[URL][DOMAIN_NAME]"
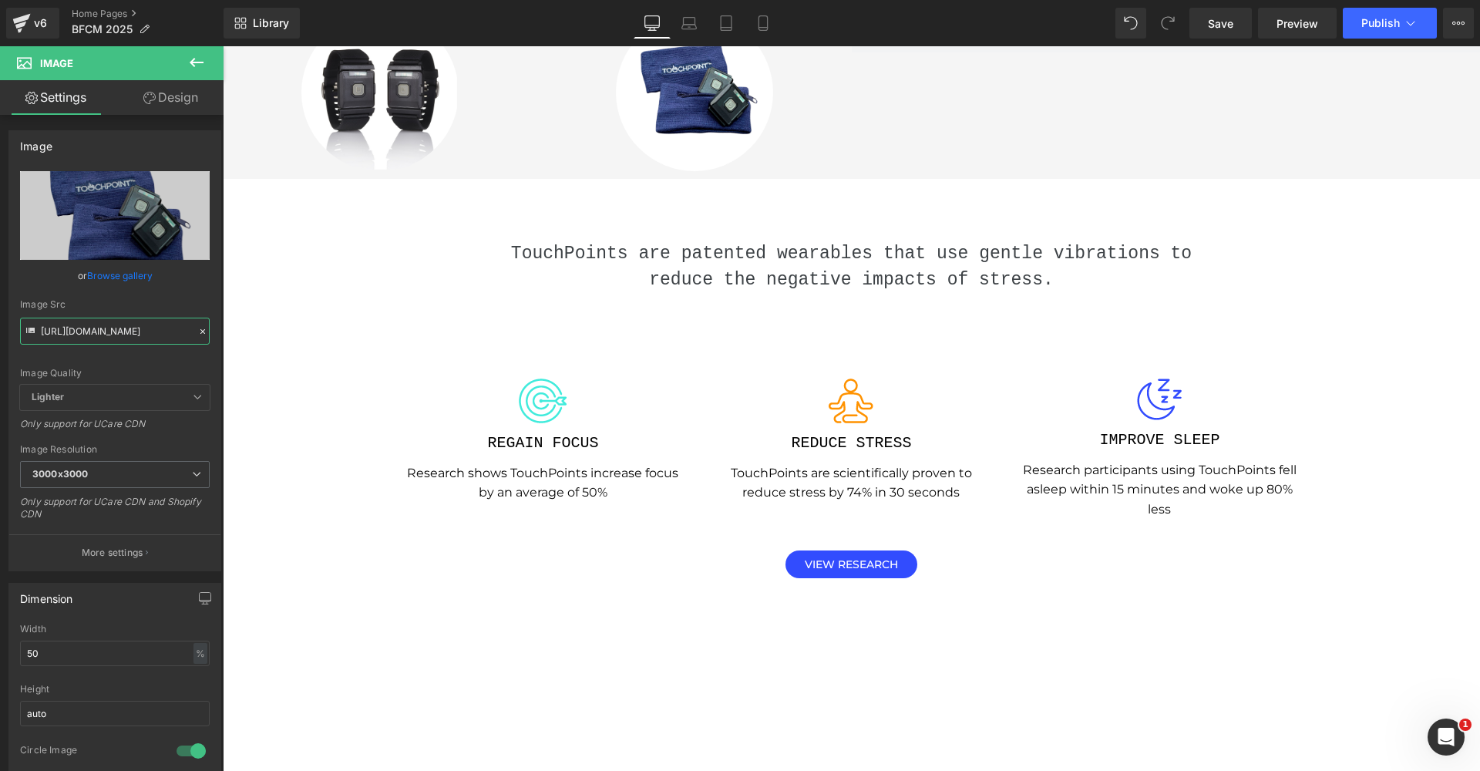
scroll to position [508, 0]
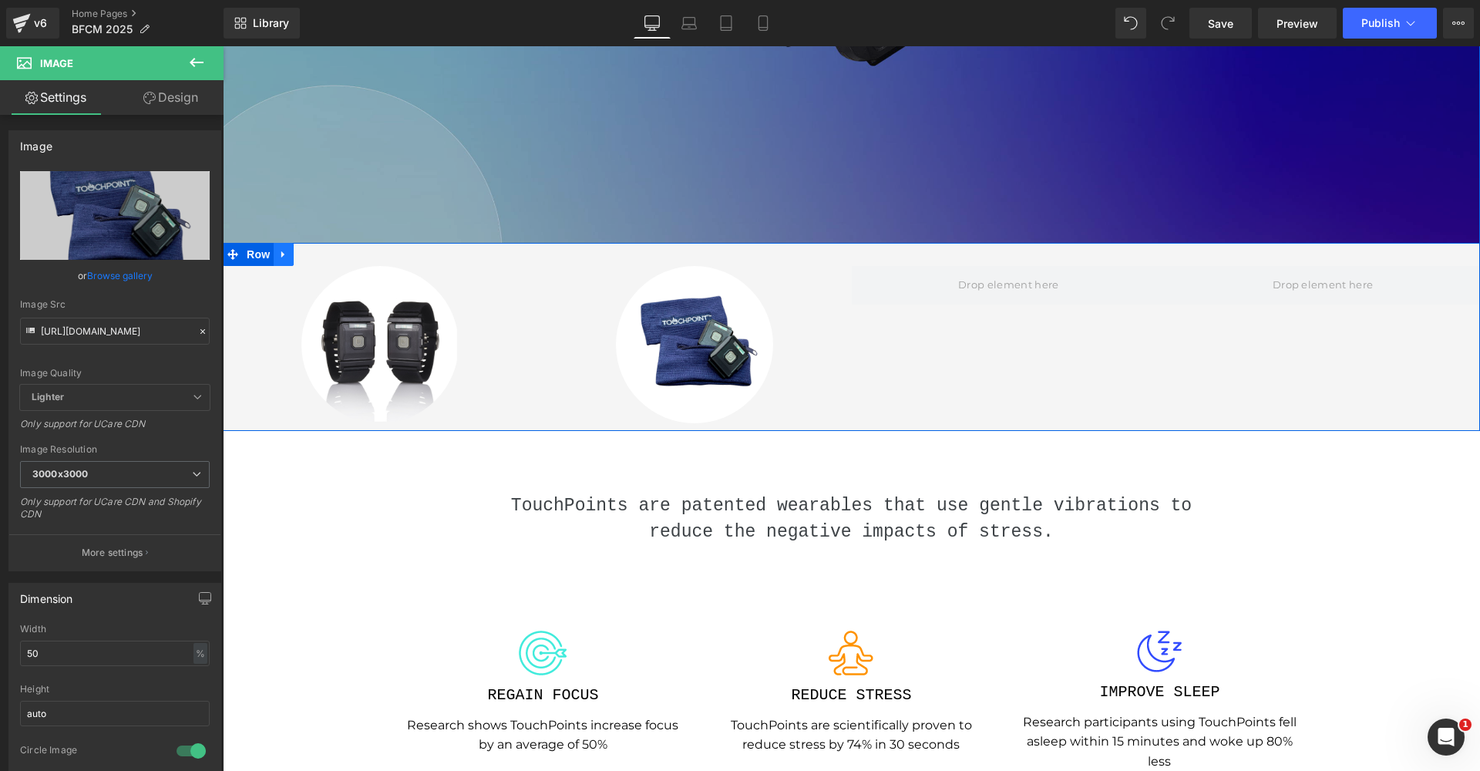
click at [284, 261] on icon at bounding box center [283, 255] width 11 height 12
click at [320, 260] on icon at bounding box center [323, 254] width 11 height 11
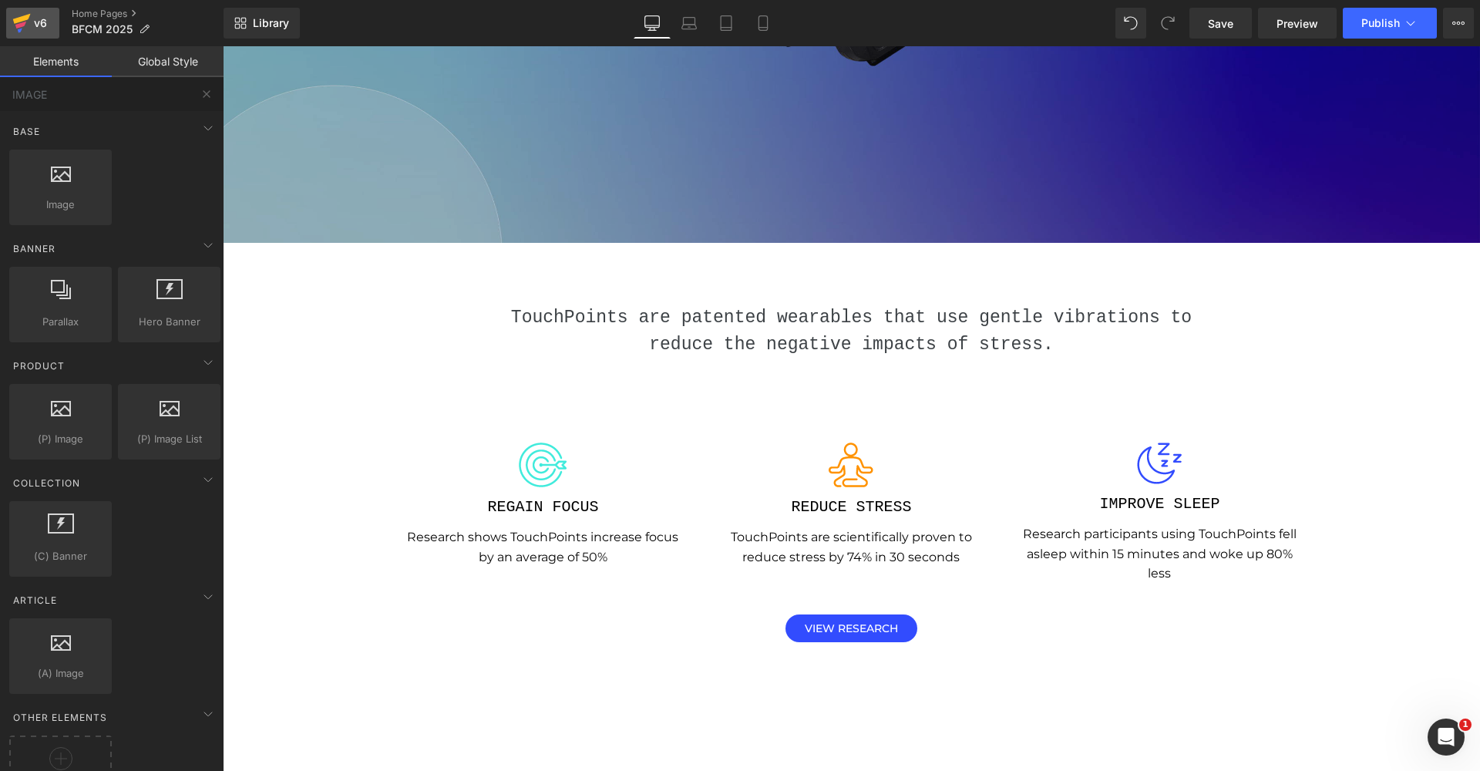
click at [39, 17] on div "v6" at bounding box center [40, 23] width 19 height 20
